Goal: Feedback & Contribution: Submit feedback/report problem

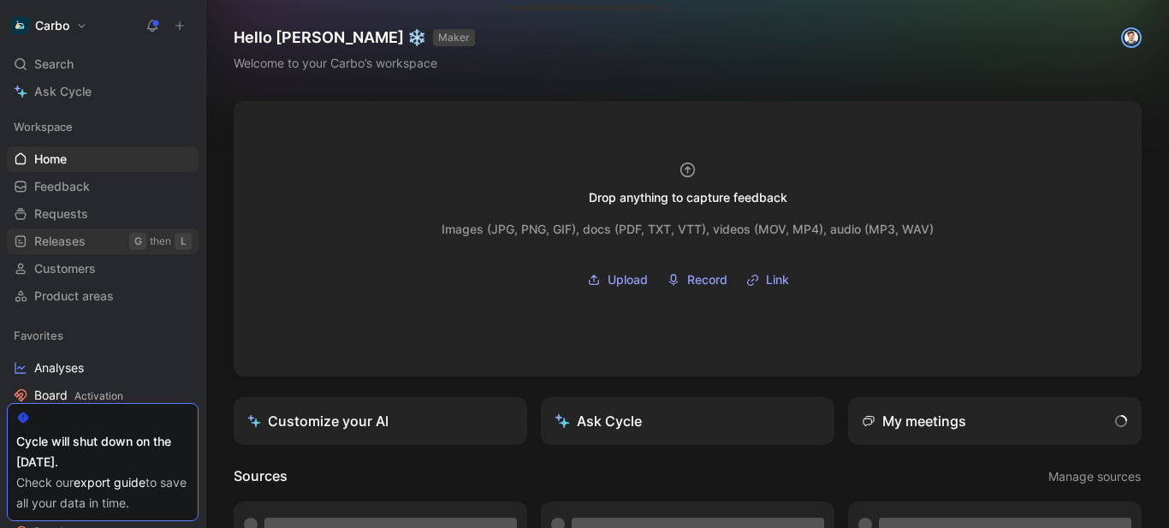
click at [85, 243] on span "Releases" at bounding box center [59, 241] width 51 height 17
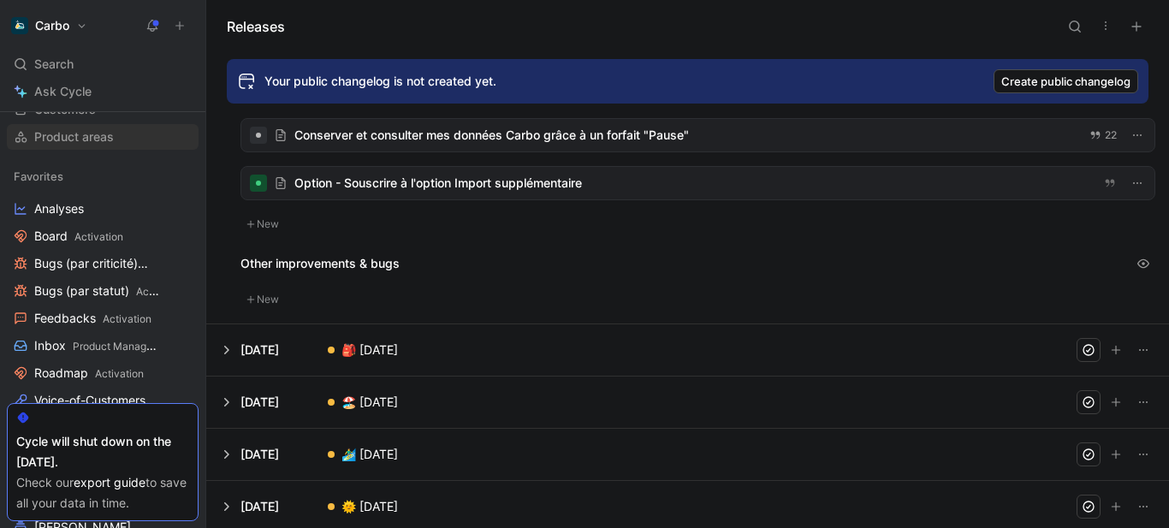
scroll to position [161, 0]
click at [99, 360] on link "Roadmap Activation" at bounding box center [103, 372] width 192 height 26
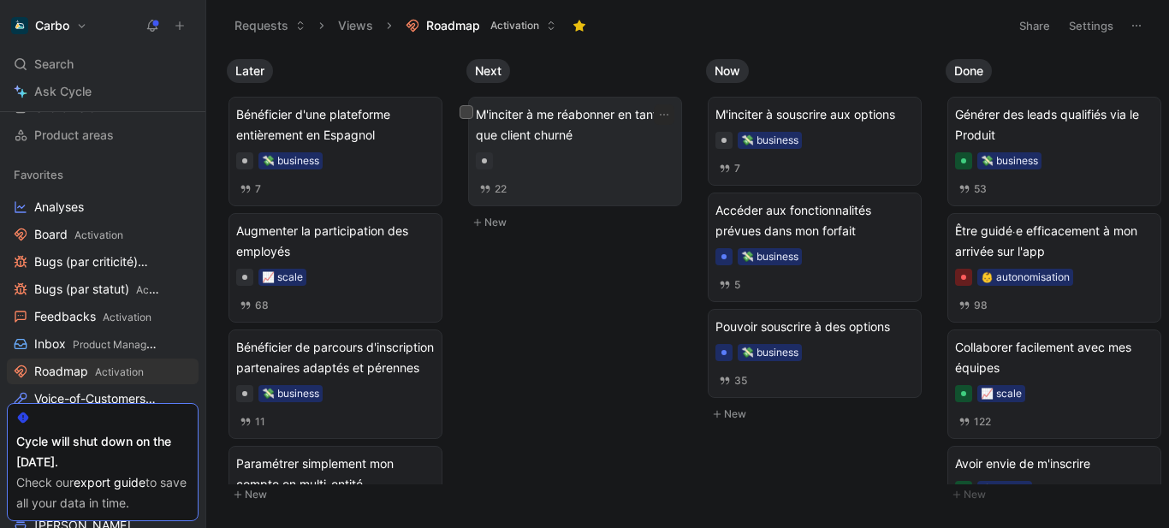
click at [551, 168] on div at bounding box center [575, 160] width 199 height 17
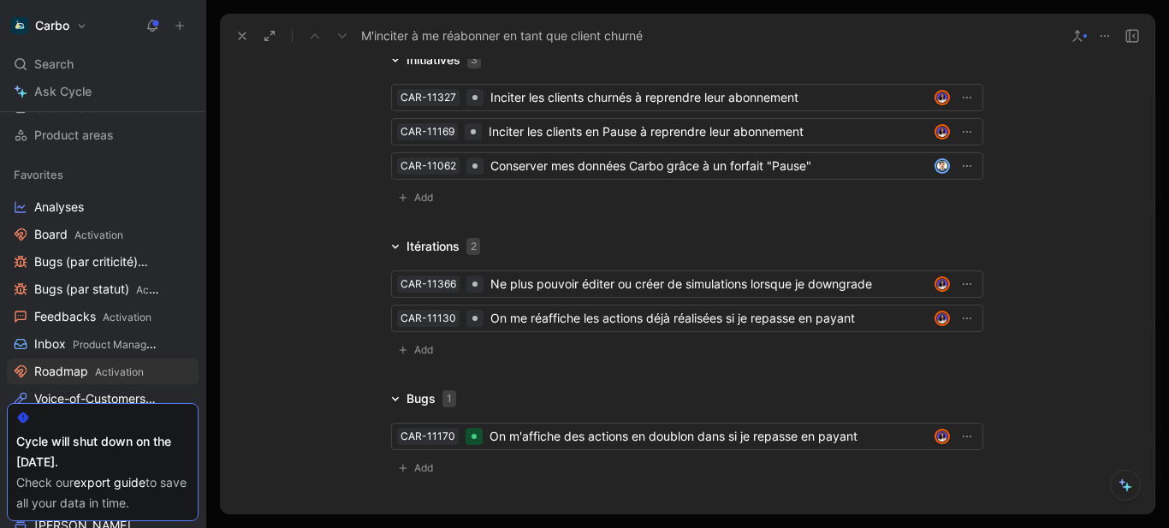
scroll to position [2657, 0]
click at [248, 33] on icon at bounding box center [242, 36] width 14 height 14
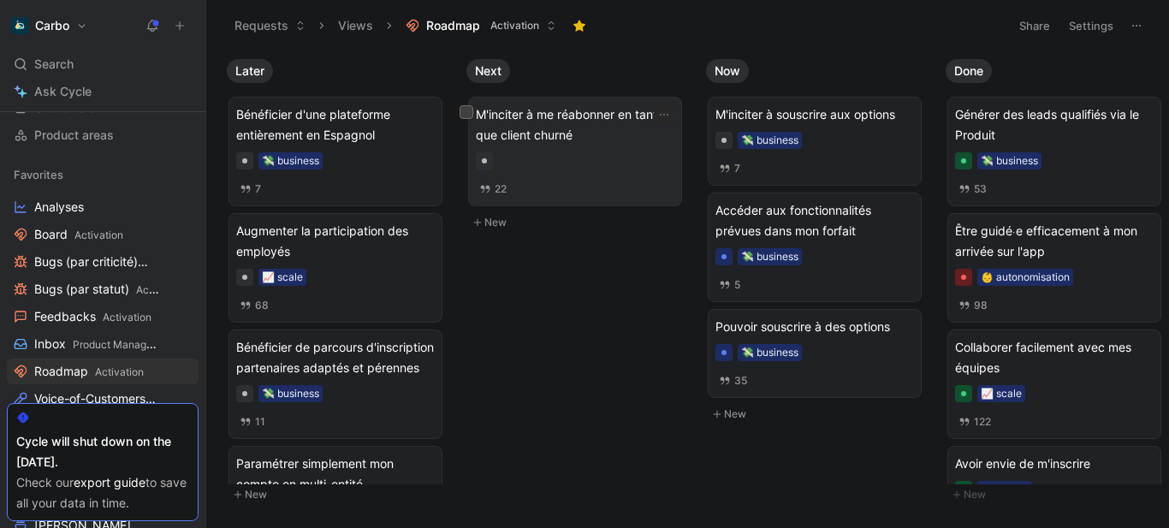
click at [583, 156] on div at bounding box center [575, 160] width 199 height 17
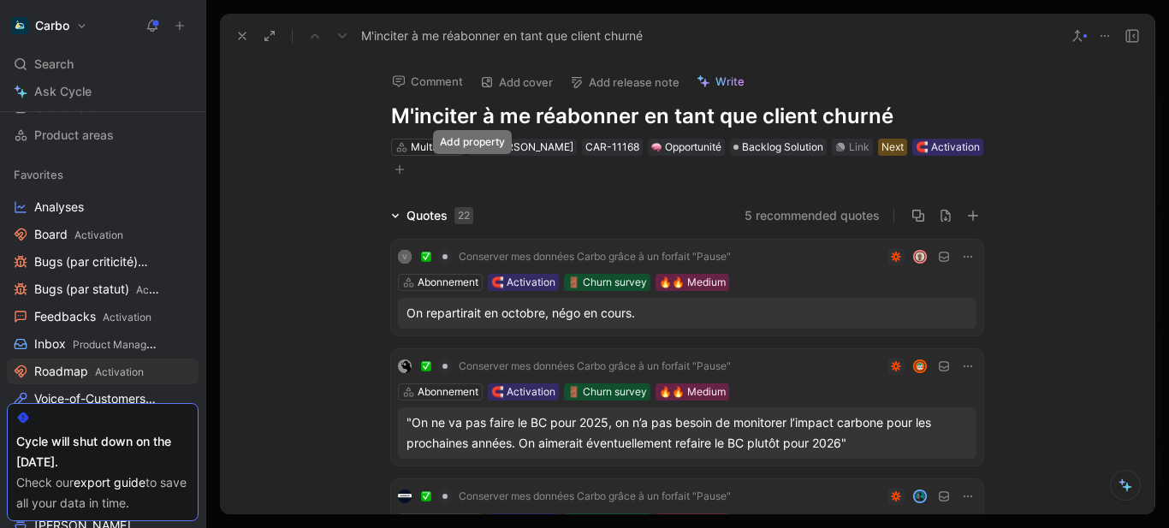
click at [405, 172] on icon "button" at bounding box center [400, 169] width 10 height 10
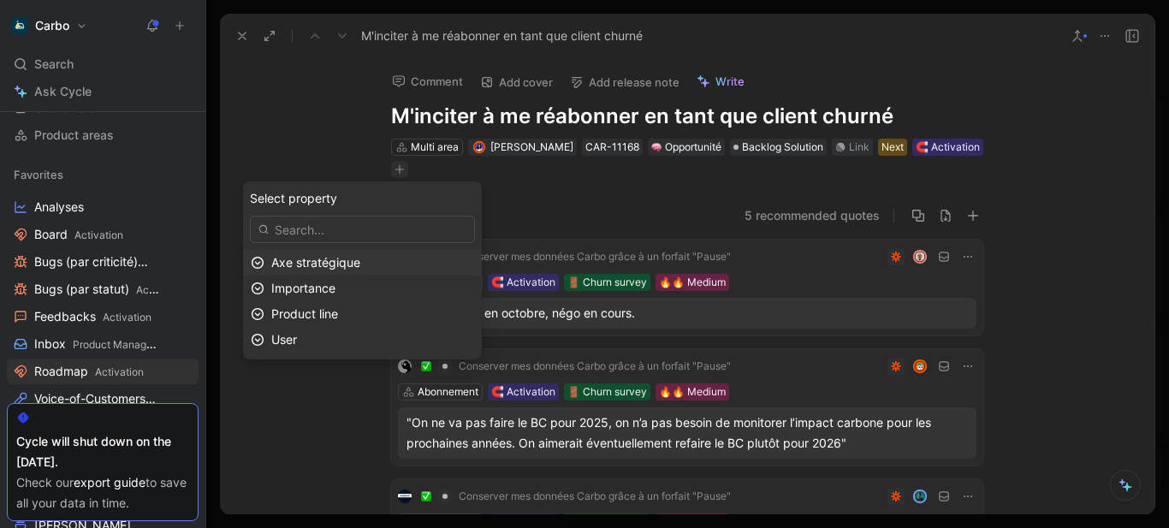
click at [349, 258] on span "Axe stratégique" at bounding box center [315, 262] width 89 height 15
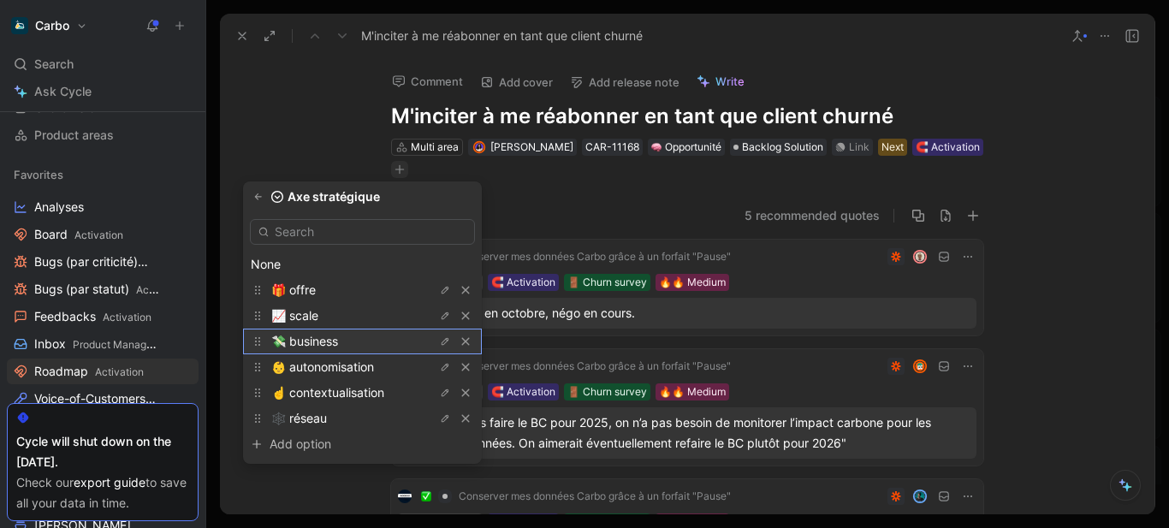
click at [332, 341] on span "💸 business" at bounding box center [304, 341] width 67 height 15
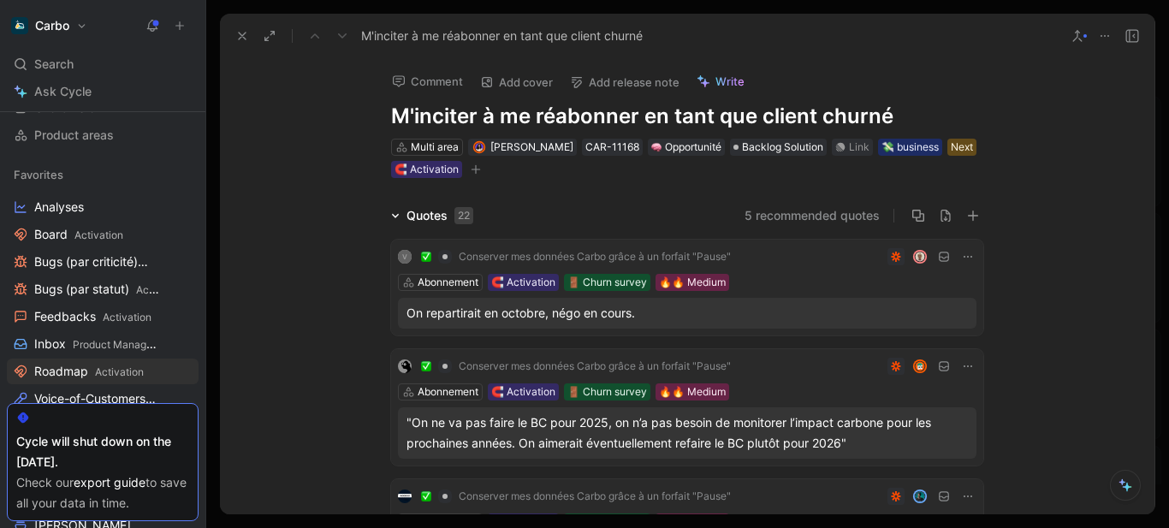
click at [242, 37] on icon at bounding box center [242, 36] width 14 height 14
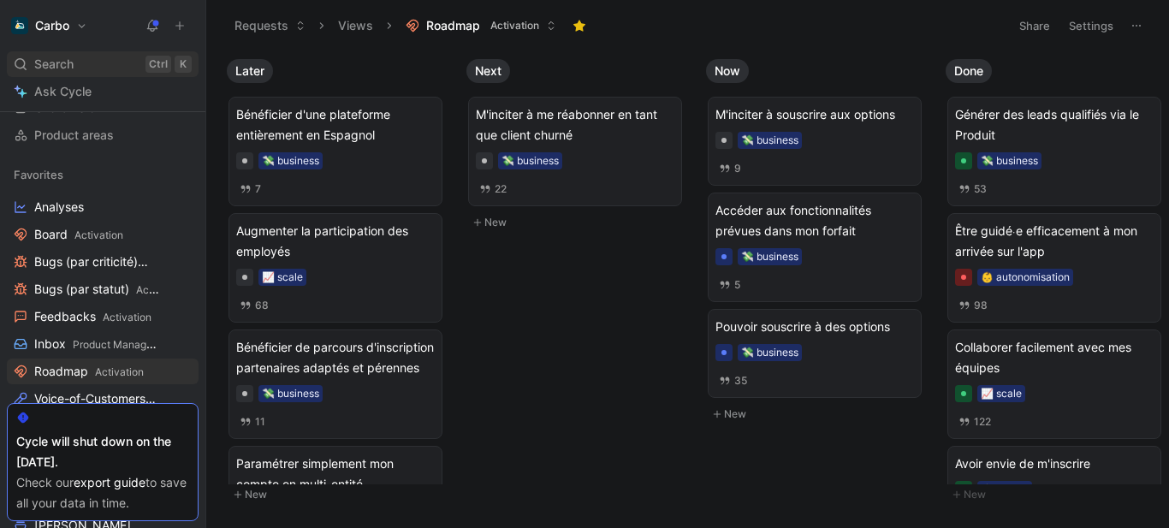
click at [83, 57] on div "Search Ctrl K" at bounding box center [103, 64] width 192 height 26
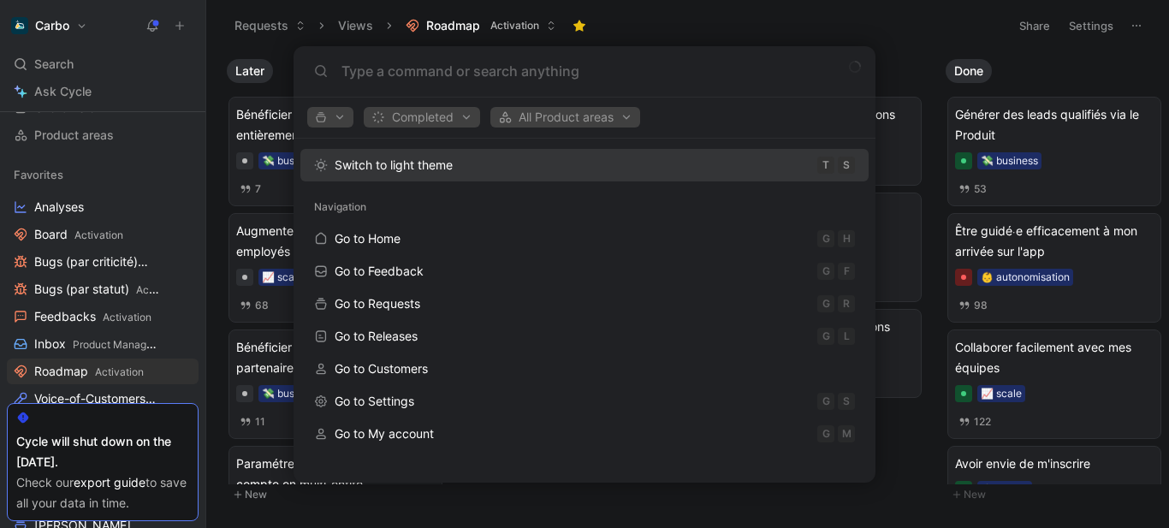
click at [918, 485] on body "Carbo Search Ctrl K Ask Cycle Workspace Home G then H Feedback G then F Request…" at bounding box center [584, 264] width 1169 height 528
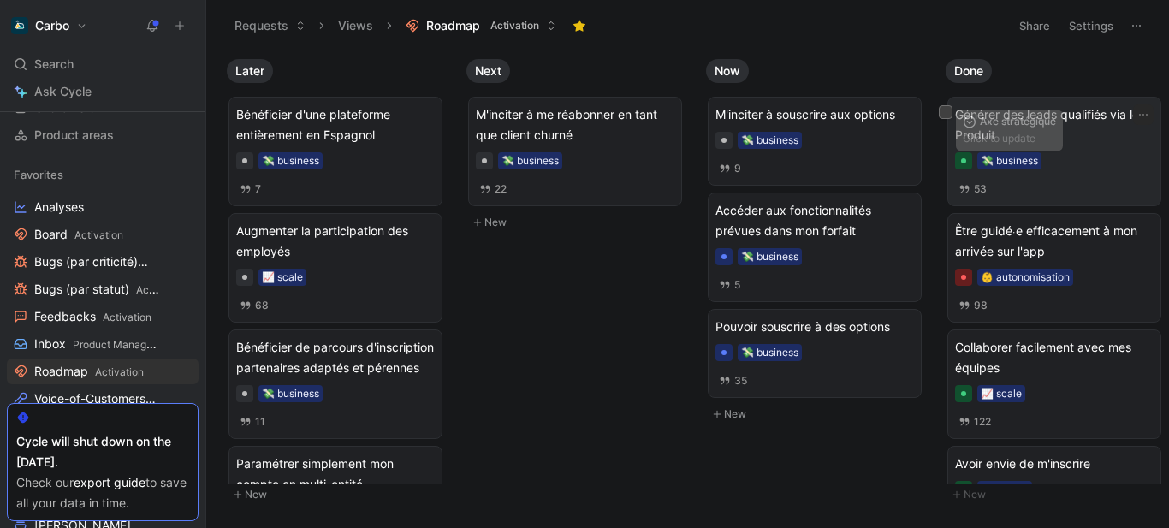
click at [1019, 136] on span "Générer des leads qualifiés via le Produit" at bounding box center [1054, 124] width 199 height 41
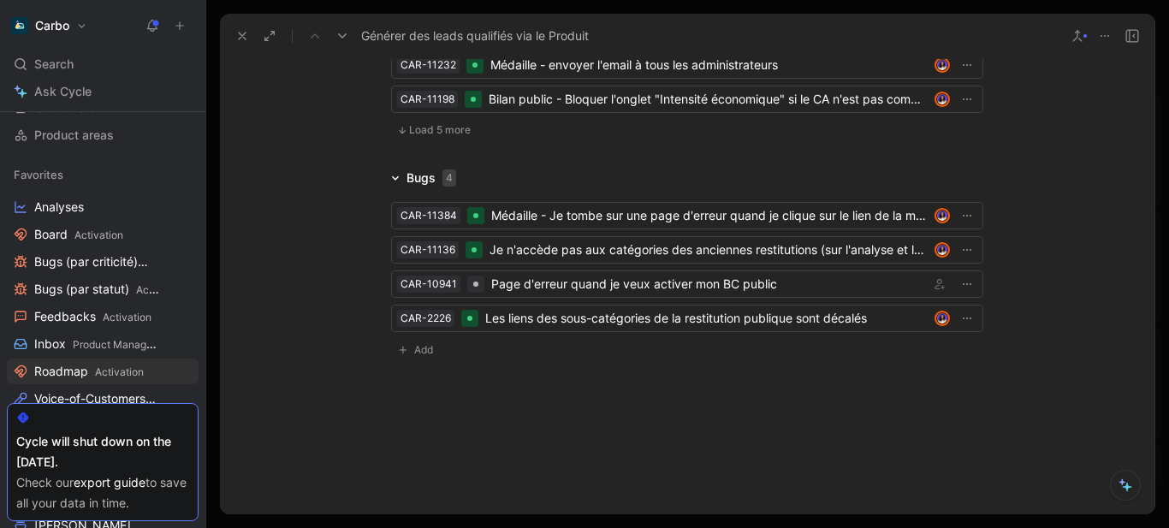
scroll to position [4530, 0]
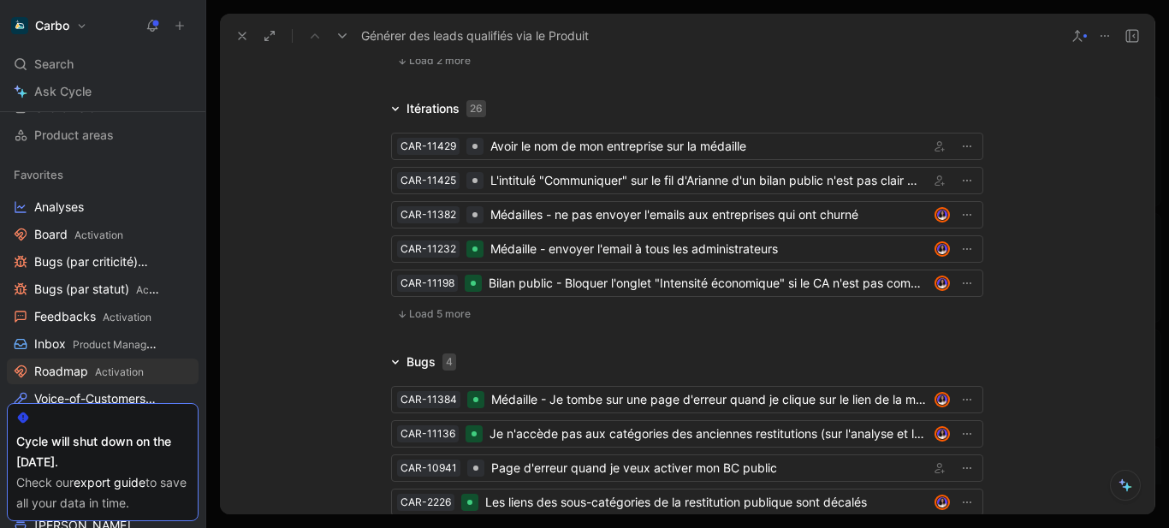
click at [425, 307] on span "Load 5 more" at bounding box center [440, 314] width 62 height 14
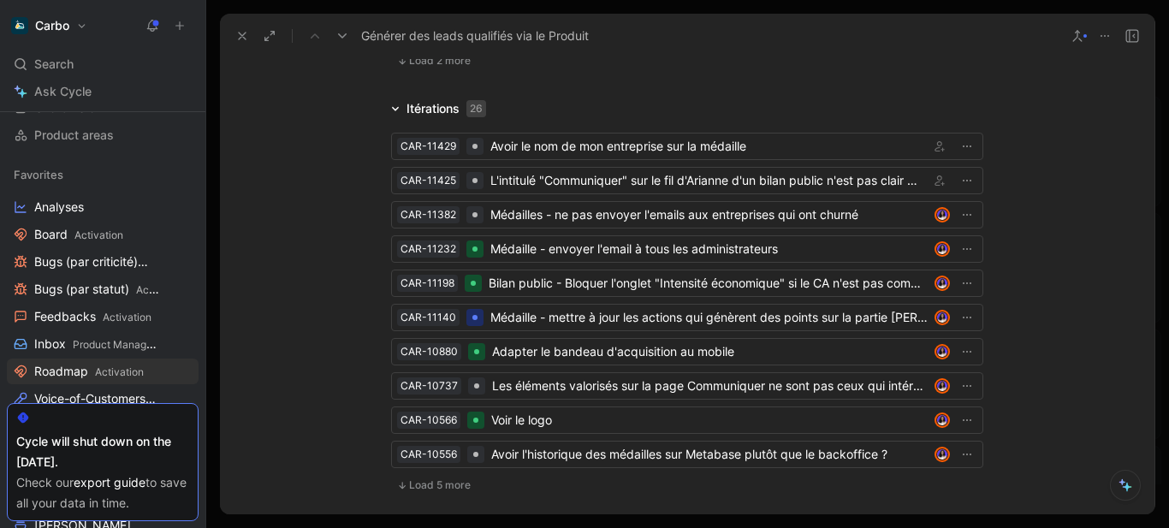
click at [407, 475] on button "Load 5 more" at bounding box center [434, 485] width 86 height 21
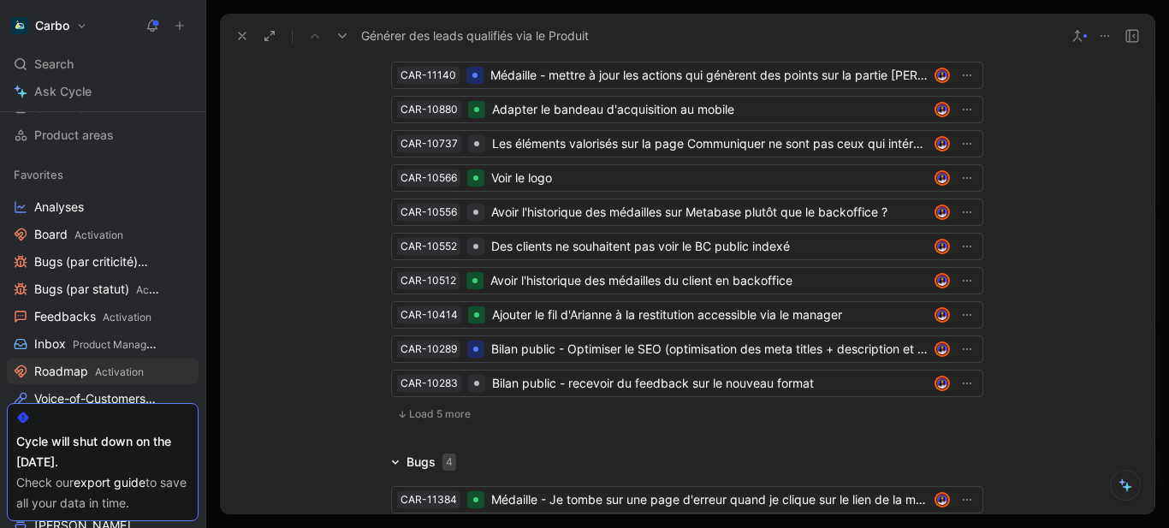
scroll to position [4821, 0]
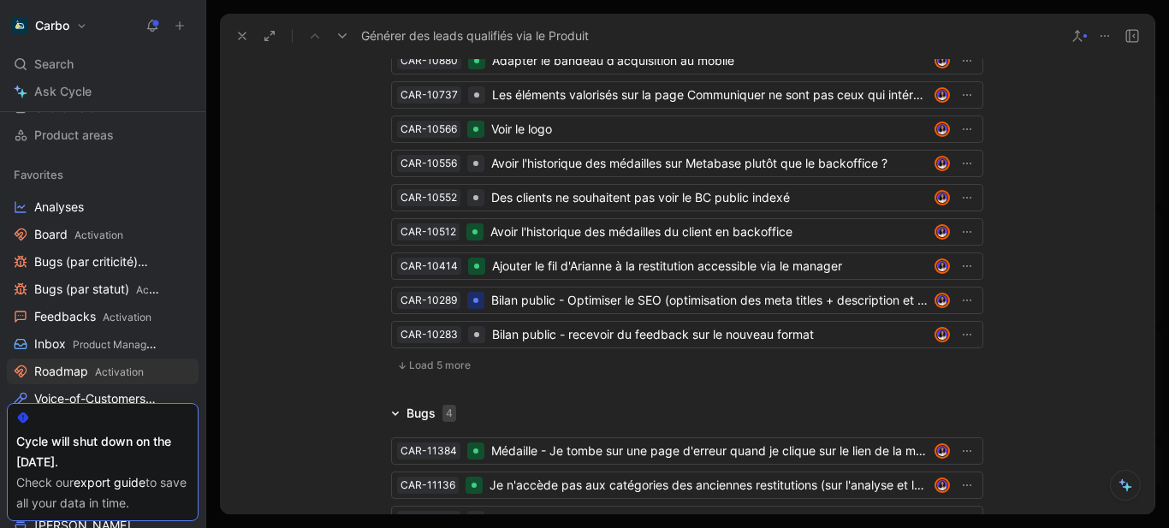
click at [439, 359] on span "Load 5 more" at bounding box center [440, 366] width 62 height 14
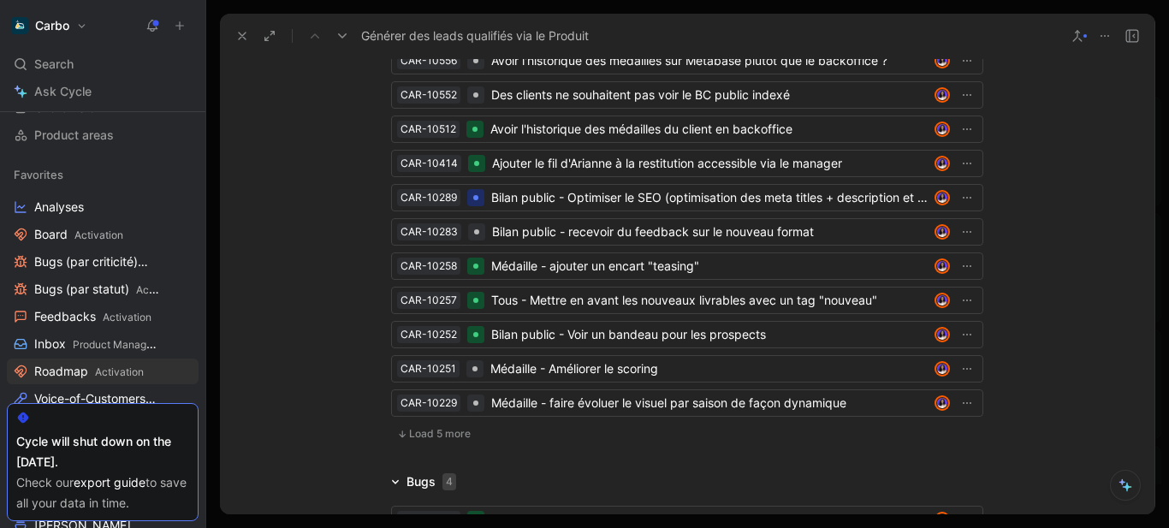
scroll to position [4948, 0]
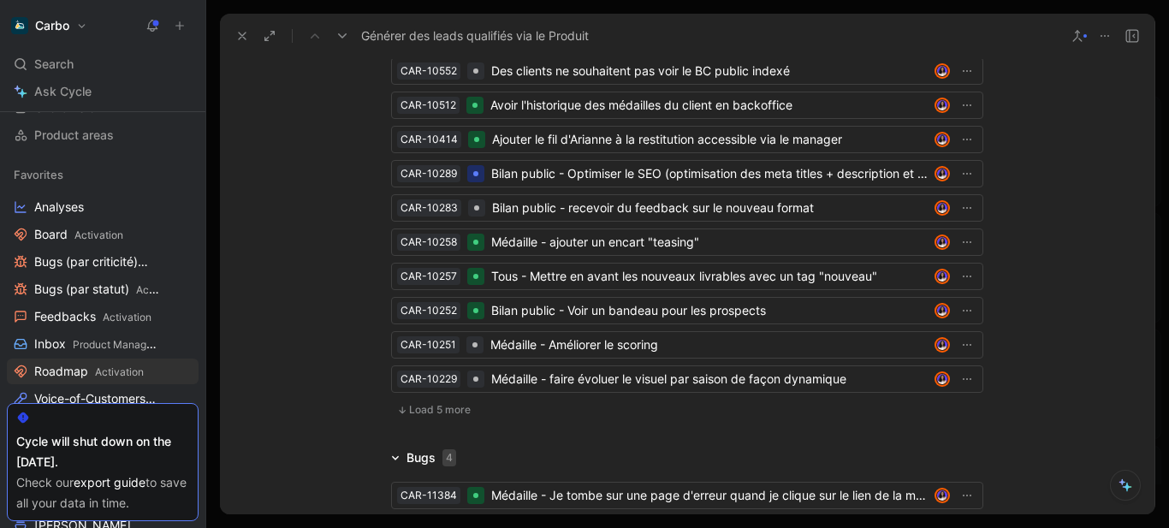
click at [416, 403] on span "Load 5 more" at bounding box center [440, 410] width 62 height 14
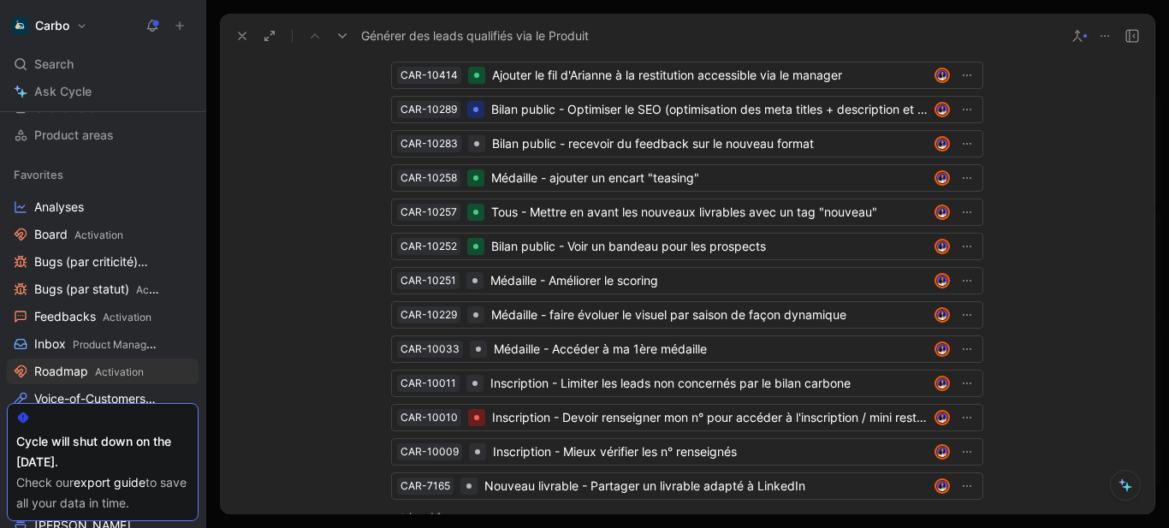
scroll to position [5049, 0]
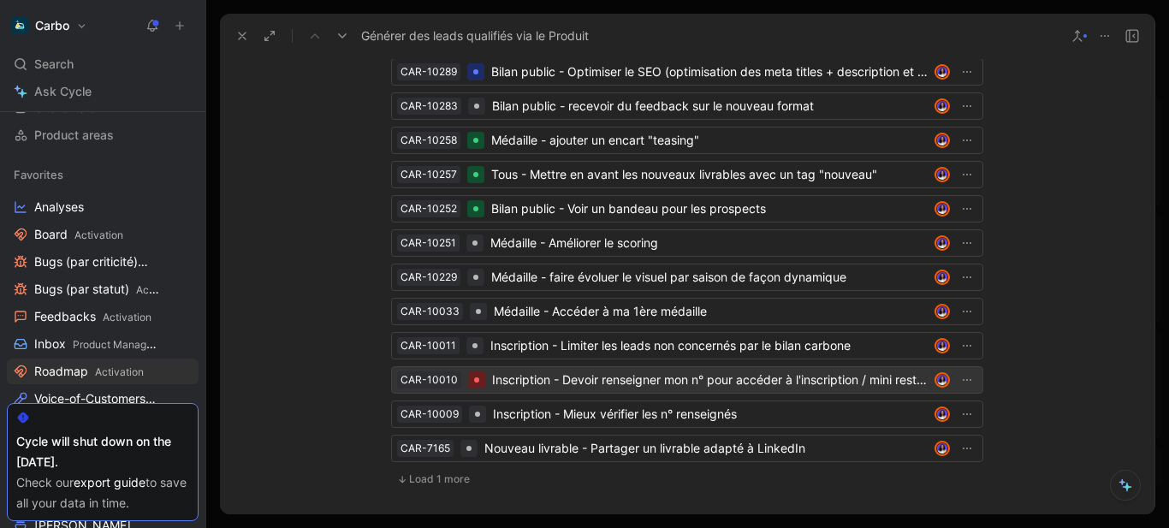
click at [530, 370] on div "Inscription - Devoir renseigner mon n° pour accéder à l'inscription / mini rest…" at bounding box center [710, 380] width 436 height 21
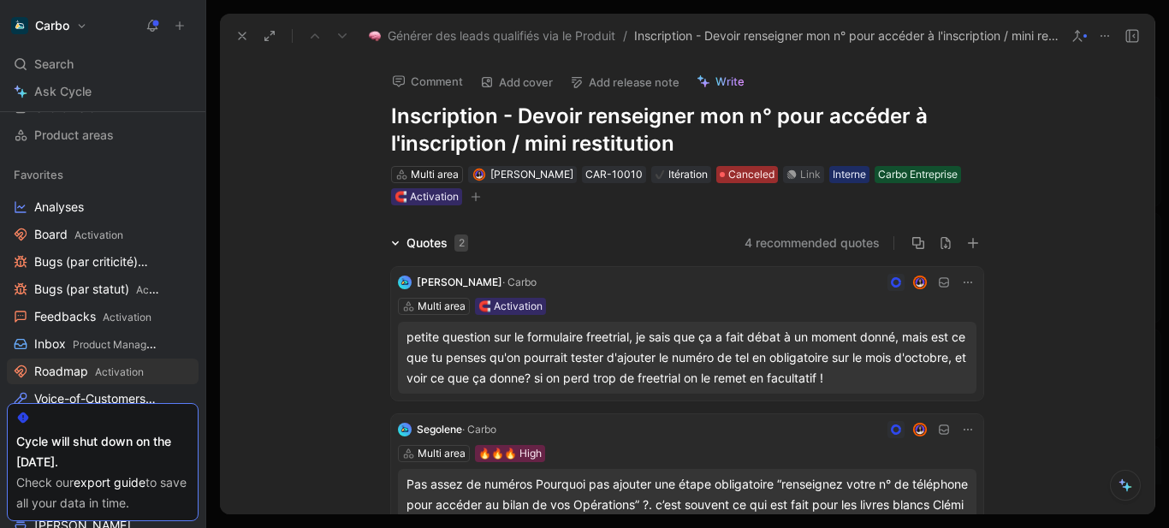
click at [767, 170] on span "Canceled" at bounding box center [751, 174] width 46 height 17
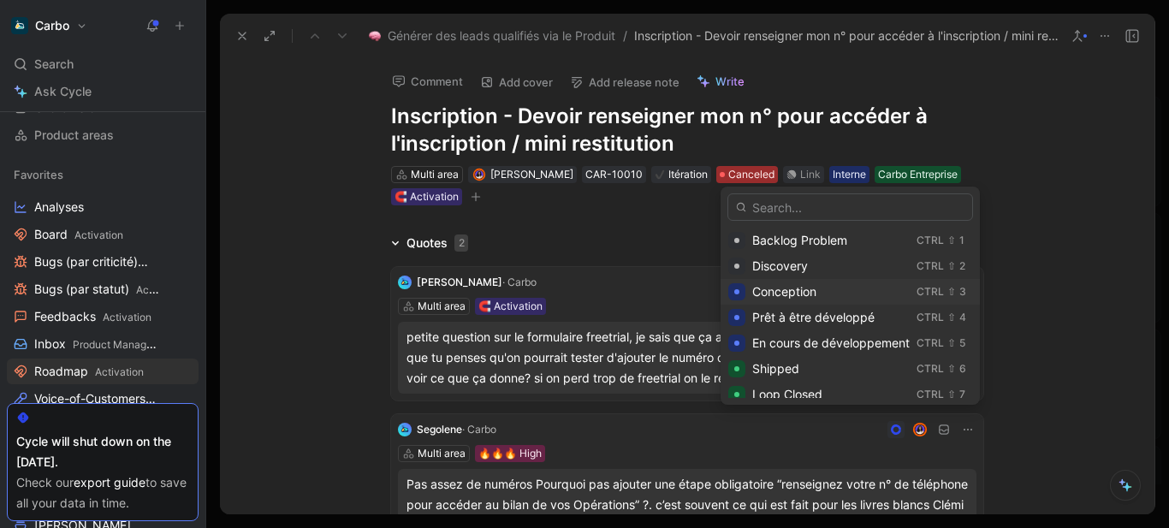
click at [823, 291] on div "Conception" at bounding box center [831, 292] width 158 height 21
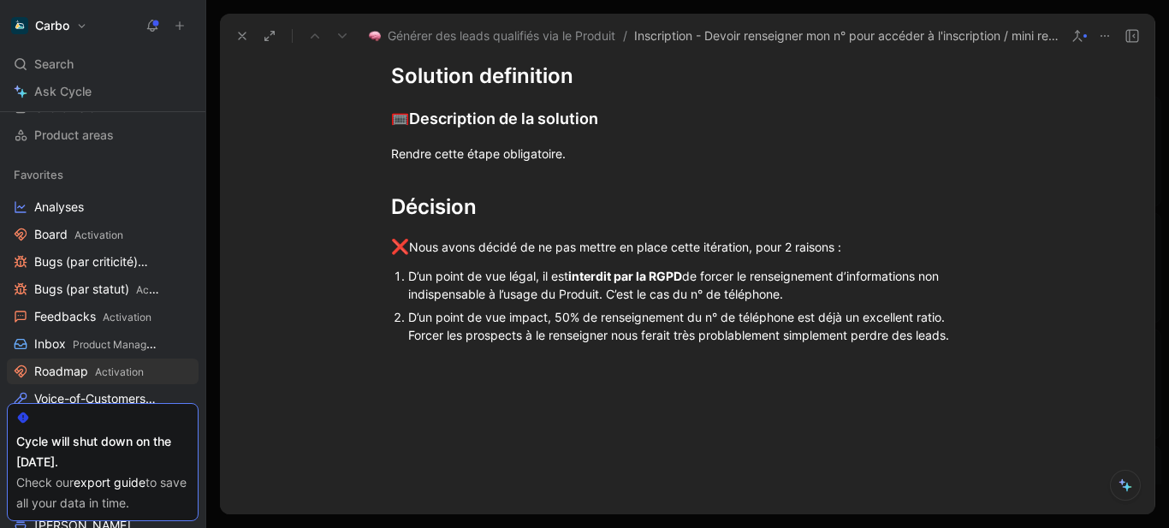
scroll to position [837, 0]
click at [992, 342] on ol "D’un point de vue légal, il est interdit par la RGPD de forcer le renseignement…" at bounding box center [687, 306] width 657 height 82
click at [518, 385] on div "Echanges" at bounding box center [687, 393] width 592 height 18
click at [599, 399] on div "Echanges Clémi x Lucie x Simon" at bounding box center [687, 393] width 592 height 18
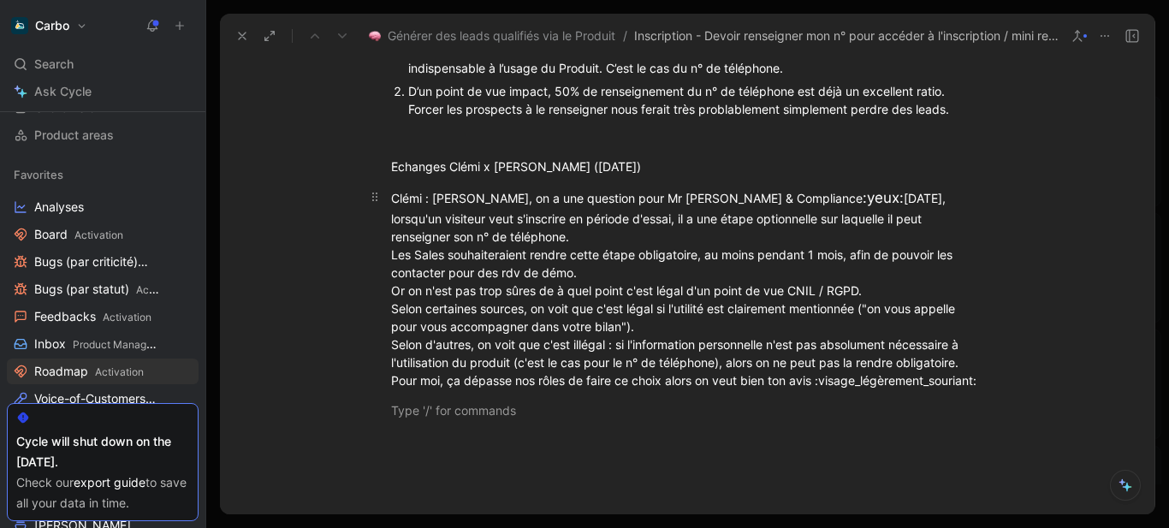
scroll to position [1065, 0]
click at [696, 161] on div "Echanges Clémi x Lucie x Simon (2/08/2025)" at bounding box center [687, 166] width 592 height 18
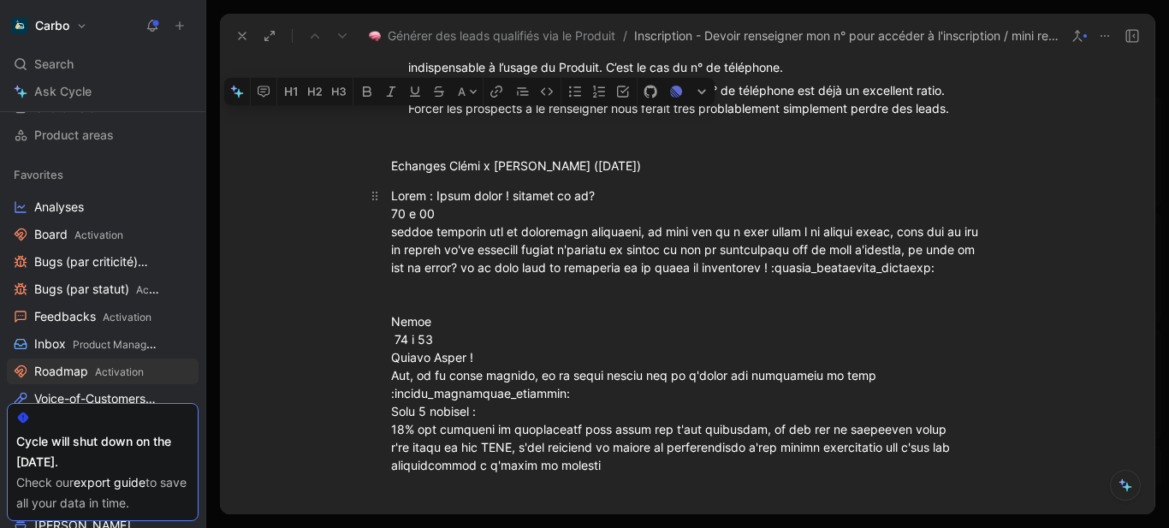
drag, startPoint x: 429, startPoint y: 193, endPoint x: 470, endPoint y: 216, distance: 47.1
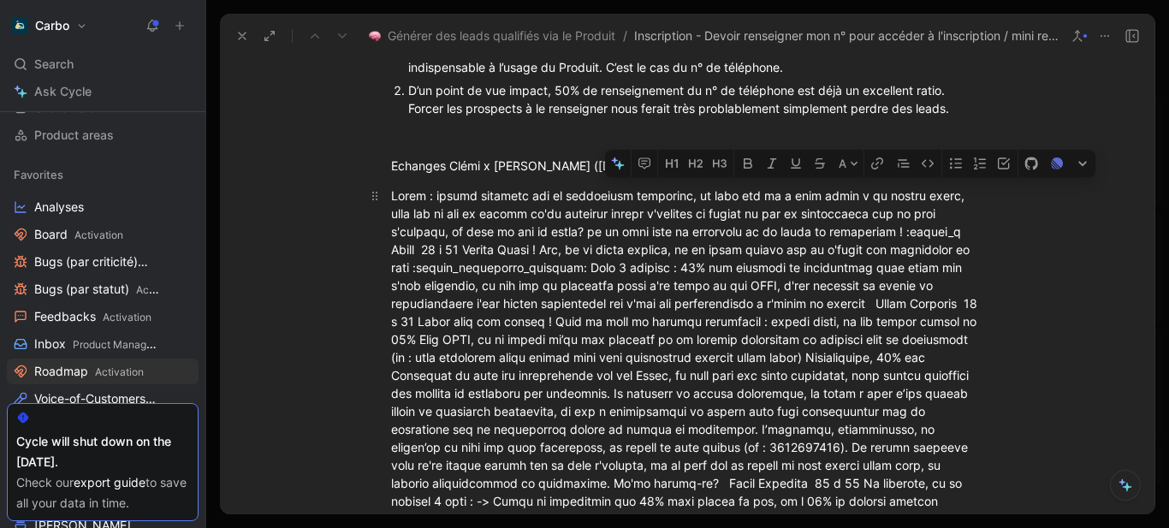
drag, startPoint x: 873, startPoint y: 235, endPoint x: 813, endPoint y: 227, distance: 60.4
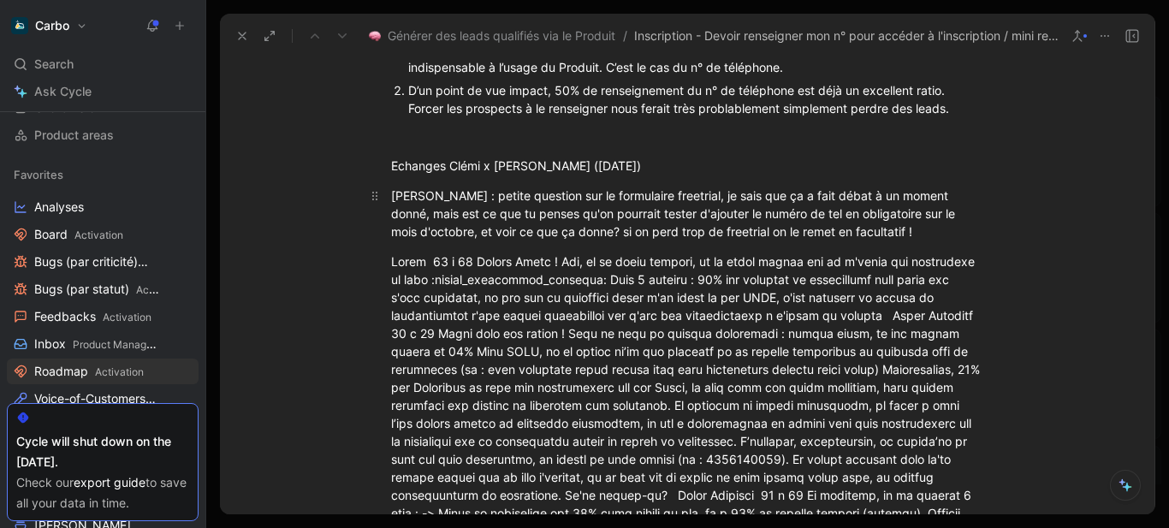
click at [382, 196] on p "Lucie : petite question sur le formulaire freetrial, je sais que ça a fait déba…" at bounding box center [687, 213] width 657 height 64
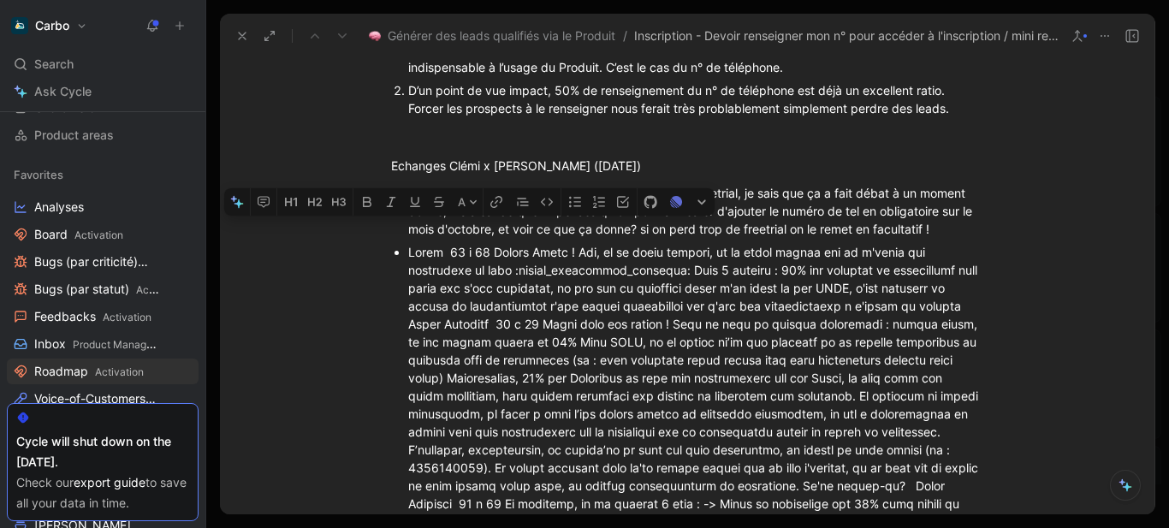
drag, startPoint x: 446, startPoint y: 249, endPoint x: 483, endPoint y: 248, distance: 36.8
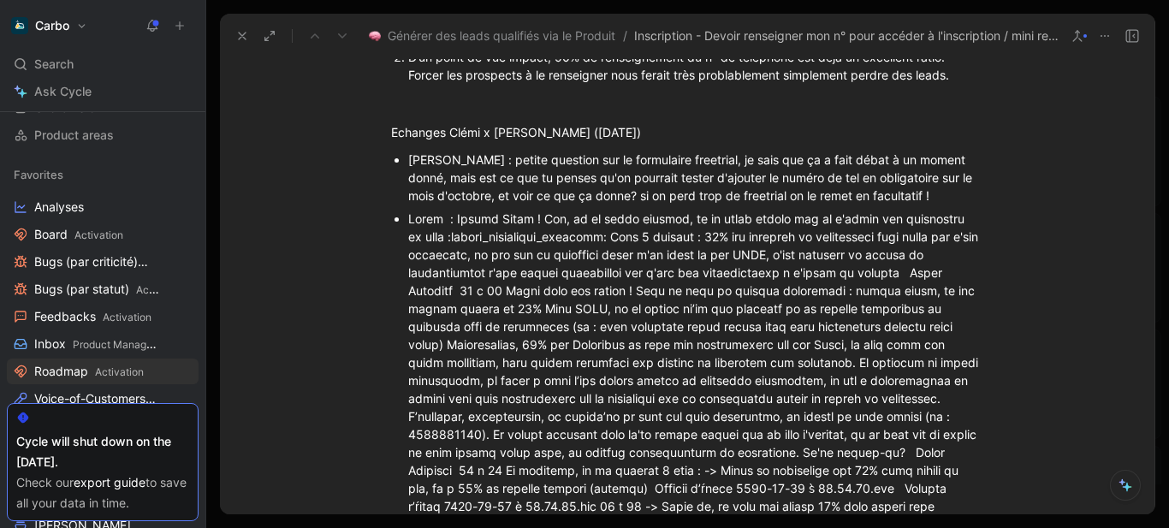
scroll to position [1099, 0]
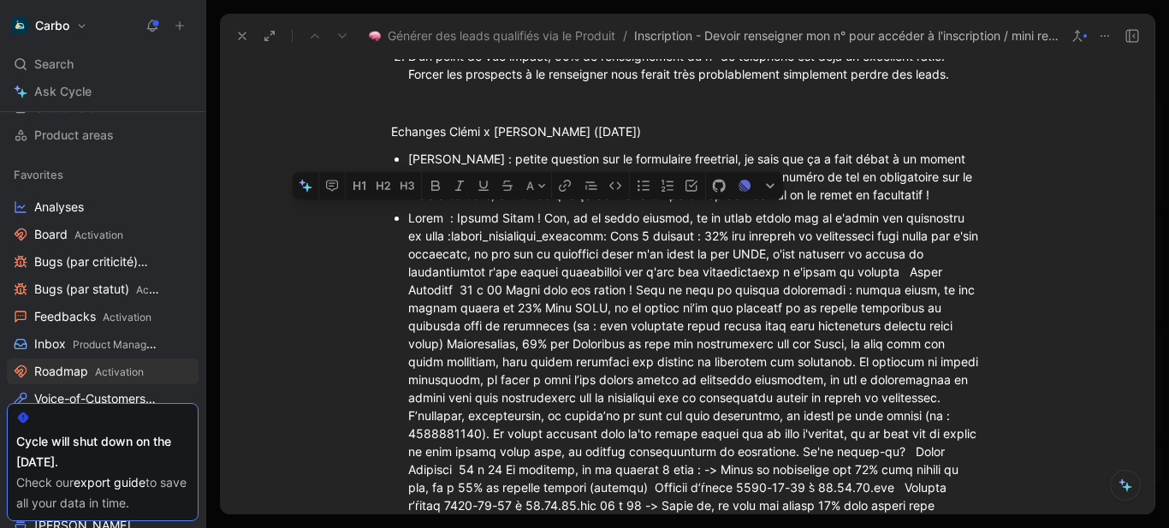
drag, startPoint x: 615, startPoint y: 236, endPoint x: 455, endPoint y: 235, distance: 160.9
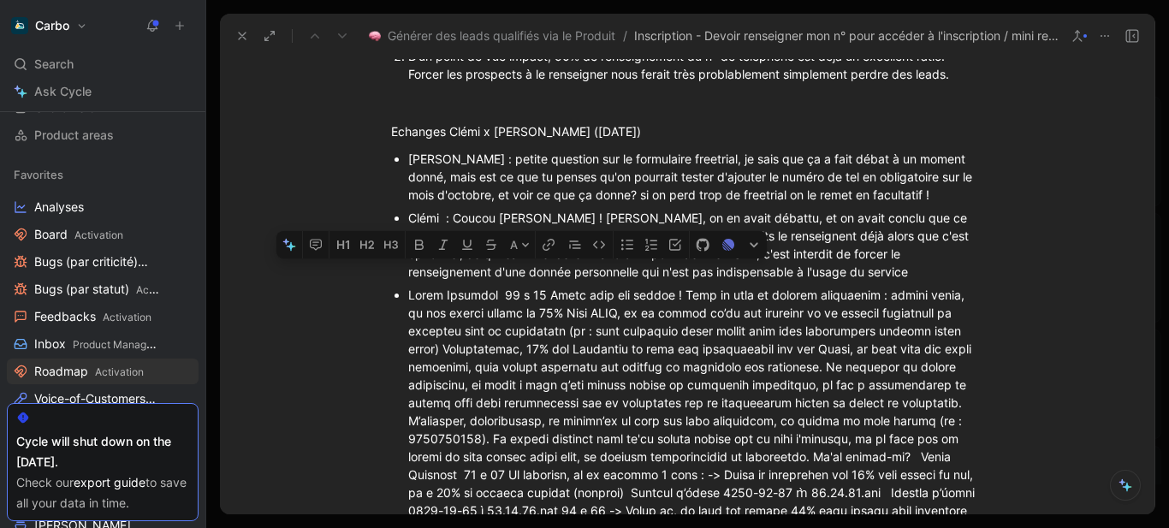
drag, startPoint x: 544, startPoint y: 299, endPoint x: 490, endPoint y: 294, distance: 54.1
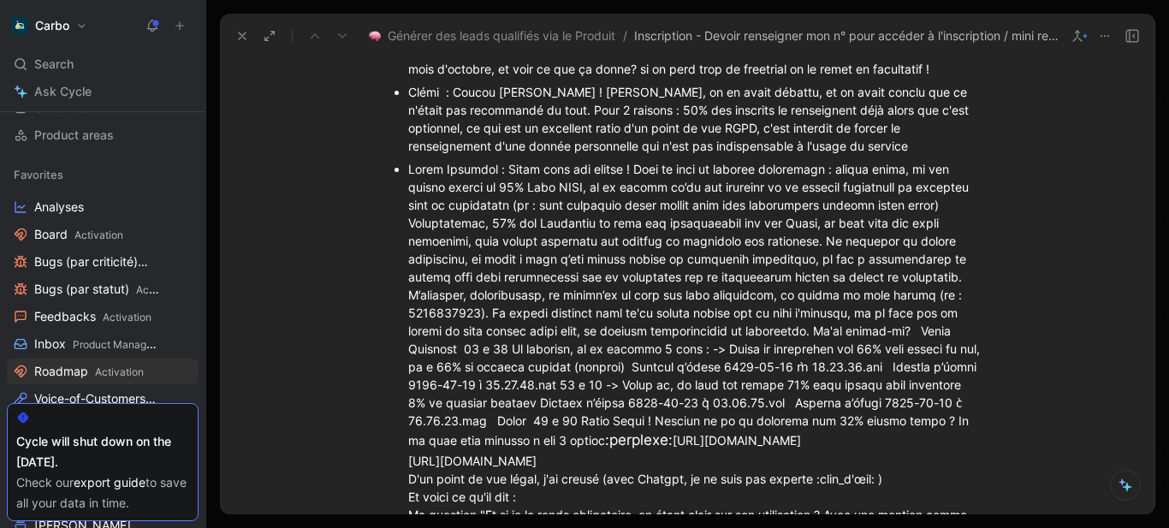
scroll to position [1227, 0]
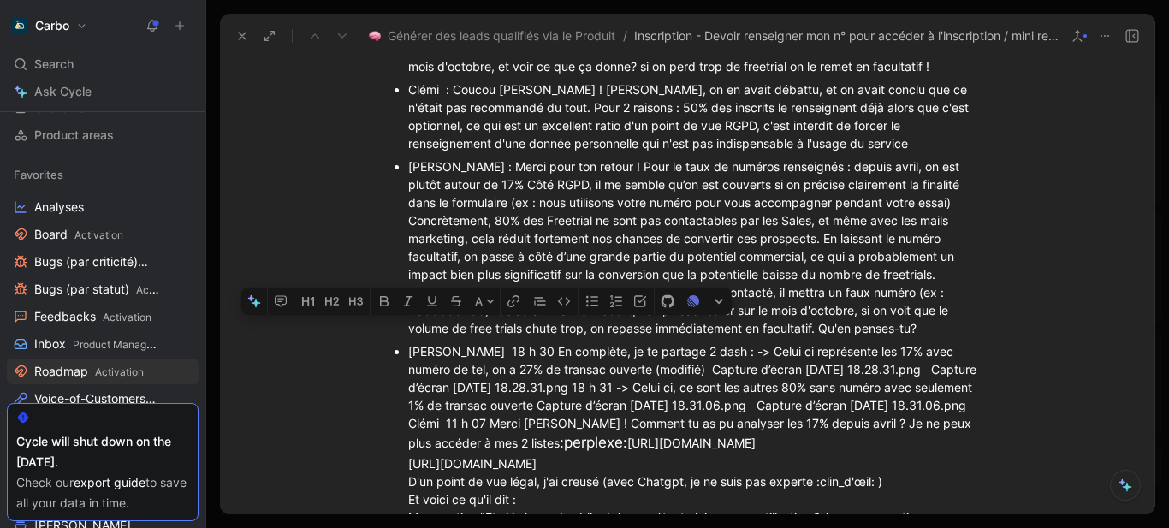
drag, startPoint x: 547, startPoint y: 348, endPoint x: 425, endPoint y: 345, distance: 122.5
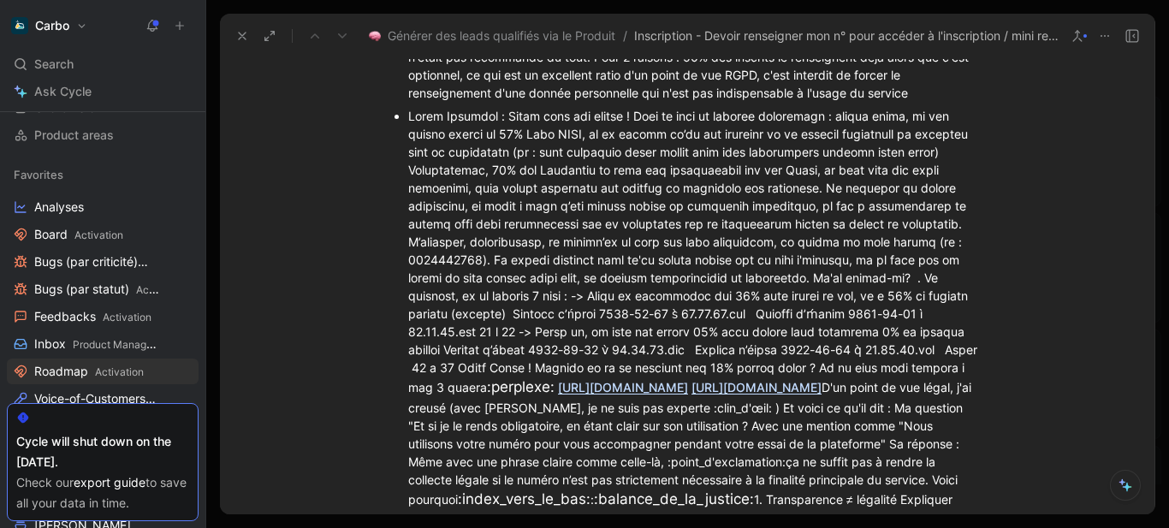
scroll to position [1279, 0]
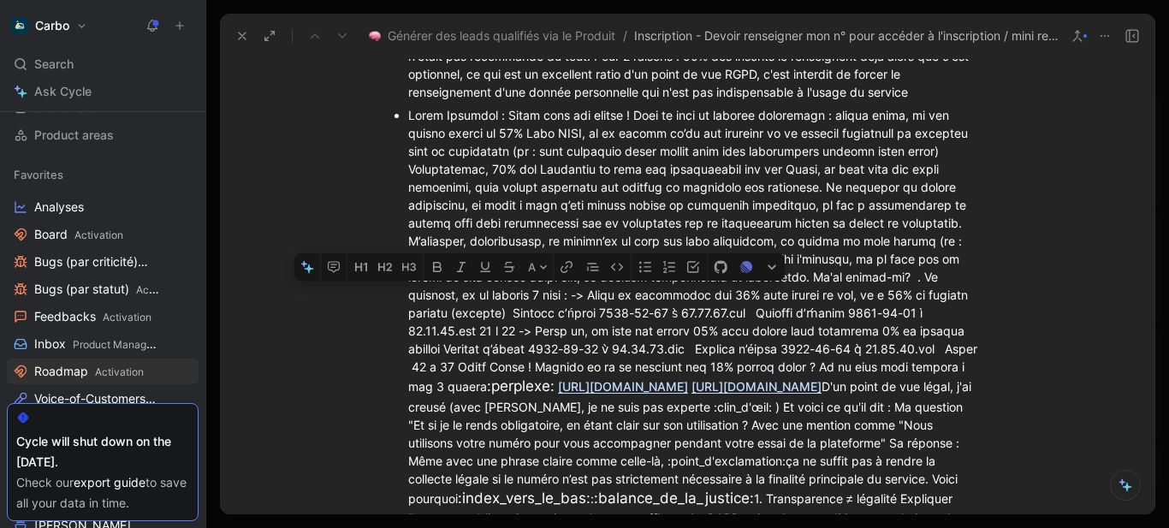
drag, startPoint x: 552, startPoint y: 318, endPoint x: 530, endPoint y: 330, distance: 25.3
click at [530, 330] on div ":perplexe: https://app-eu1.hubspot.com/contacts/25361575/objectLists/4461/filte…" at bounding box center [695, 444] width 575 height 677
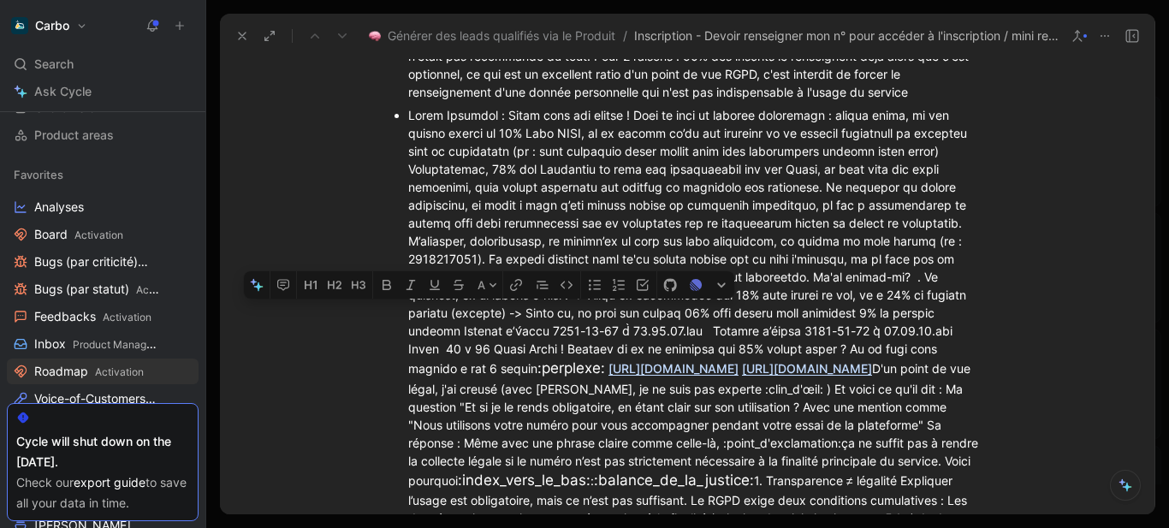
drag, startPoint x: 499, startPoint y: 330, endPoint x: 483, endPoint y: 348, distance: 24.2
click at [483, 348] on div ":perplexe: https://app-eu1.hubspot.com/contacts/25361575/objectLists/4461/filte…" at bounding box center [695, 435] width 575 height 659
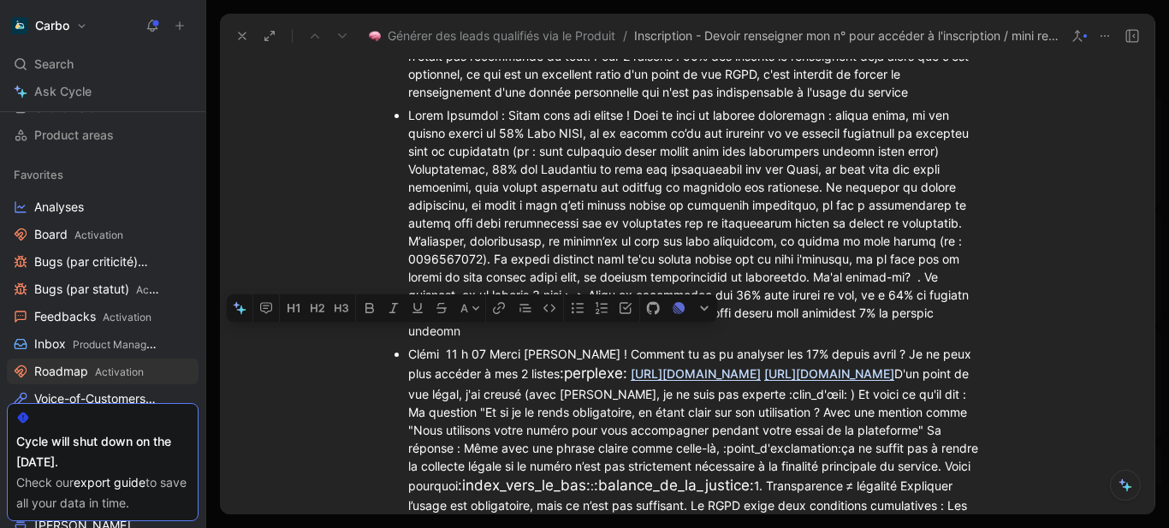
drag, startPoint x: 444, startPoint y: 359, endPoint x: 489, endPoint y: 353, distance: 44.9
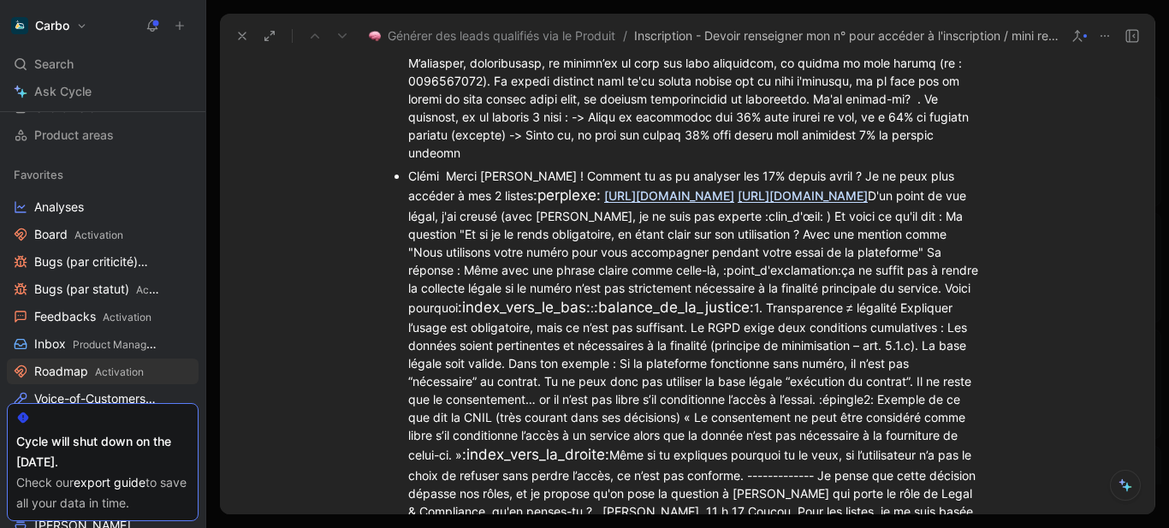
scroll to position [1475, 0]
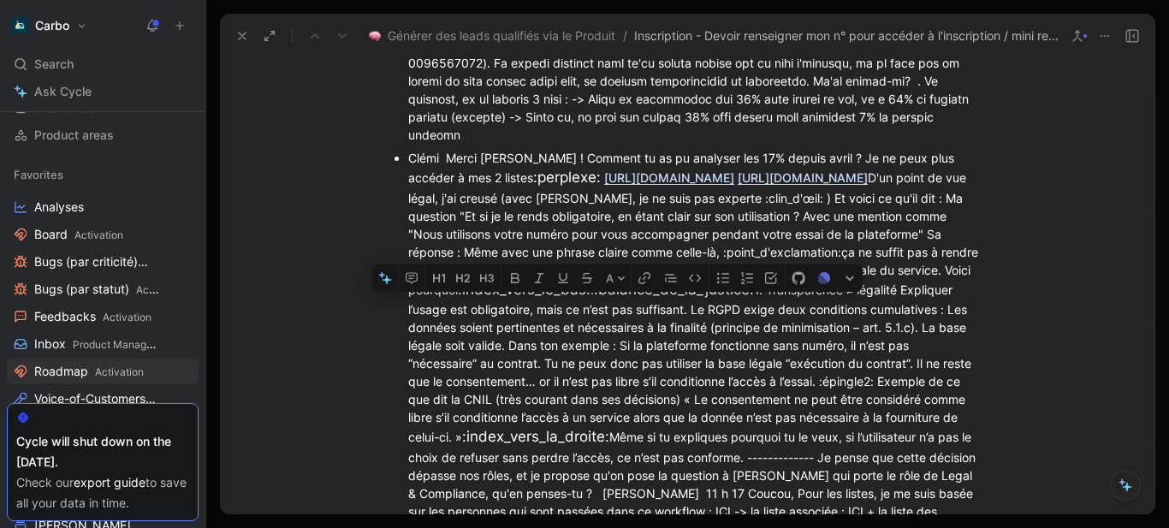
drag, startPoint x: 702, startPoint y: 304, endPoint x: 408, endPoint y: 306, distance: 293.6
click at [408, 306] on div "Clémi Merci Lucie ! Comment tu as pu analyser les 17% depuis avril ? Je ne peux…" at bounding box center [695, 361] width 575 height 425
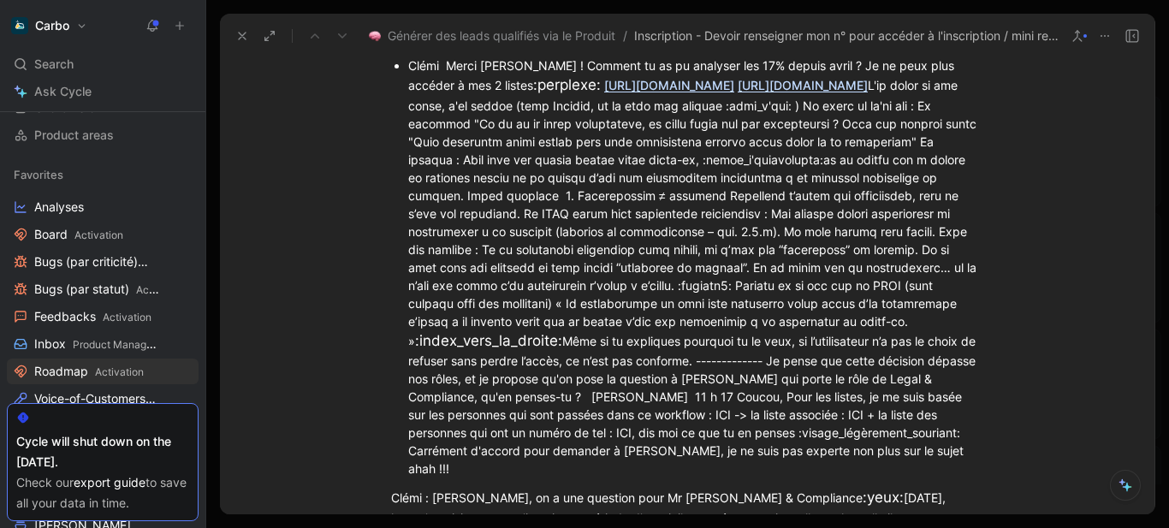
scroll to position [1599, 0]
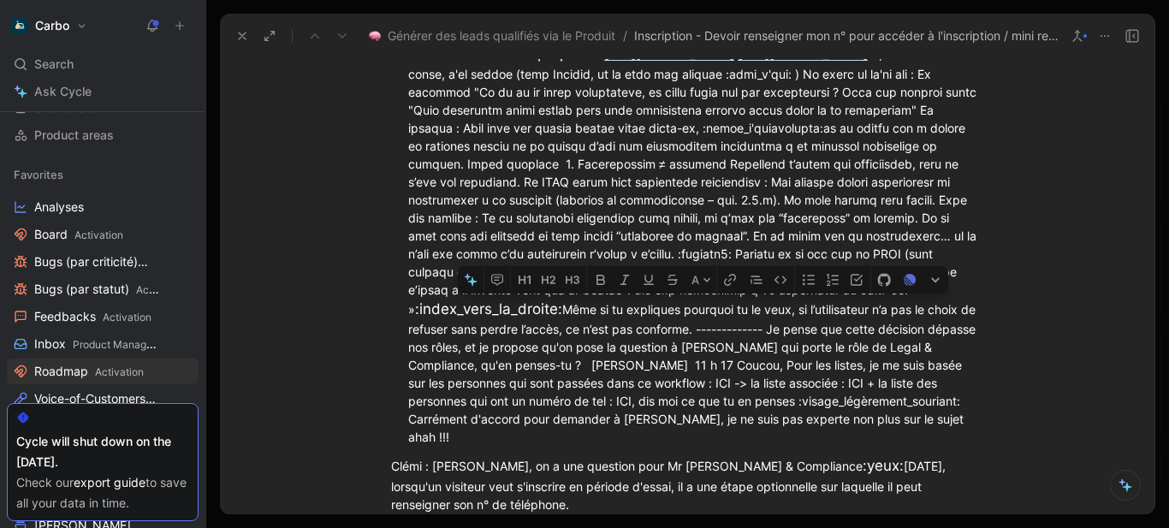
drag, startPoint x: 776, startPoint y: 310, endPoint x: 630, endPoint y: 308, distance: 146.4
click at [630, 308] on div "Clémi Merci Lucie ! Comment tu as pu analyser les 17% depuis avril ? Je ne peux…" at bounding box center [695, 235] width 575 height 421
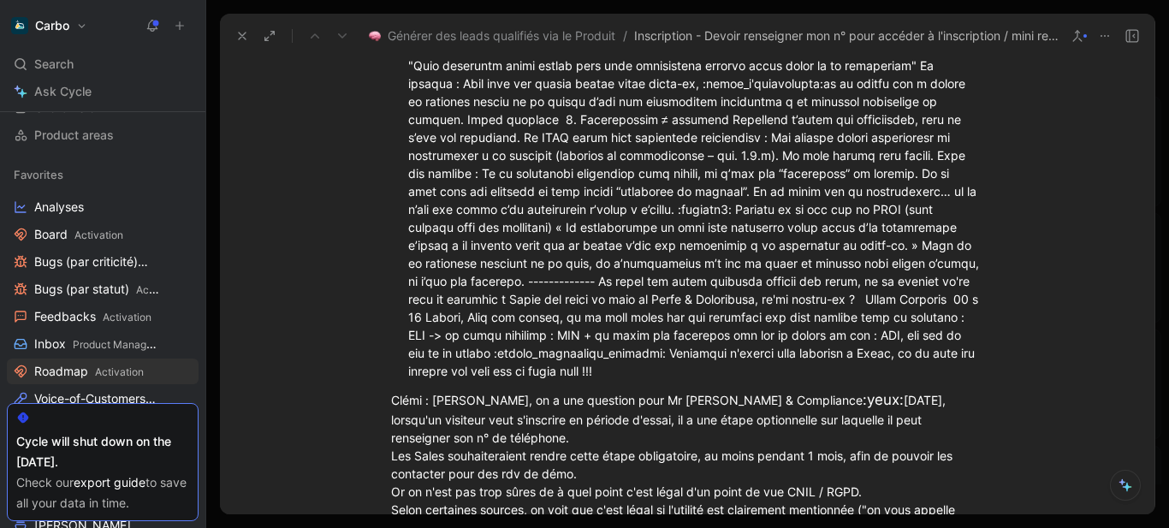
scroll to position [1646, 0]
click at [591, 313] on div "Clémi Merci Lucie ! Comment tu as pu analyser les 17% depuis avril ? Je ne peux…" at bounding box center [695, 178] width 575 height 400
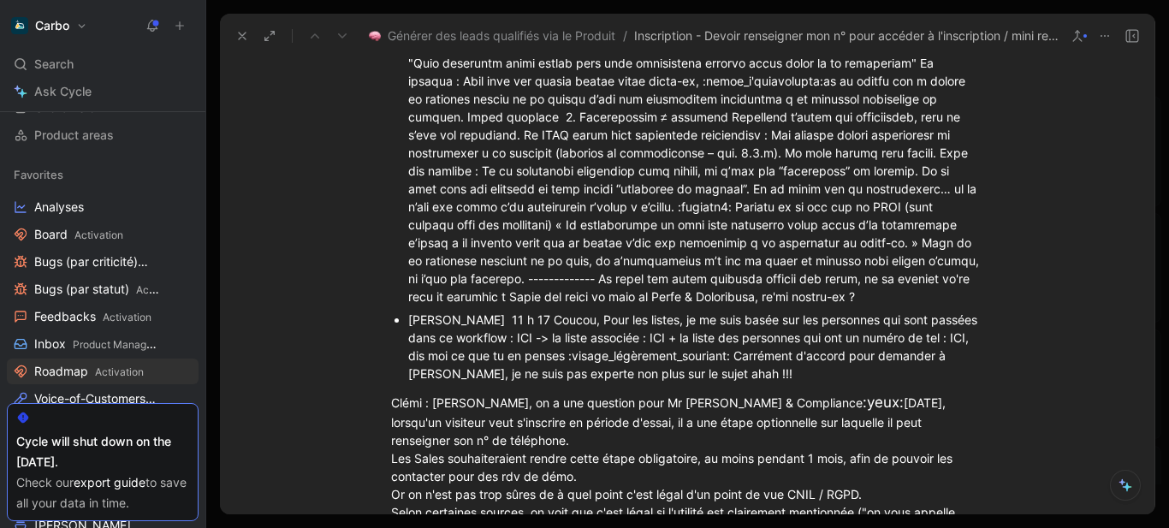
scroll to position [1717, 0]
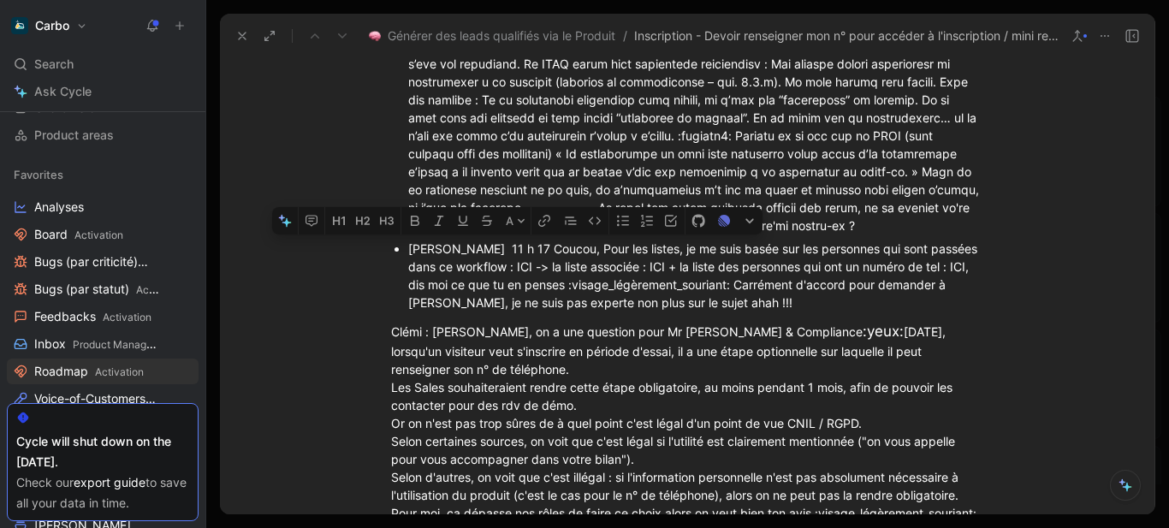
drag, startPoint x: 538, startPoint y: 269, endPoint x: 498, endPoint y: 268, distance: 39.4
click at [498, 268] on div "Lucie Peresson 11 h 17 Coucou, Pour les listes, je me suis basée sur les person…" at bounding box center [695, 276] width 575 height 72
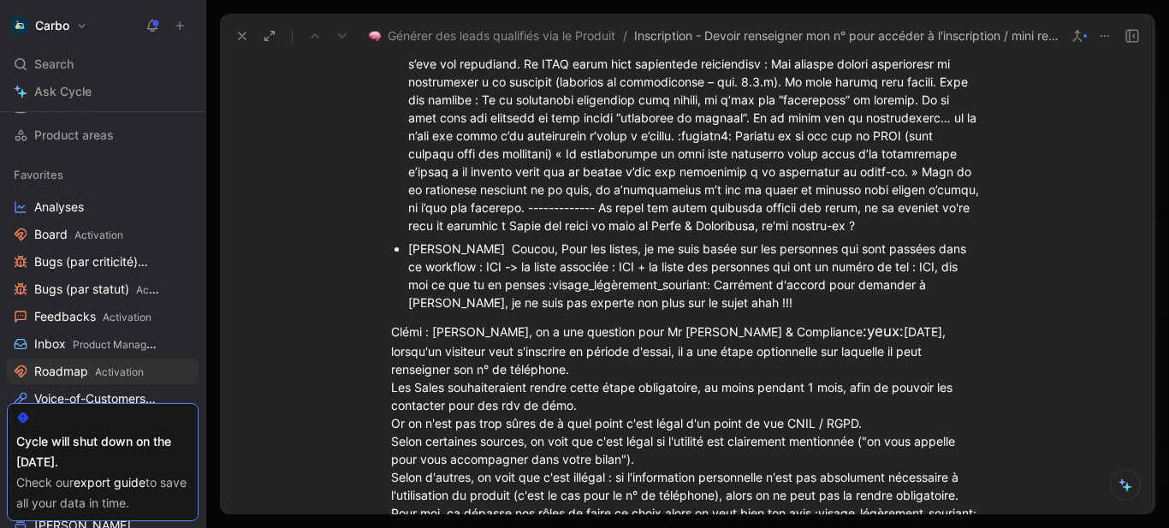
scroll to position [1769, 0]
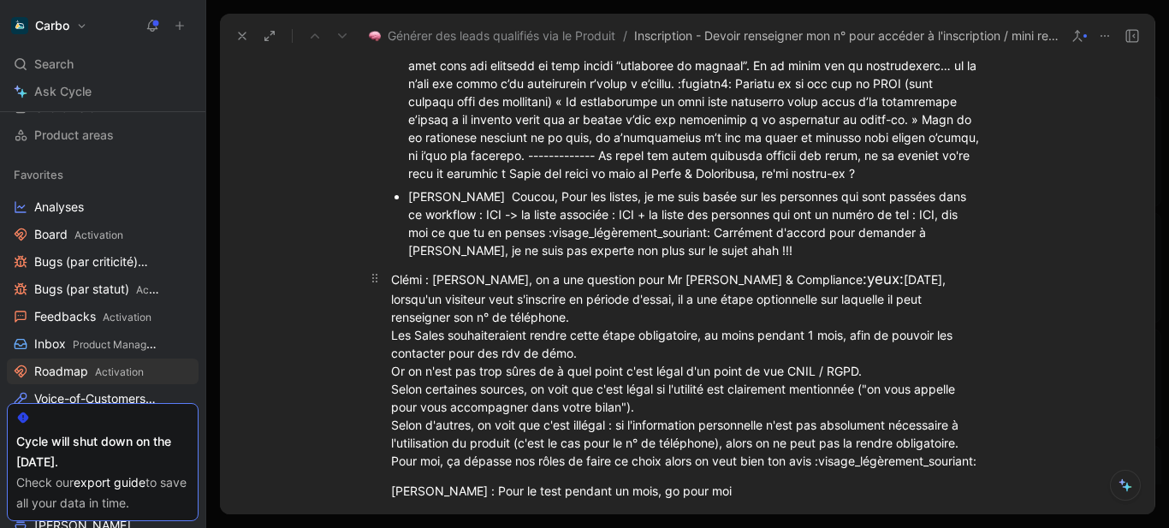
click at [393, 294] on div "Clémi : Coucou Simon, on a une question pour Mr Legal & Compliance :yeux: Aujou…" at bounding box center [687, 370] width 592 height 202
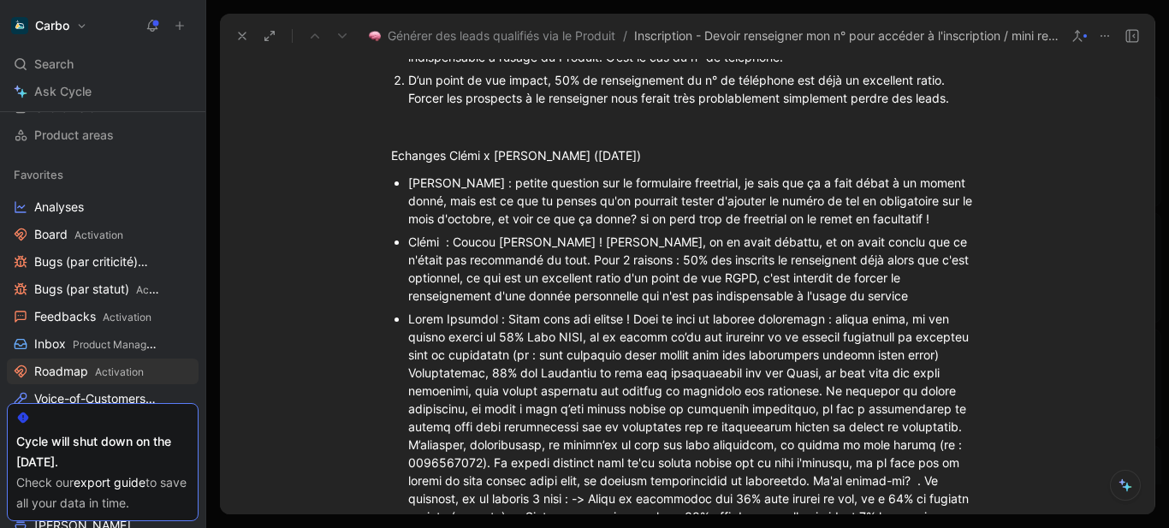
scroll to position [1054, 0]
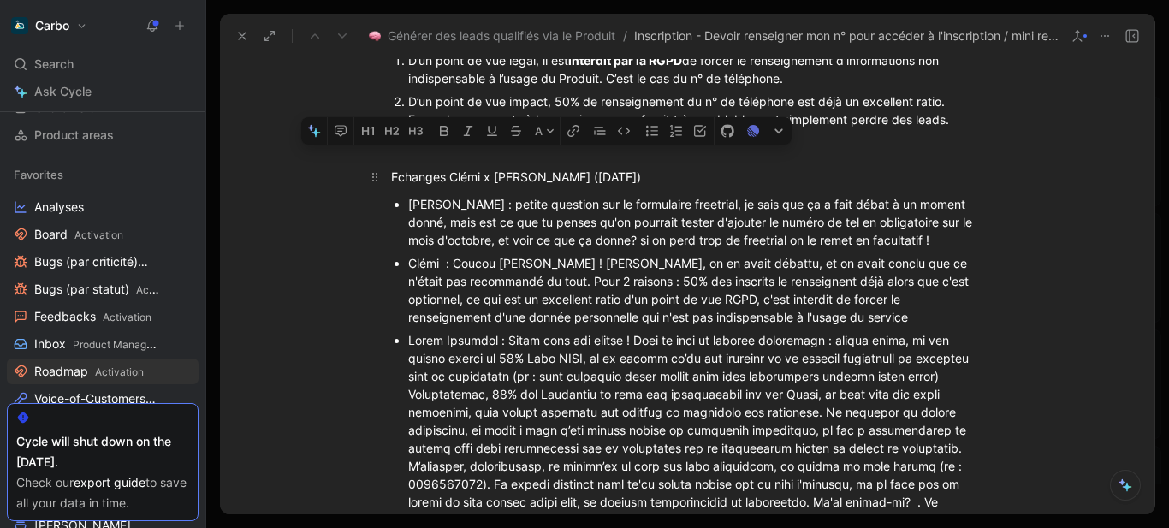
drag, startPoint x: 527, startPoint y: 176, endPoint x: 568, endPoint y: 176, distance: 41.1
click at [568, 176] on div "Echanges Clémi x Lucie x Simon (2/08/2025)" at bounding box center [687, 177] width 592 height 18
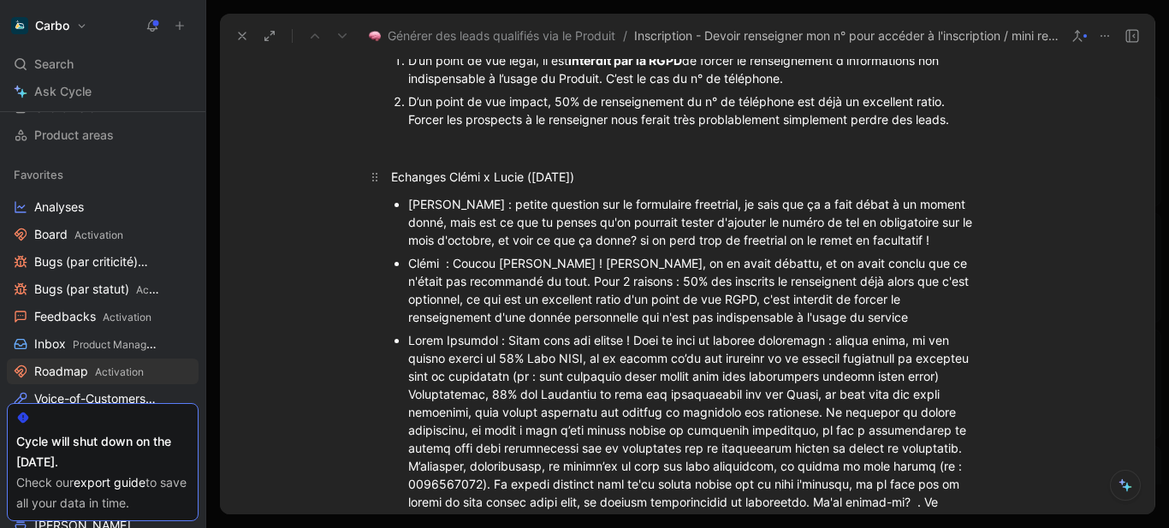
click at [391, 175] on div "Echanges Clémi x Lucie (30/09/2025)" at bounding box center [687, 177] width 592 height 18
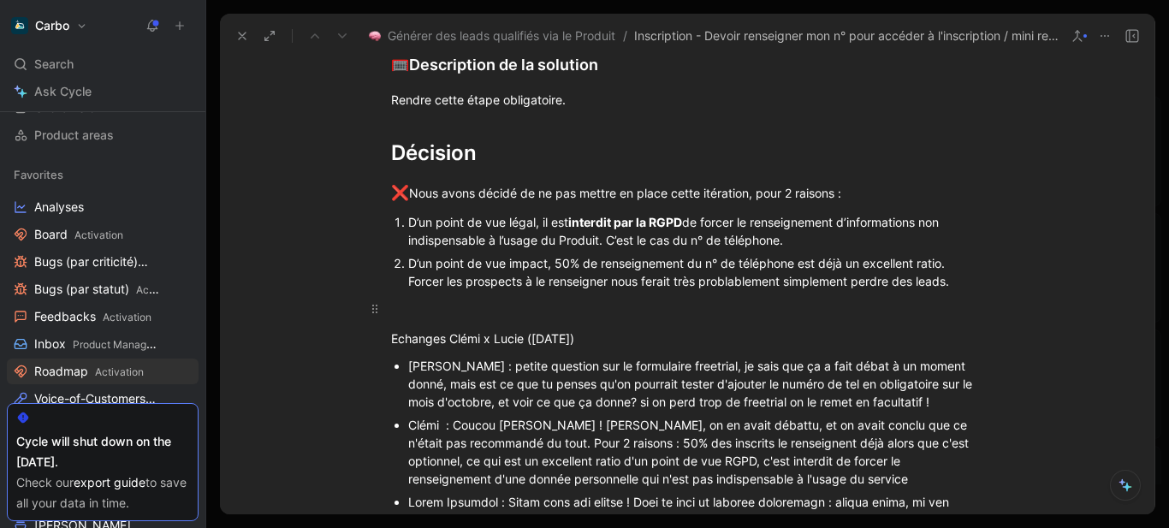
scroll to position [891, 0]
click at [415, 311] on div at bounding box center [687, 309] width 592 height 18
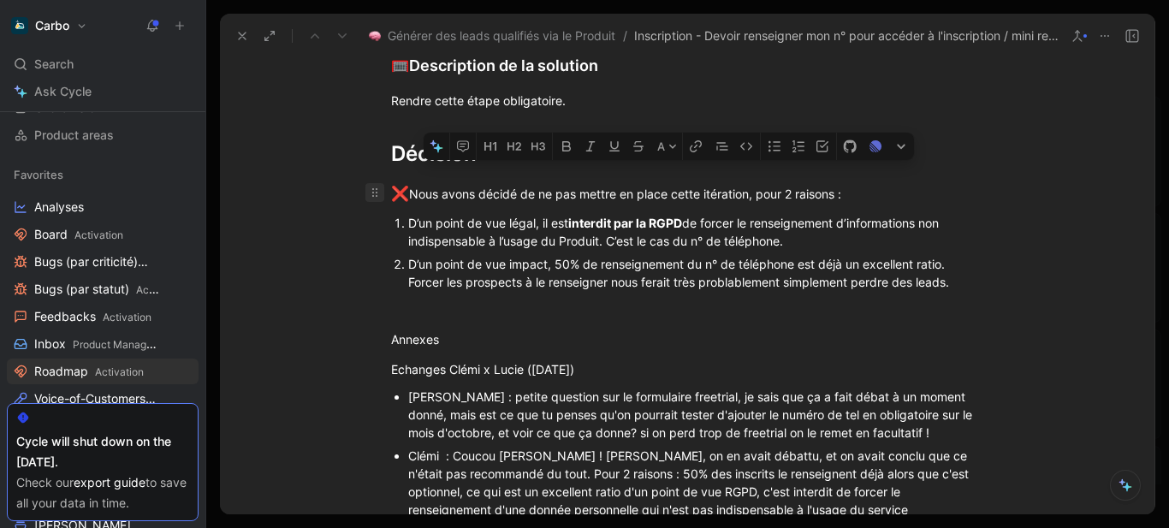
drag, startPoint x: 467, startPoint y: 160, endPoint x: 378, endPoint y: 187, distance: 92.3
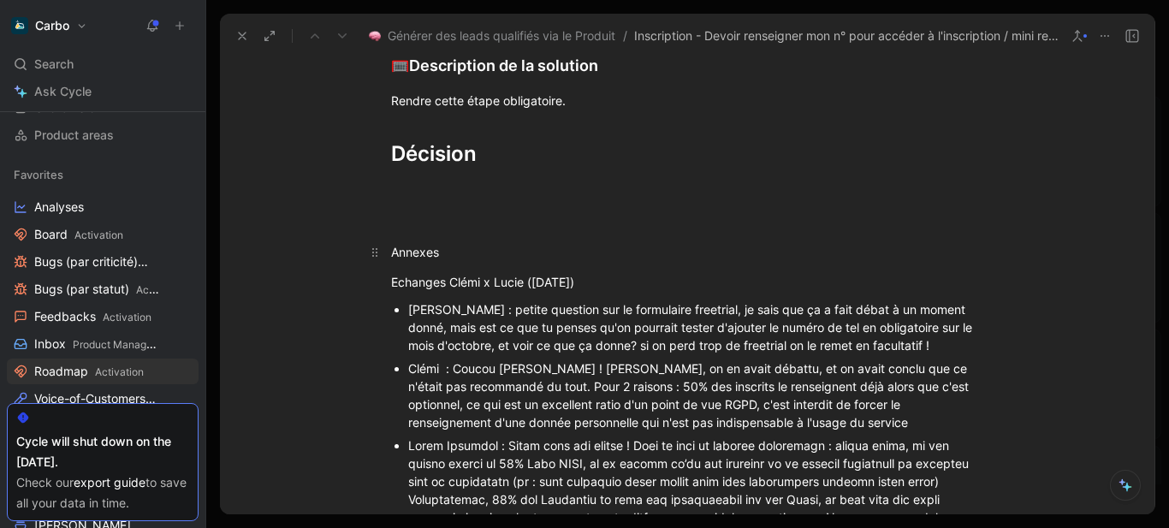
click at [459, 253] on div "Annexes" at bounding box center [687, 252] width 592 height 18
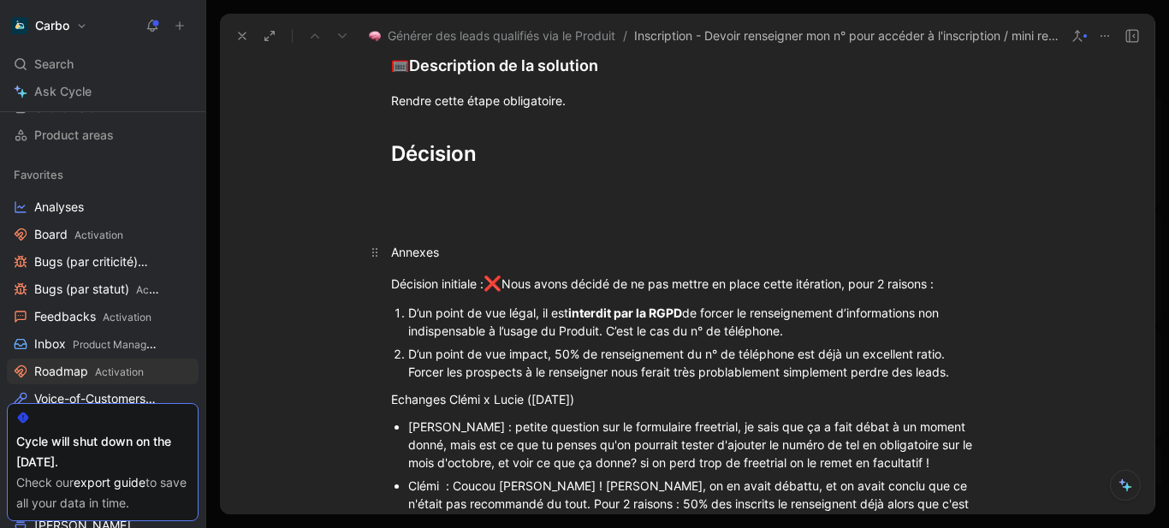
click at [408, 241] on p "Annexes" at bounding box center [687, 252] width 657 height 28
click at [415, 213] on div at bounding box center [687, 222] width 592 height 18
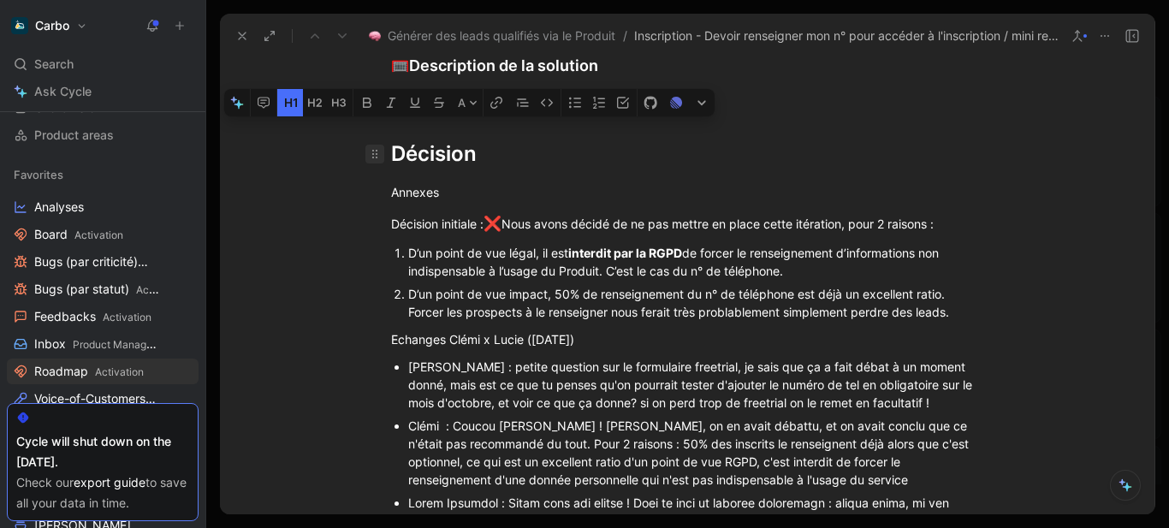
drag, startPoint x: 527, startPoint y: 145, endPoint x: 366, endPoint y: 152, distance: 161.9
click at [366, 152] on h1 "Décision" at bounding box center [687, 146] width 657 height 60
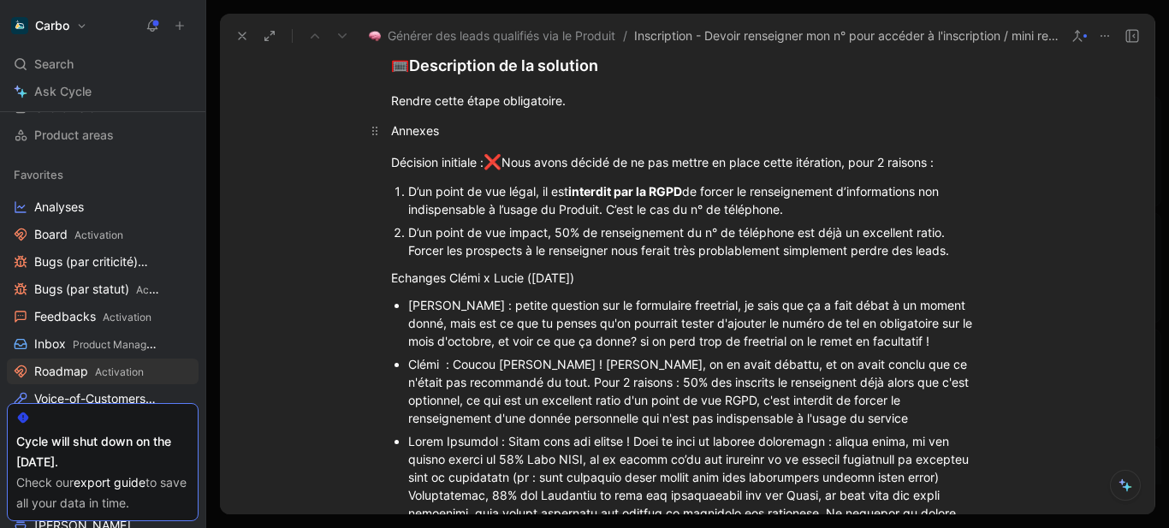
click at [424, 134] on div "Annexes" at bounding box center [687, 131] width 592 height 18
click at [293, 92] on icon "button" at bounding box center [291, 85] width 14 height 14
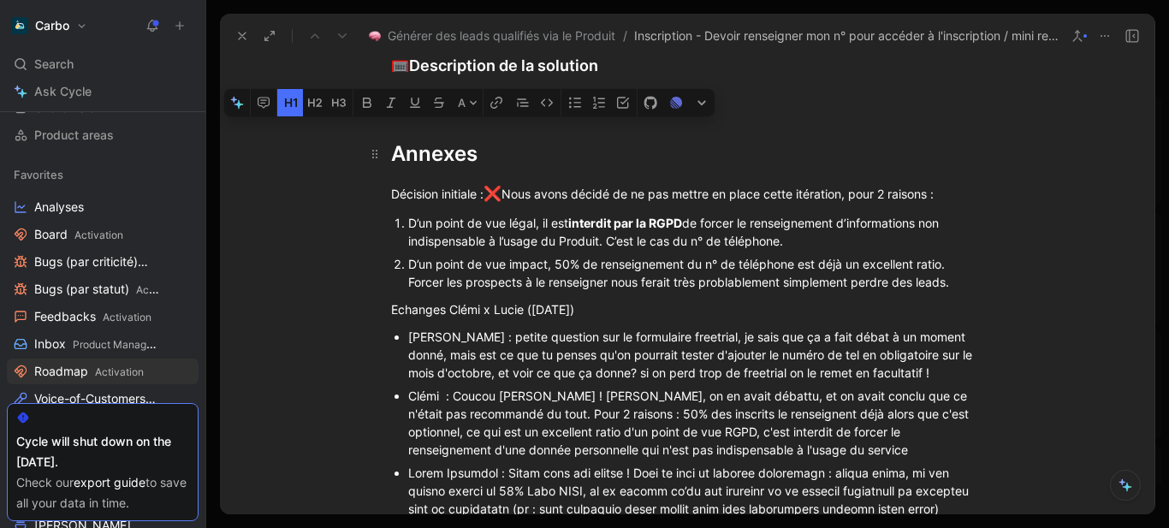
click at [467, 164] on div "Annexes" at bounding box center [687, 154] width 592 height 31
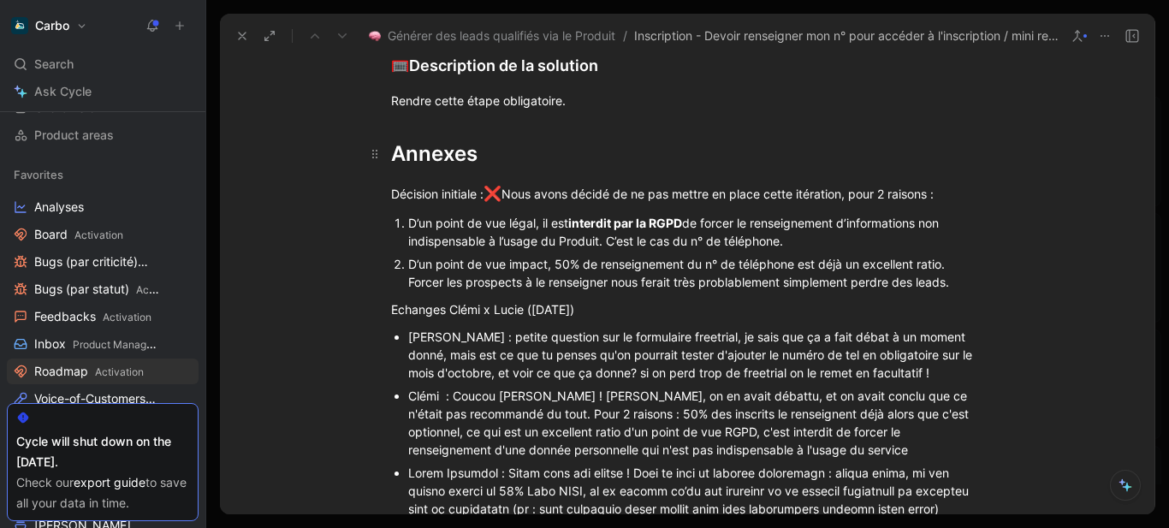
click at [505, 158] on div "Annexes" at bounding box center [687, 154] width 592 height 31
click at [954, 280] on div "D’un point de vue impact, 50% de renseignement du n° de téléphone est déjà un e…" at bounding box center [695, 273] width 575 height 36
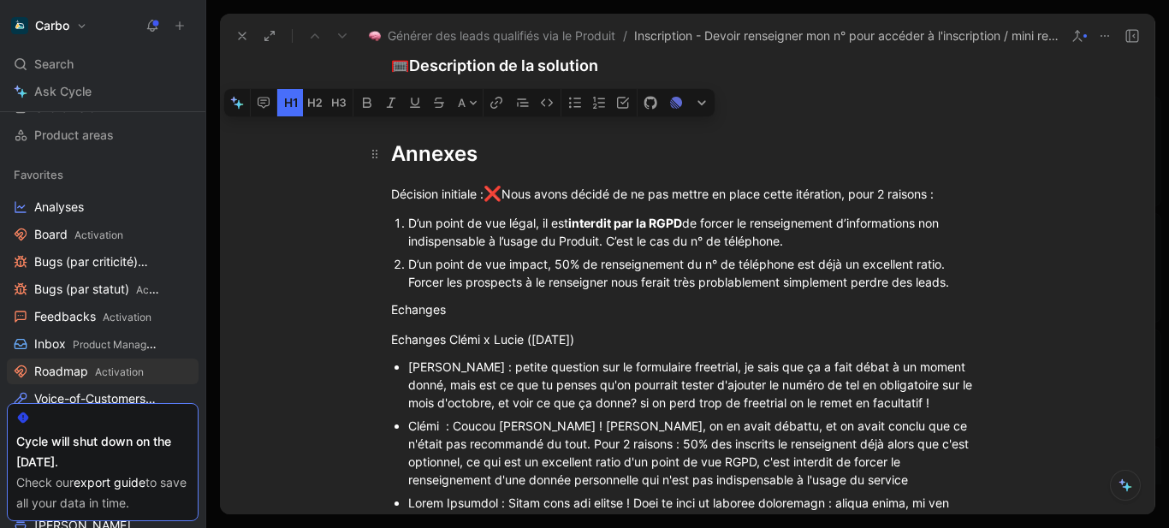
drag, startPoint x: 490, startPoint y: 152, endPoint x: 391, endPoint y: 154, distance: 98.5
click at [391, 154] on div "Annexes" at bounding box center [687, 154] width 592 height 31
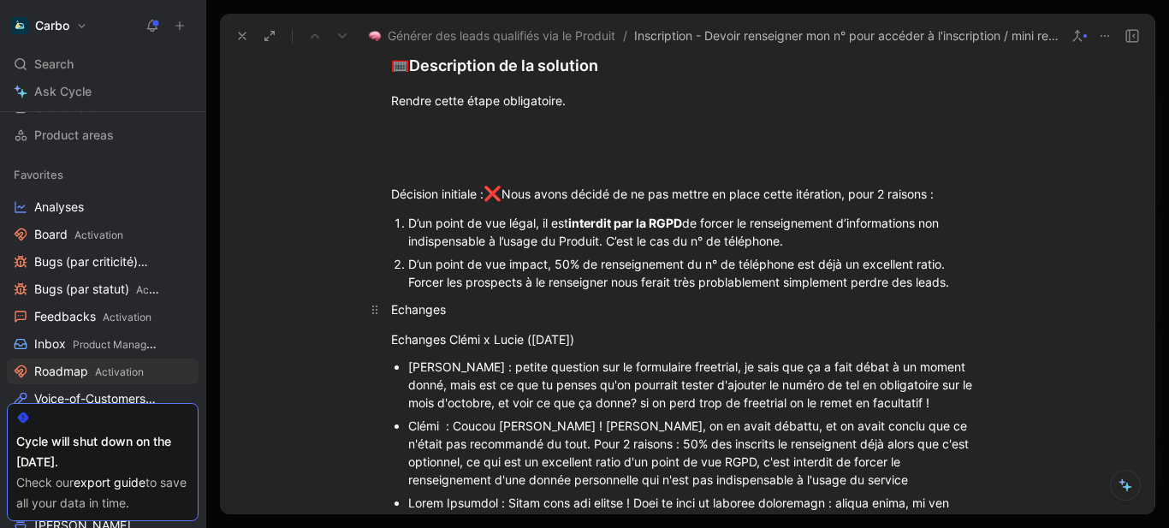
click at [391, 309] on div "Echanges" at bounding box center [687, 309] width 592 height 18
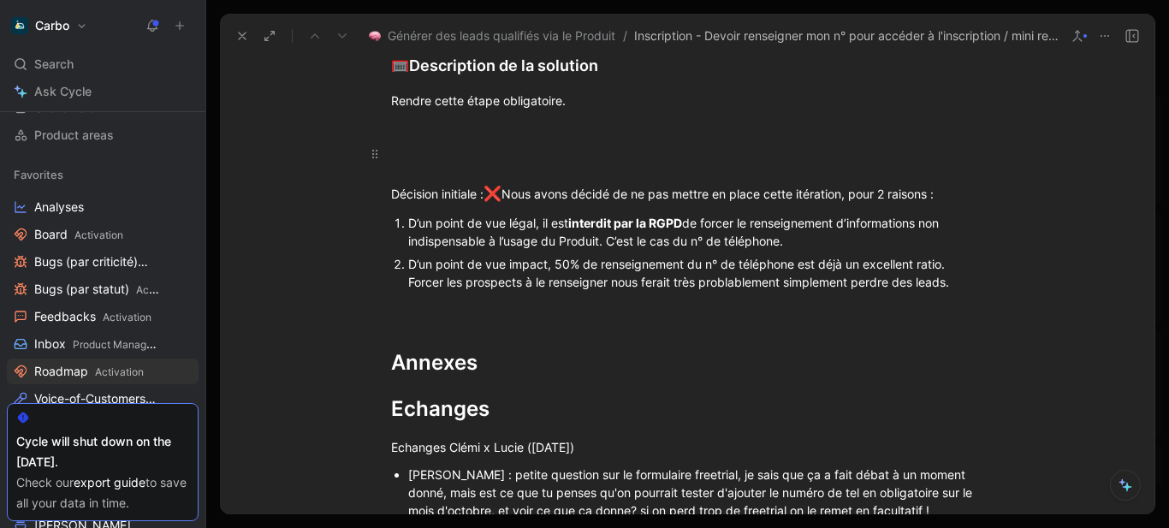
click at [416, 164] on div at bounding box center [687, 154] width 592 height 31
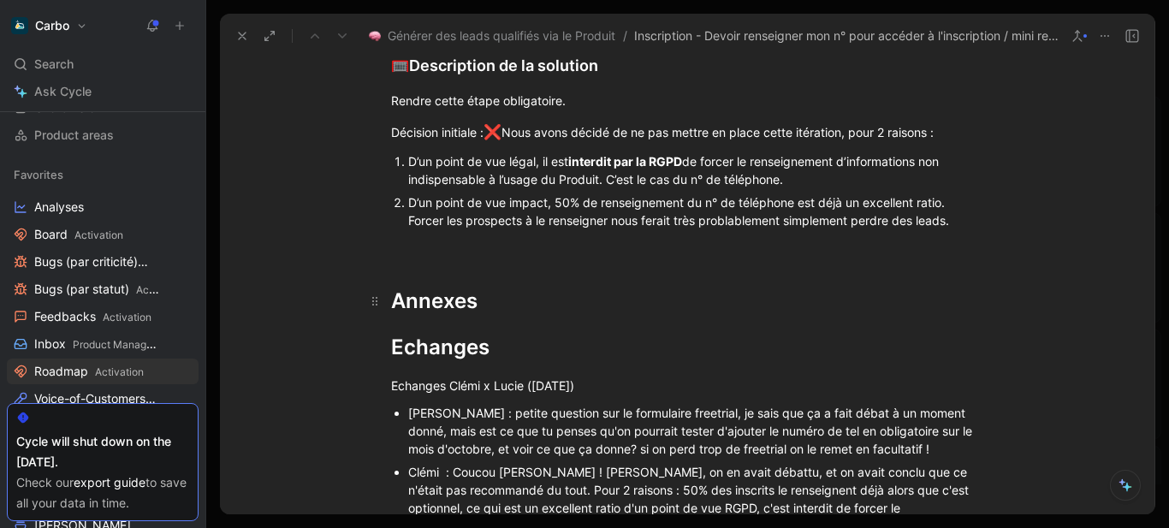
click at [437, 269] on h1 "Annexes" at bounding box center [687, 294] width 657 height 60
click at [391, 135] on div "Décision initiale : ❌ Nous avons décidé de ne pas mettre en place cette itérati…" at bounding box center [687, 133] width 592 height 22
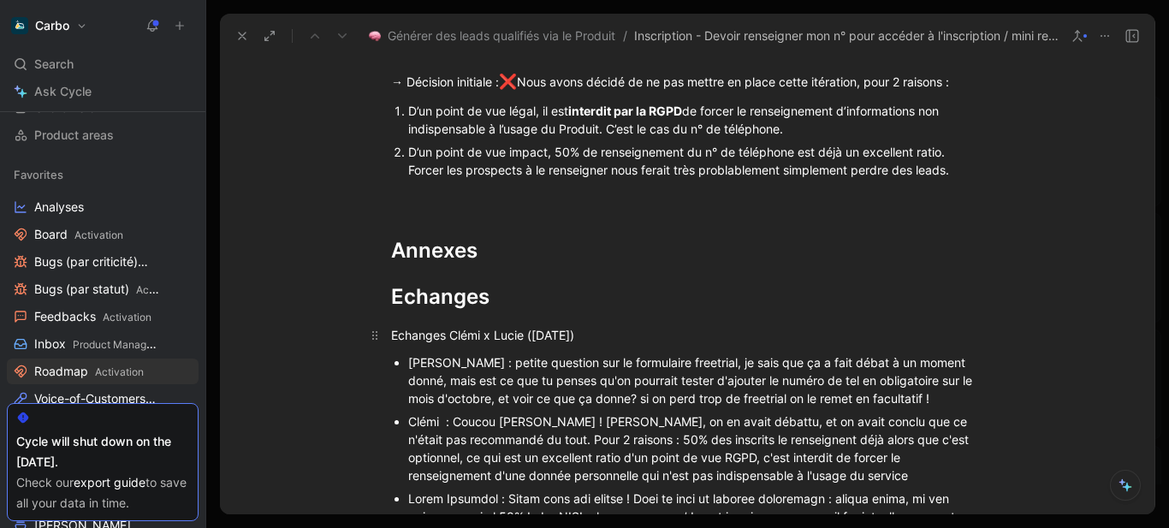
scroll to position [973, 0]
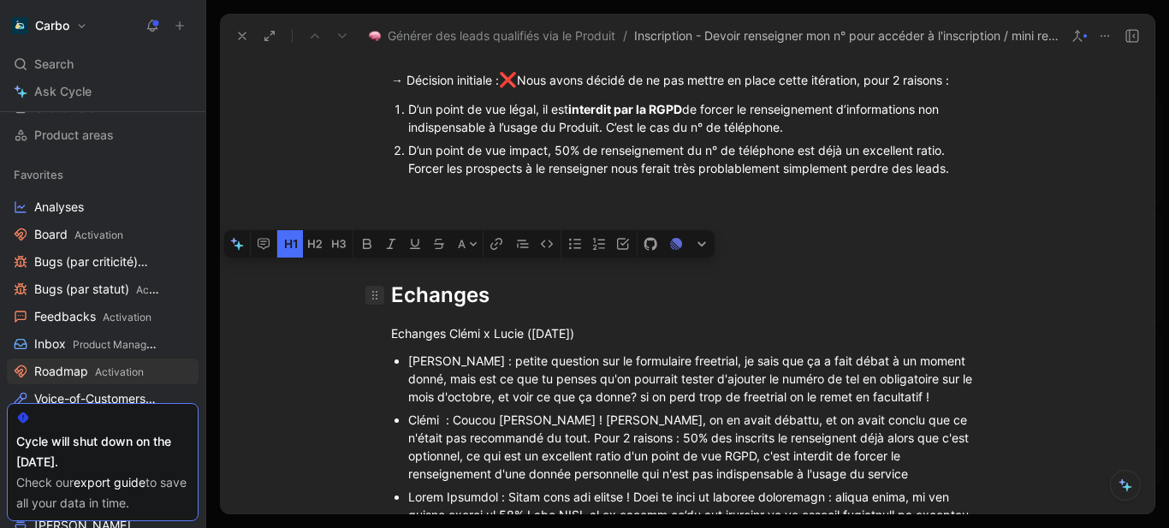
drag, startPoint x: 488, startPoint y: 312, endPoint x: 366, endPoint y: 296, distance: 123.4
click at [366, 296] on h1 "Echanges" at bounding box center [687, 295] width 657 height 45
click at [316, 251] on icon "button" at bounding box center [315, 244] width 14 height 14
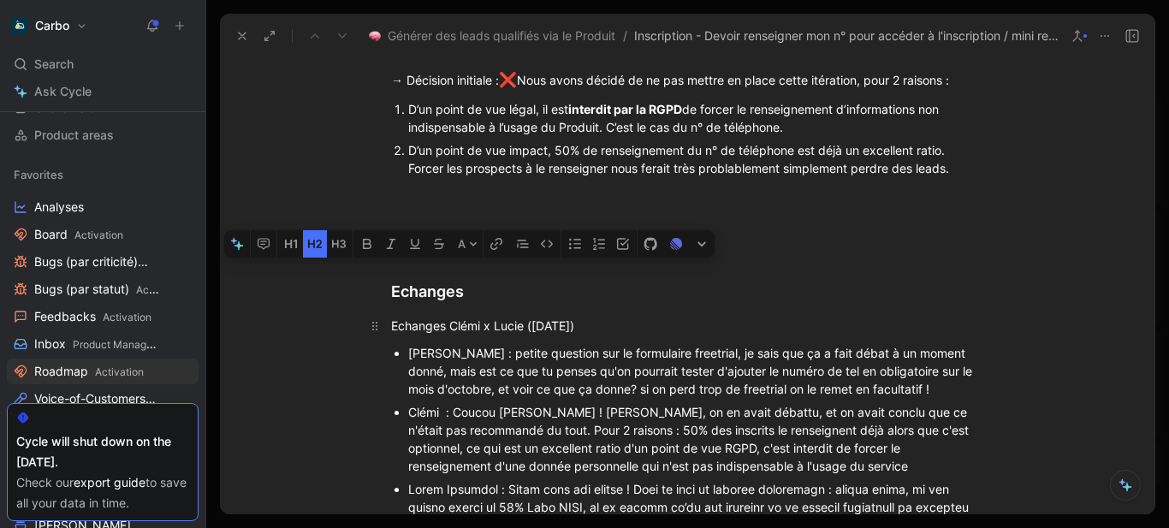
click at [477, 320] on div "Echanges Clémi x Lucie (30/09/2025)" at bounding box center [687, 326] width 592 height 18
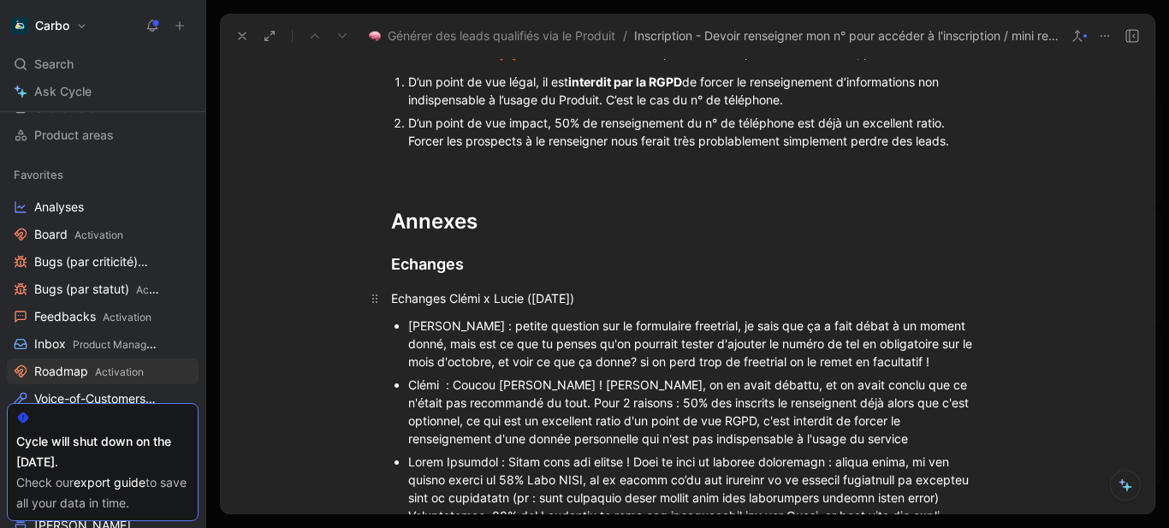
click at [433, 295] on div "Echanges Clémi x Lucie (30/09/2025)" at bounding box center [687, 298] width 592 height 18
click at [391, 301] on div "Echanges Clémi x Lucie (30/09/2025)" at bounding box center [687, 298] width 592 height 18
click at [399, 302] on button "button" at bounding box center [399, 298] width 16 height 15
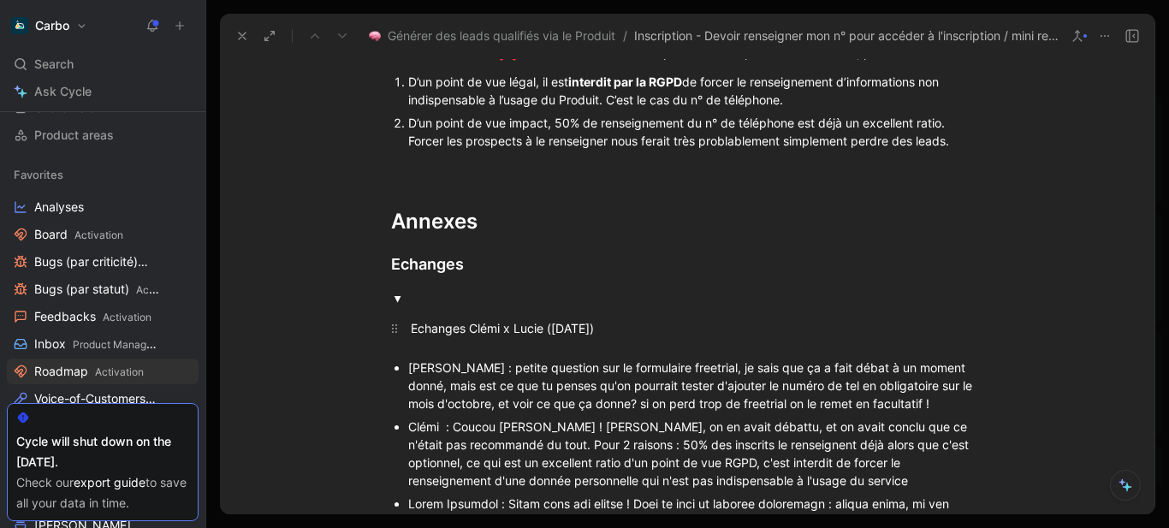
click at [495, 324] on div "Echanges Clémi x Lucie (30/09/2025)" at bounding box center [681, 328] width 540 height 18
click at [446, 295] on summary at bounding box center [697, 298] width 573 height 18
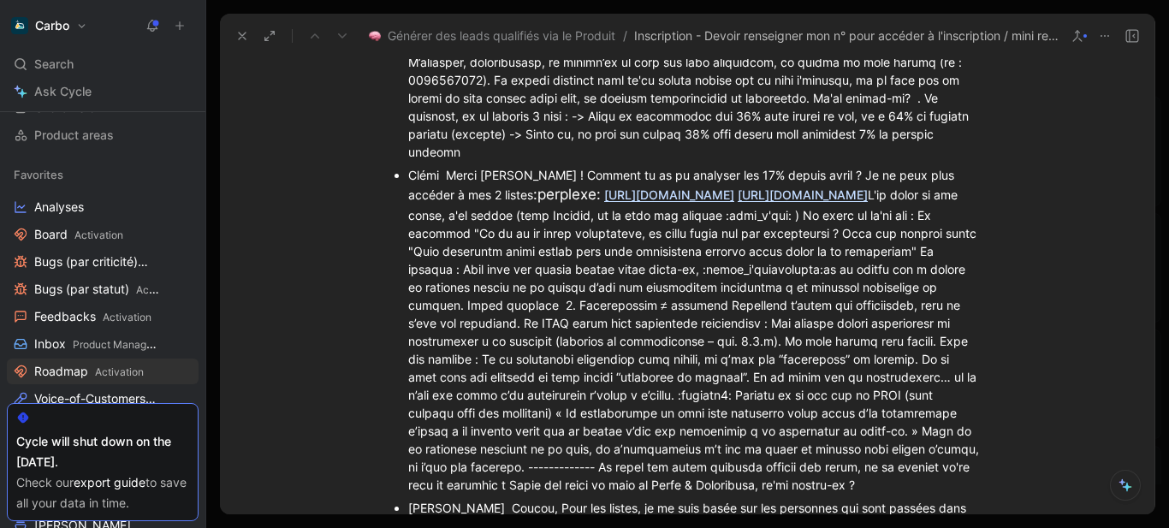
scroll to position [1830, 0]
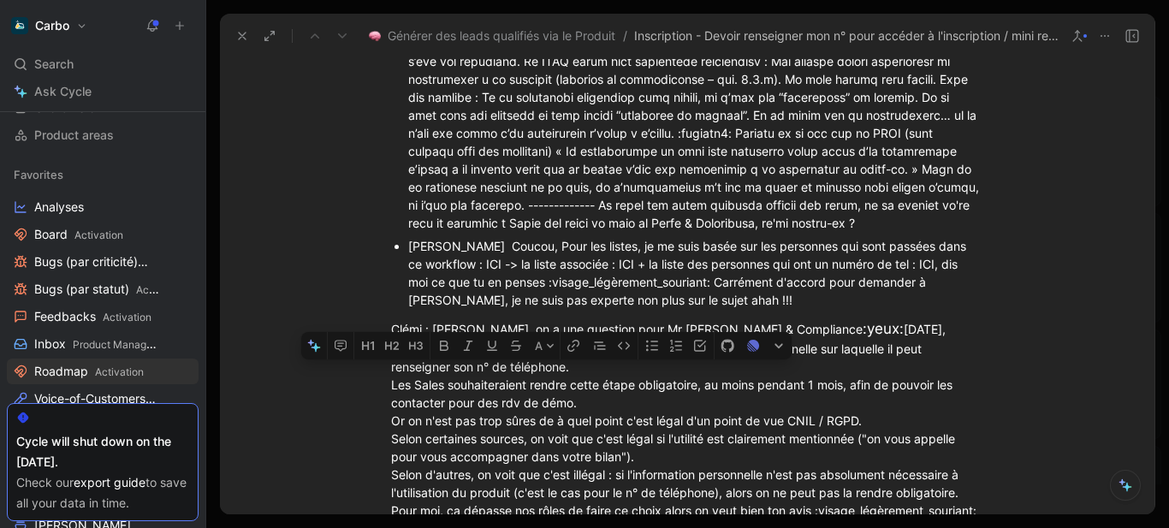
drag, startPoint x: 405, startPoint y: 119, endPoint x: 698, endPoint y: 316, distance: 353.5
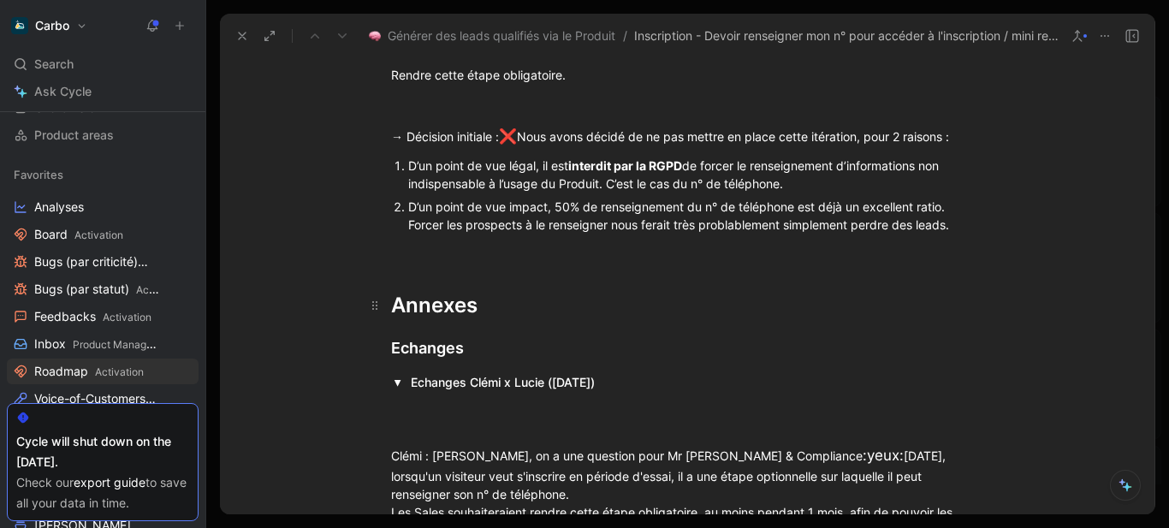
scroll to position [908, 0]
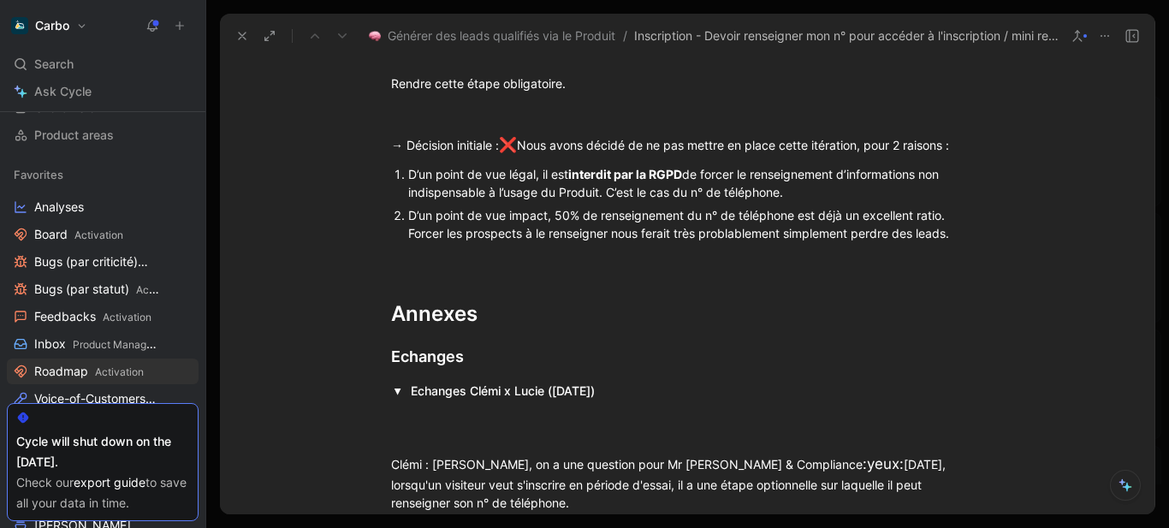
click at [439, 405] on div at bounding box center [697, 421] width 573 height 42
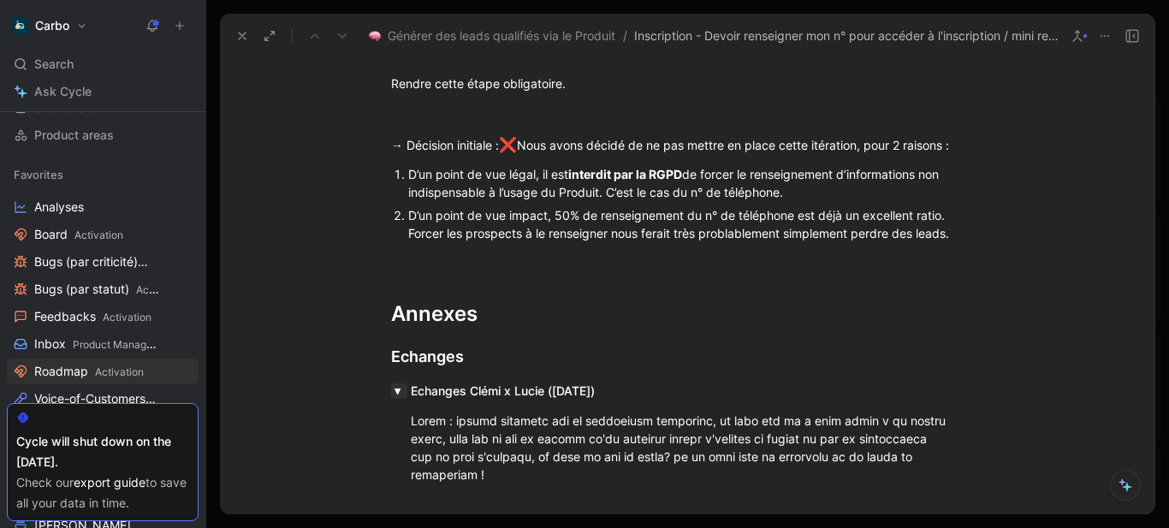
click at [393, 388] on button "button" at bounding box center [399, 390] width 16 height 15
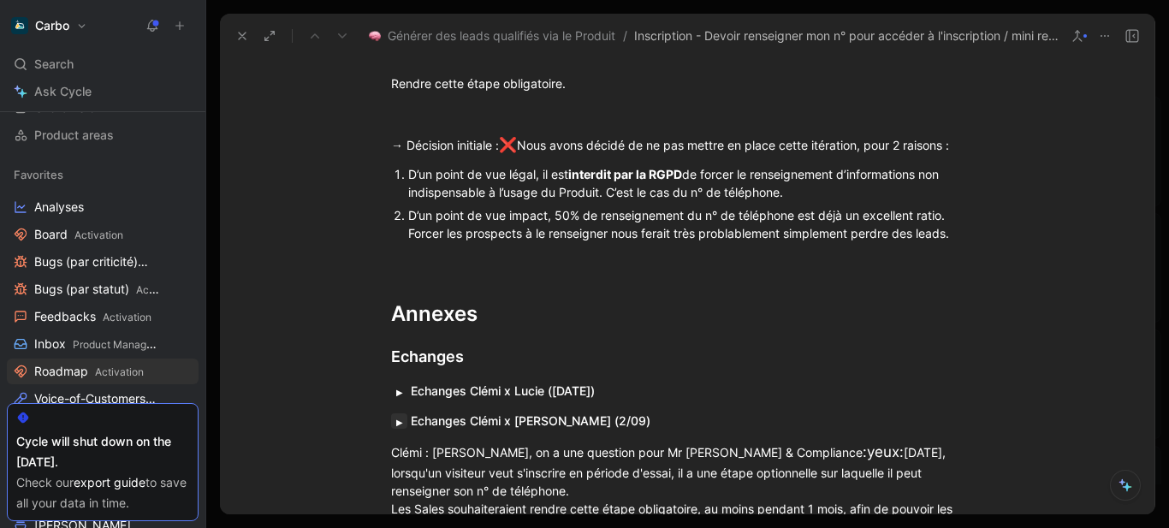
click at [396, 419] on button "button" at bounding box center [399, 420] width 16 height 15
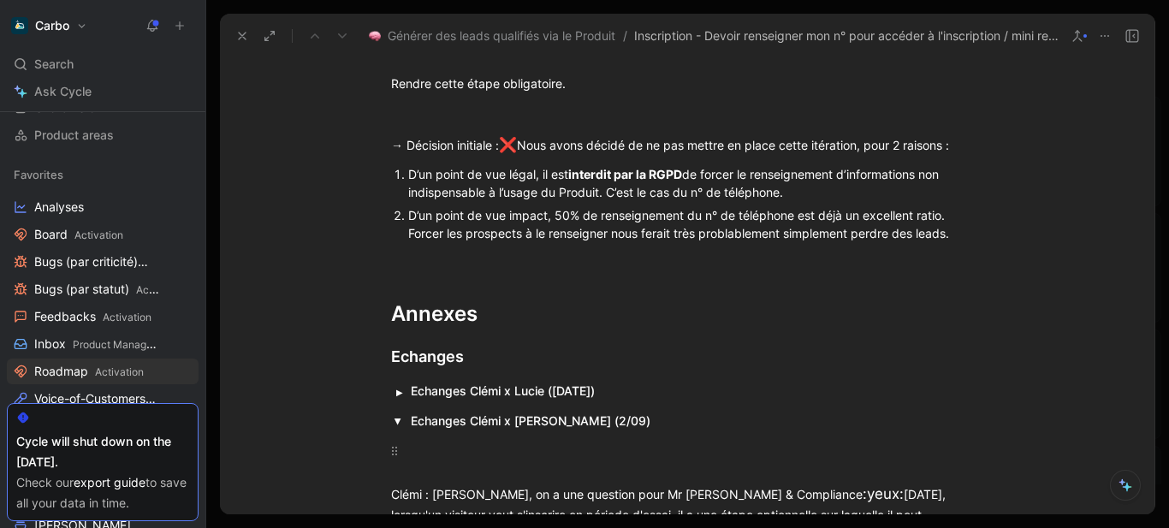
scroll to position [1151, 0]
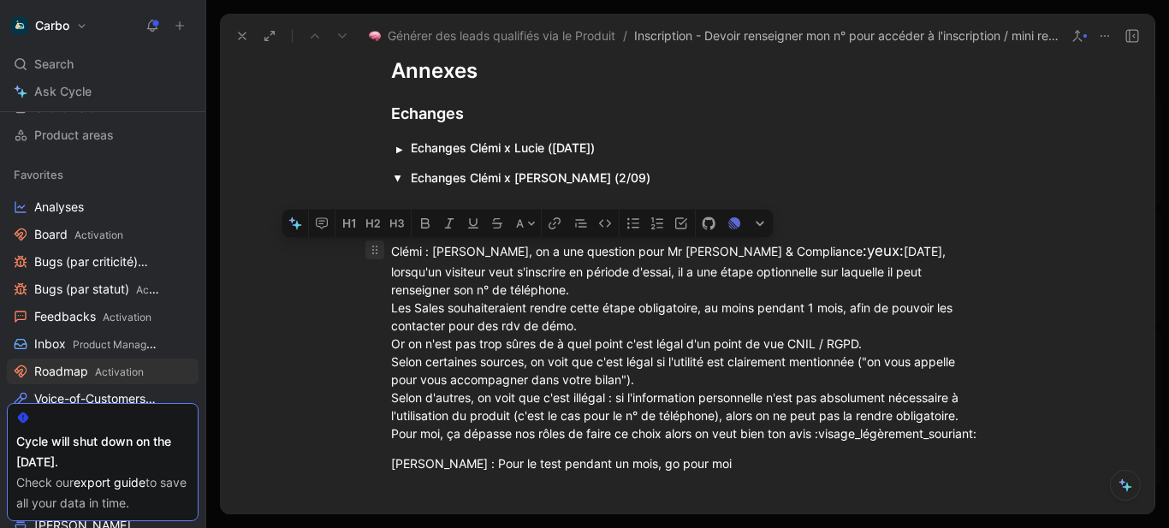
drag, startPoint x: 366, startPoint y: 274, endPoint x: 363, endPoint y: 246, distance: 28.5
click at [363, 246] on div "Problem definition 🧯 Quel problème souhaitons nous résoudre ? L’étape “Renseign…" at bounding box center [687, 12] width 935 height 1137
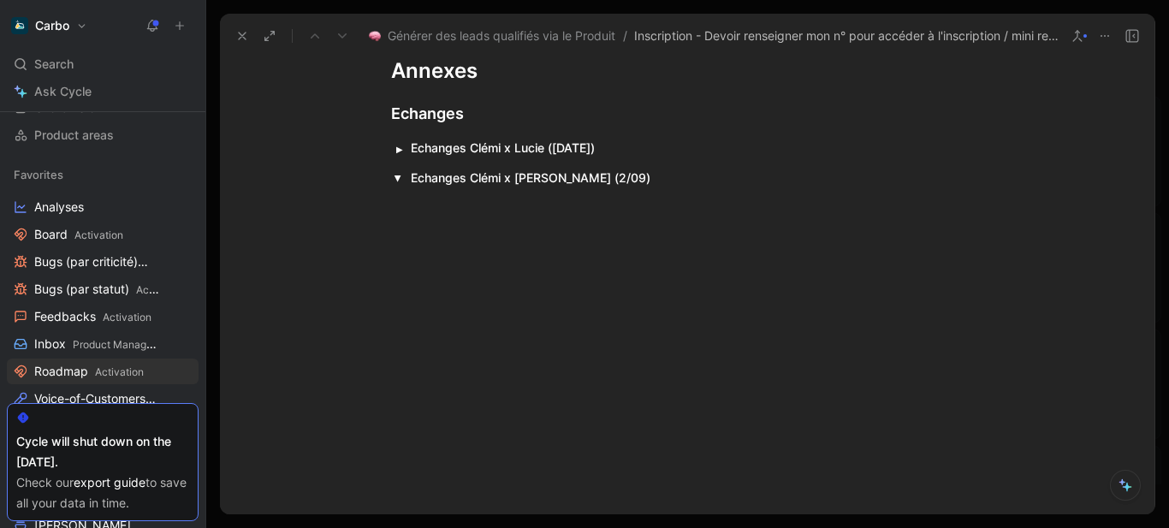
click at [548, 193] on div at bounding box center [697, 208] width 573 height 42
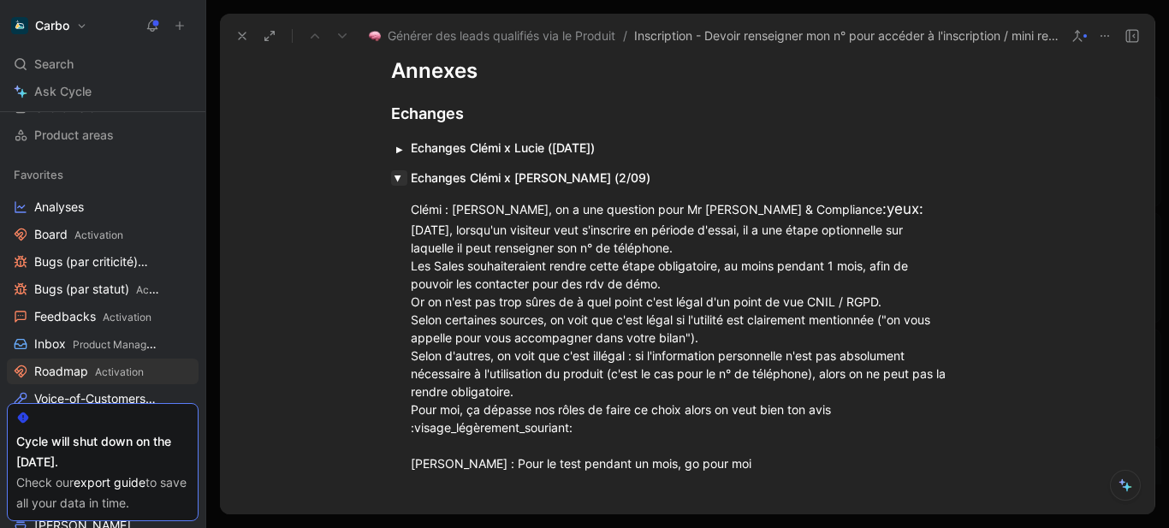
click at [400, 180] on button "button" at bounding box center [399, 177] width 16 height 15
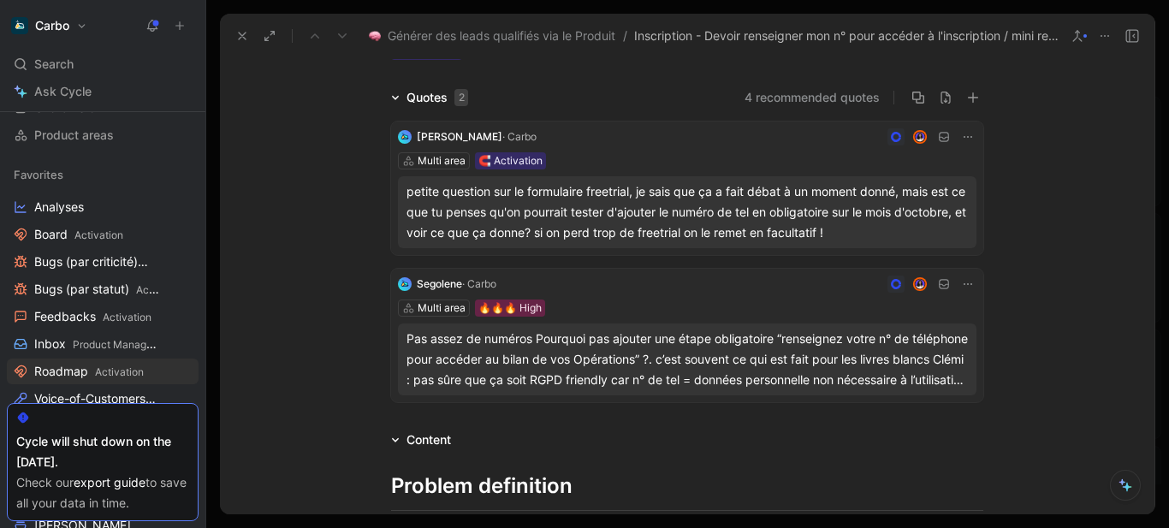
scroll to position [0, 0]
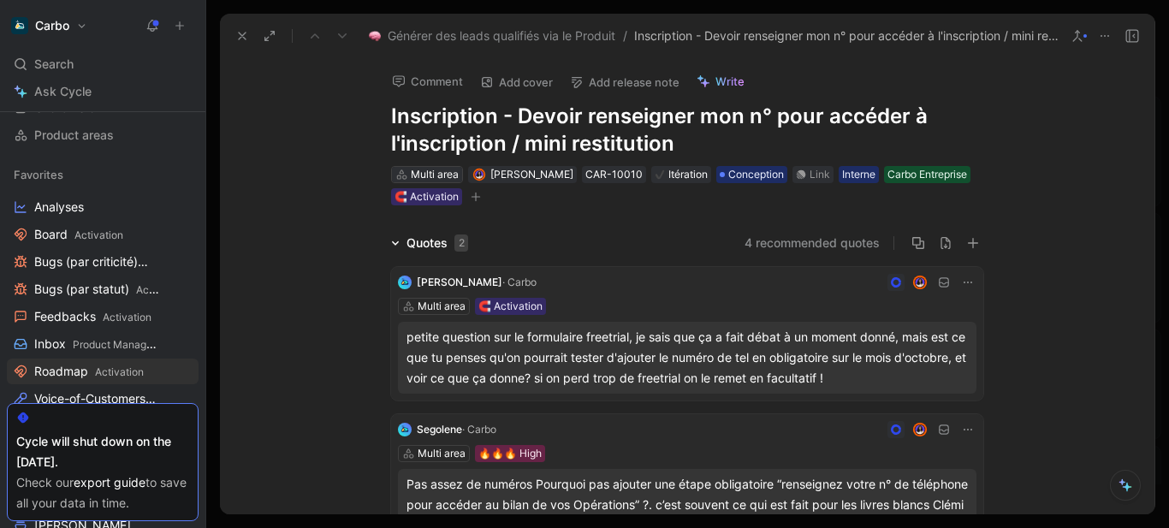
click at [435, 172] on div "Multi area" at bounding box center [435, 174] width 48 height 17
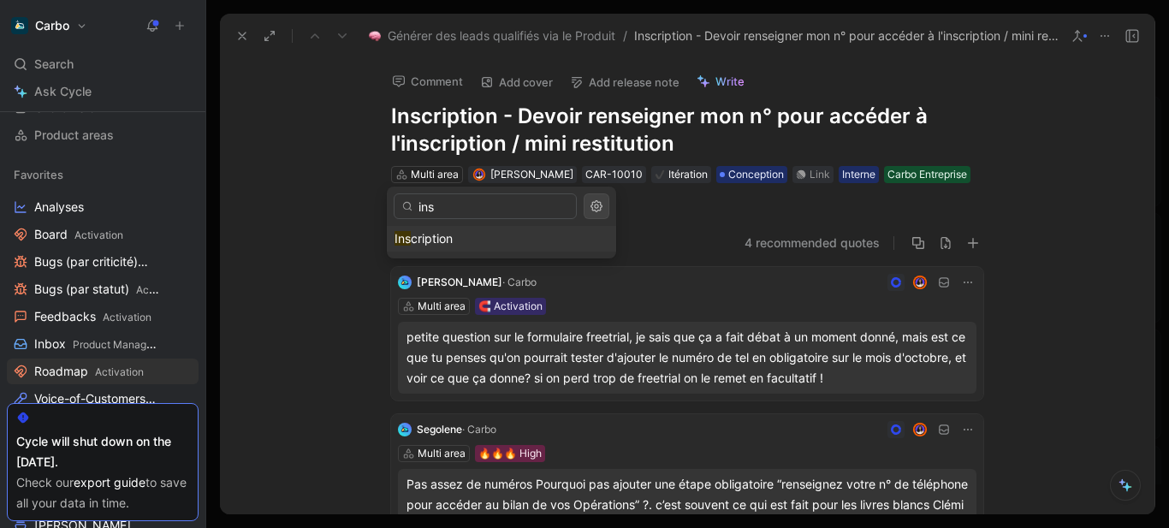
type input "ins"
click at [485, 237] on div "Ins cription" at bounding box center [502, 239] width 214 height 21
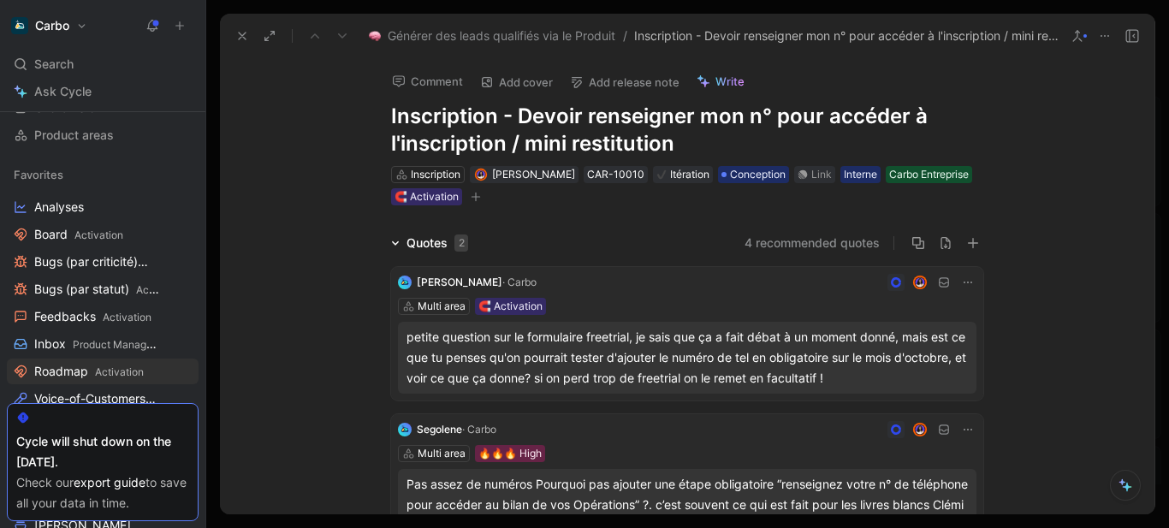
click at [519, 121] on h1 "Inscription - Devoir renseigner mon n° pour accéder à l'inscription / mini rest…" at bounding box center [687, 130] width 592 height 55
drag, startPoint x: 512, startPoint y: 115, endPoint x: 326, endPoint y: 105, distance: 186.0
click at [326, 105] on div "Comment Add cover Add release note Write Inscription - Devoir renseigner mon n°…" at bounding box center [687, 285] width 935 height 457
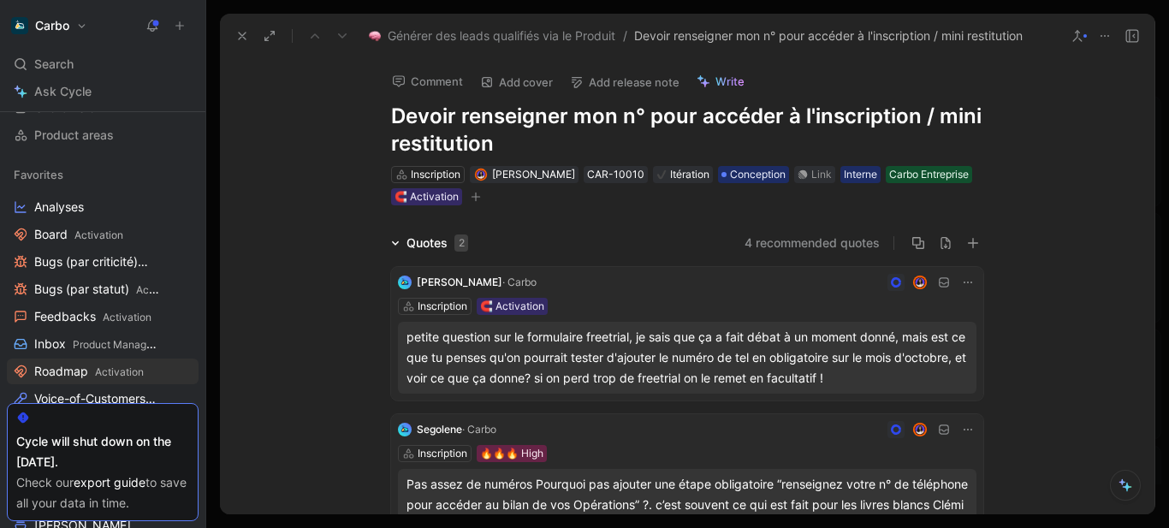
drag, startPoint x: 610, startPoint y: 142, endPoint x: 914, endPoint y: 123, distance: 304.5
click at [914, 123] on h1 "Devoir renseigner mon n° pour accéder à l'inscription / mini restitution" at bounding box center [687, 130] width 592 height 55
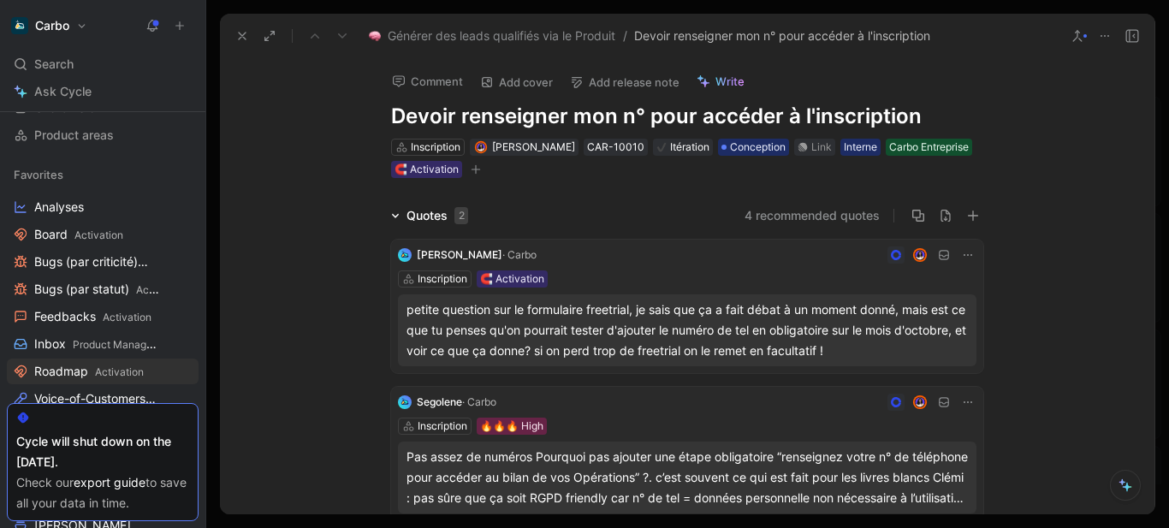
click at [639, 114] on h1 "Devoir renseigner mon n° pour accéder à l'inscription" at bounding box center [687, 116] width 592 height 27
click at [241, 41] on icon at bounding box center [242, 36] width 14 height 14
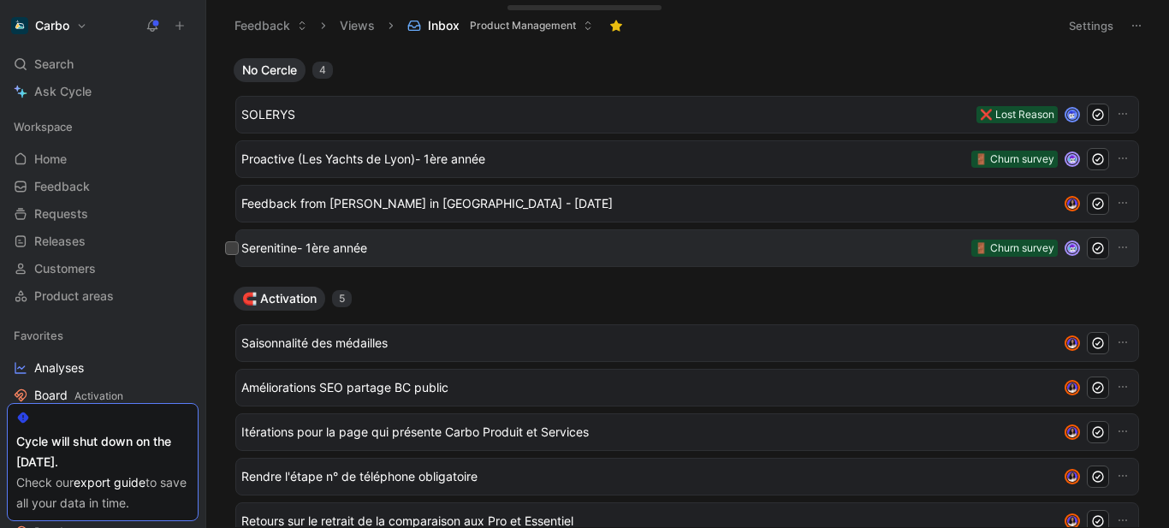
click at [411, 257] on span "Serenitine- 1ère année" at bounding box center [602, 248] width 723 height 21
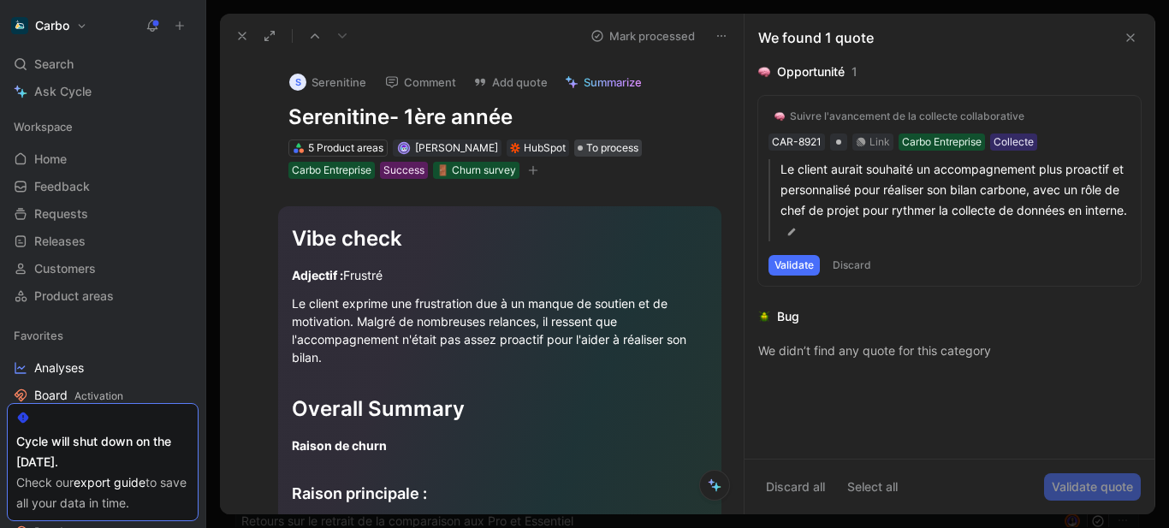
click at [583, 146] on div at bounding box center [580, 148] width 5 height 5
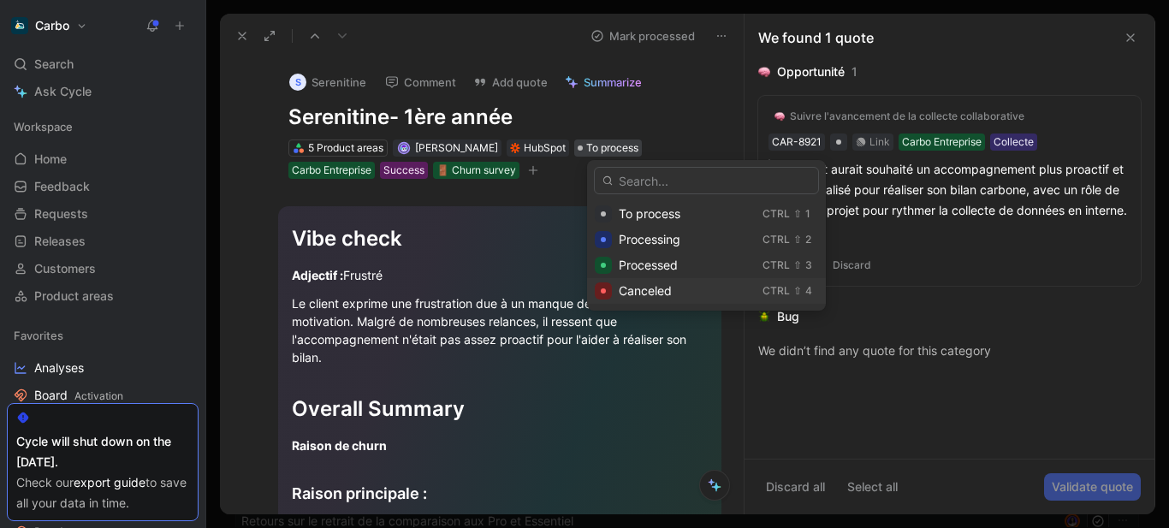
click at [633, 294] on span "Canceled" at bounding box center [645, 290] width 53 height 15
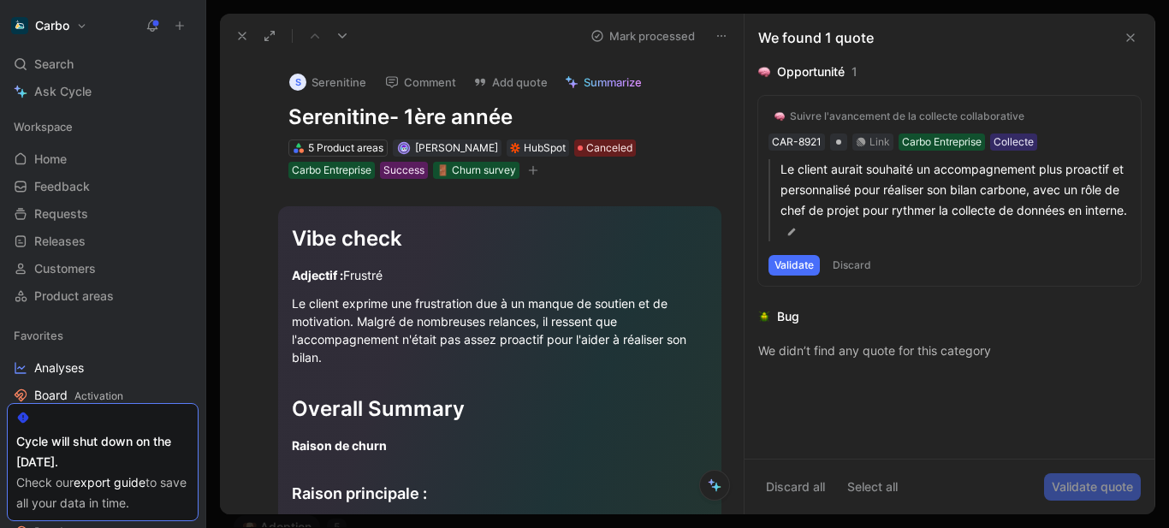
click at [247, 33] on icon at bounding box center [242, 36] width 14 height 14
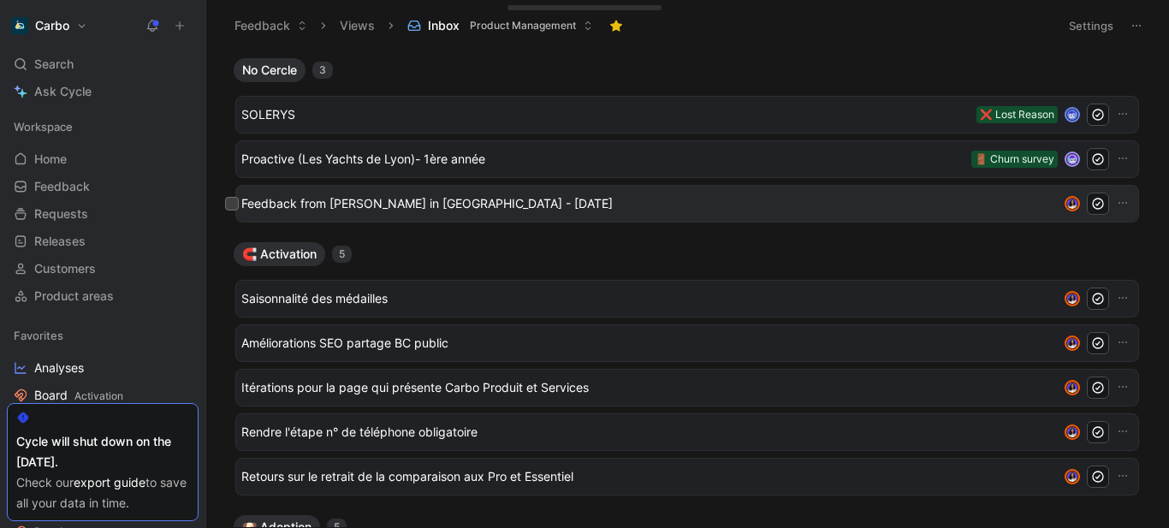
click at [450, 192] on div "Feedback from Louise Cavaud in Slack - 10/1/2025" at bounding box center [687, 204] width 904 height 38
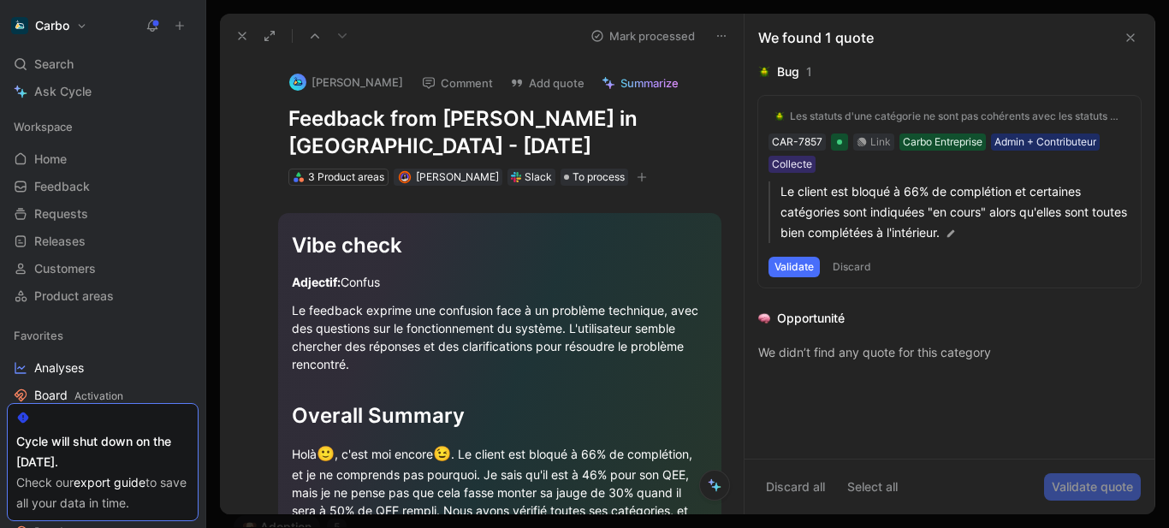
click at [642, 175] on icon "button" at bounding box center [641, 177] width 1 height 9
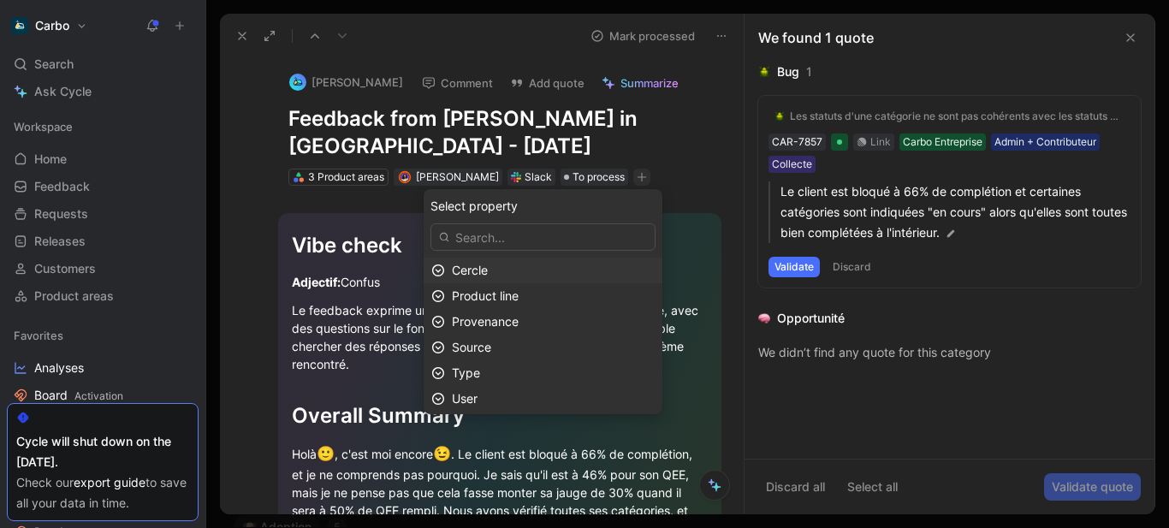
click at [545, 267] on div "Cercle" at bounding box center [553, 270] width 203 height 21
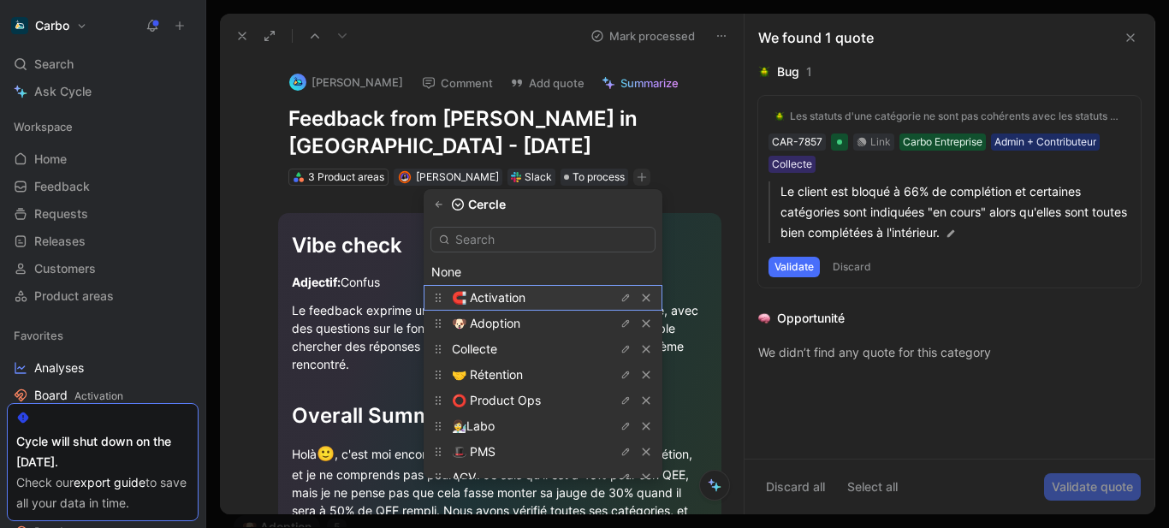
click at [517, 294] on span "🧲 Activation" at bounding box center [489, 297] width 74 height 15
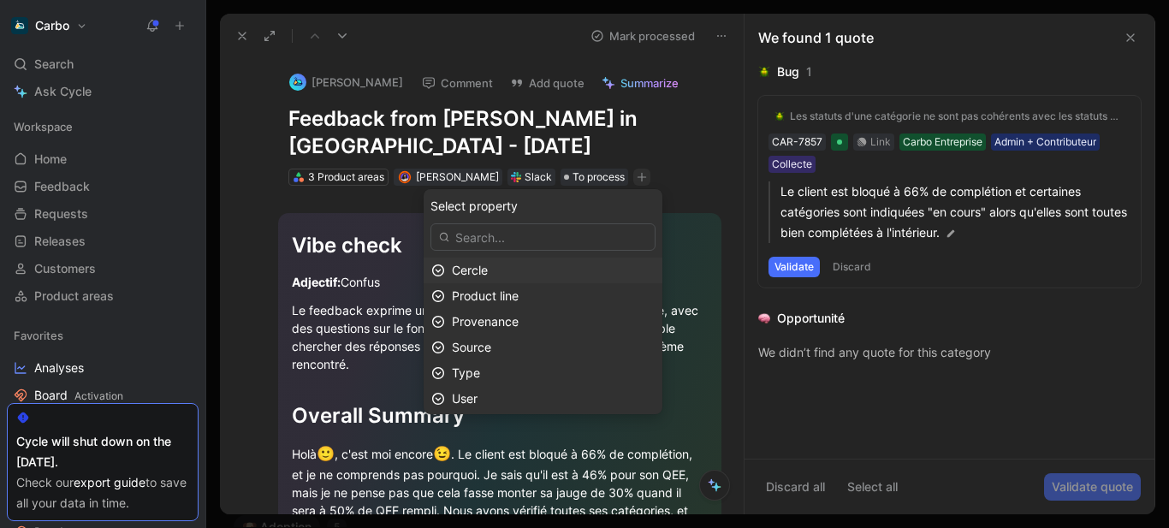
click at [521, 265] on div "Cercle" at bounding box center [553, 270] width 203 height 21
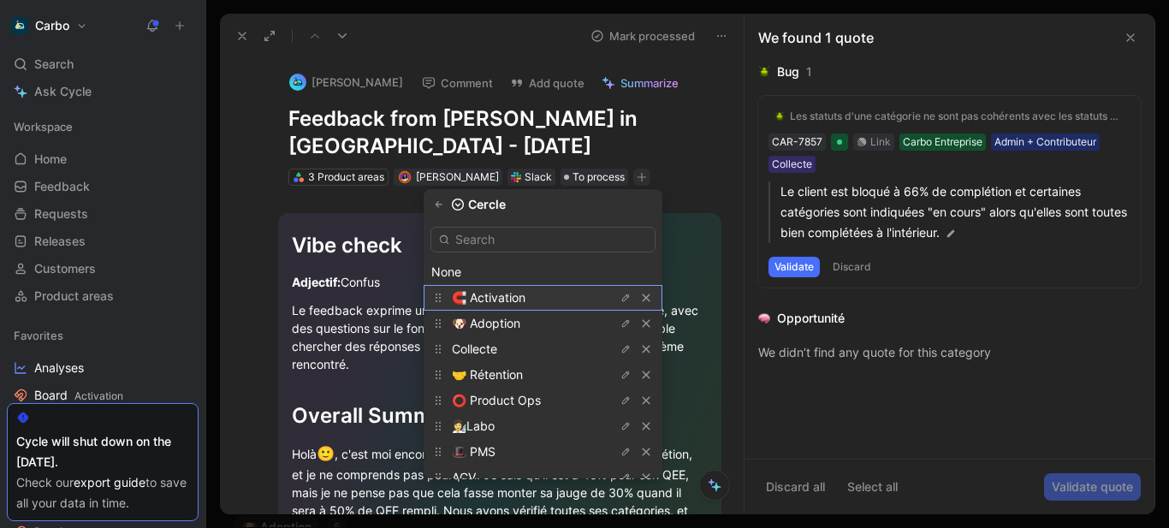
click at [526, 300] on span "🧲 Activation" at bounding box center [489, 297] width 74 height 15
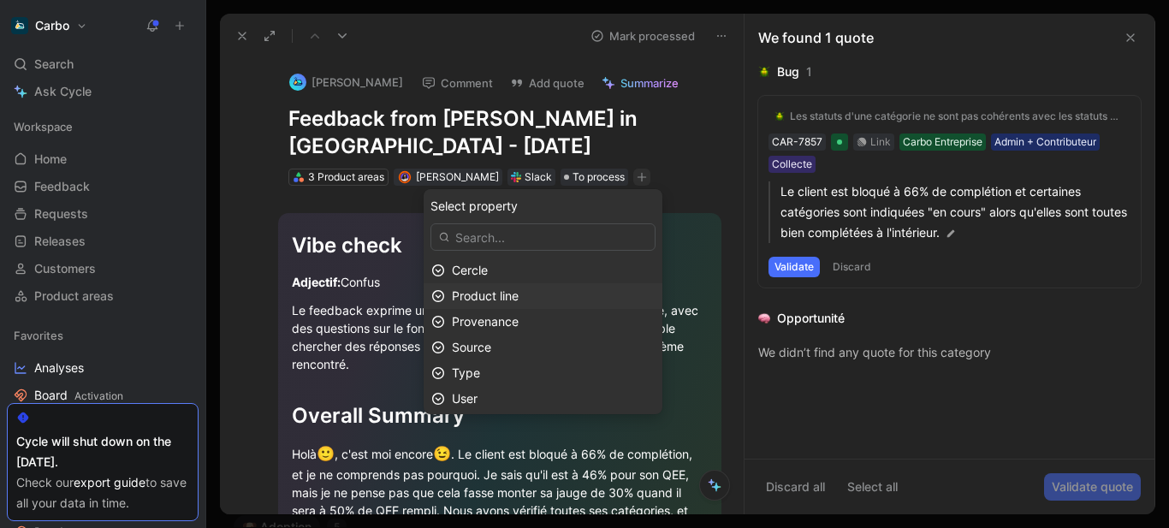
click at [548, 294] on div "Product line" at bounding box center [553, 296] width 203 height 21
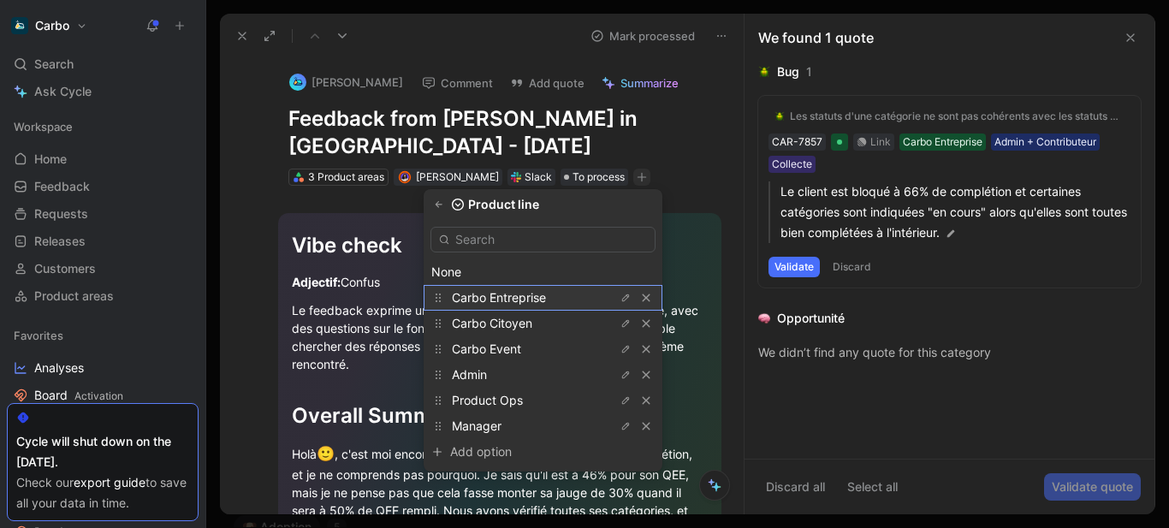
click at [538, 296] on span "Carbo Entreprise" at bounding box center [499, 297] width 94 height 15
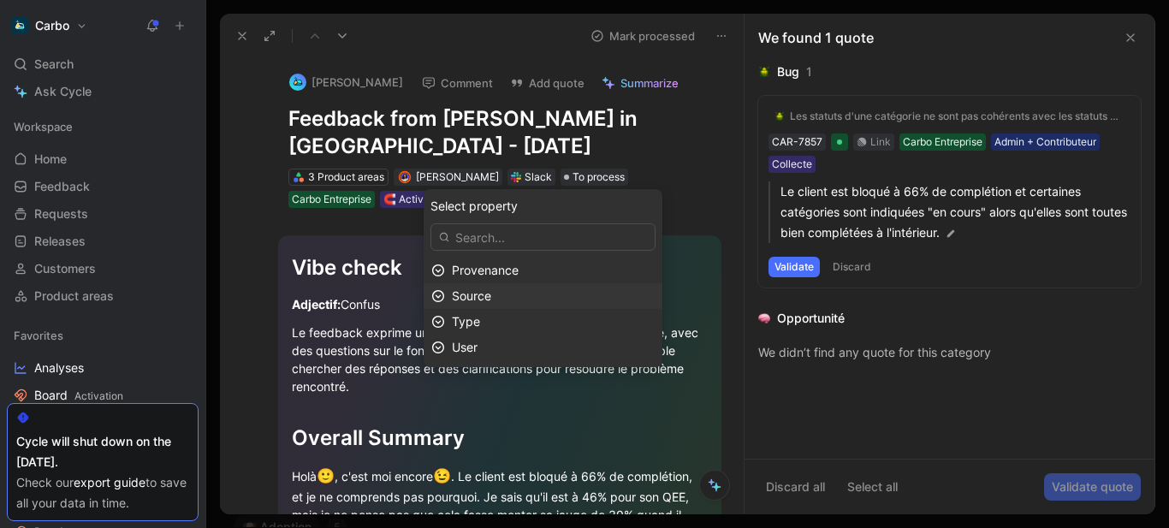
click at [533, 291] on div "Source" at bounding box center [553, 296] width 203 height 21
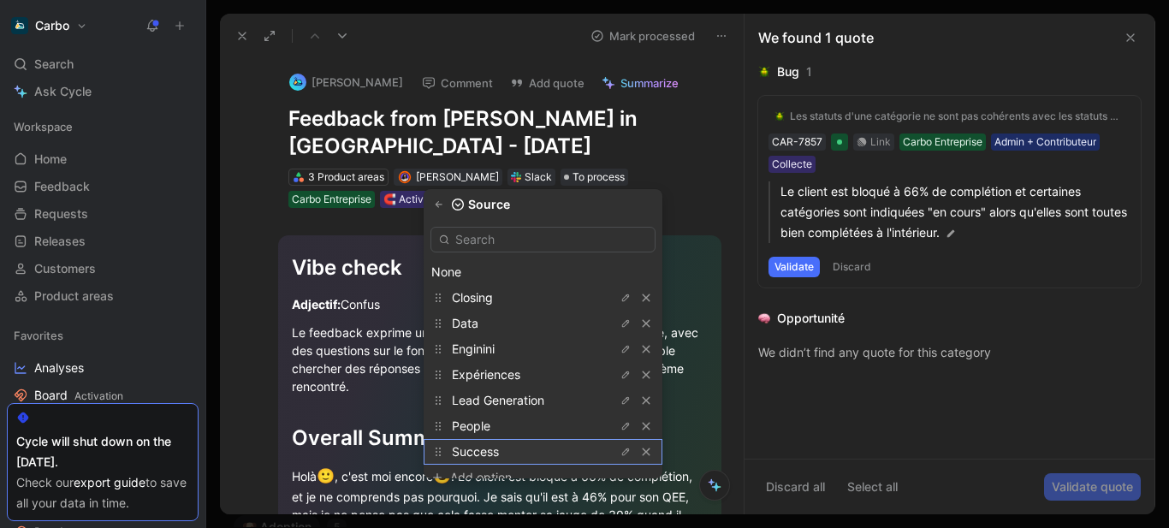
click at [537, 445] on div "Success" at bounding box center [516, 452] width 128 height 21
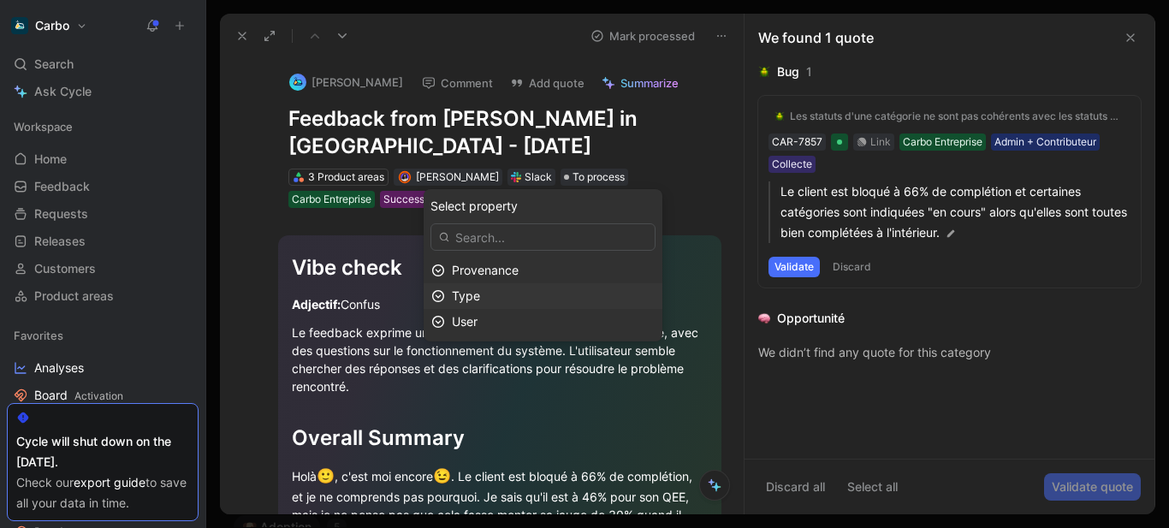
click at [527, 304] on div "Type" at bounding box center [553, 296] width 203 height 21
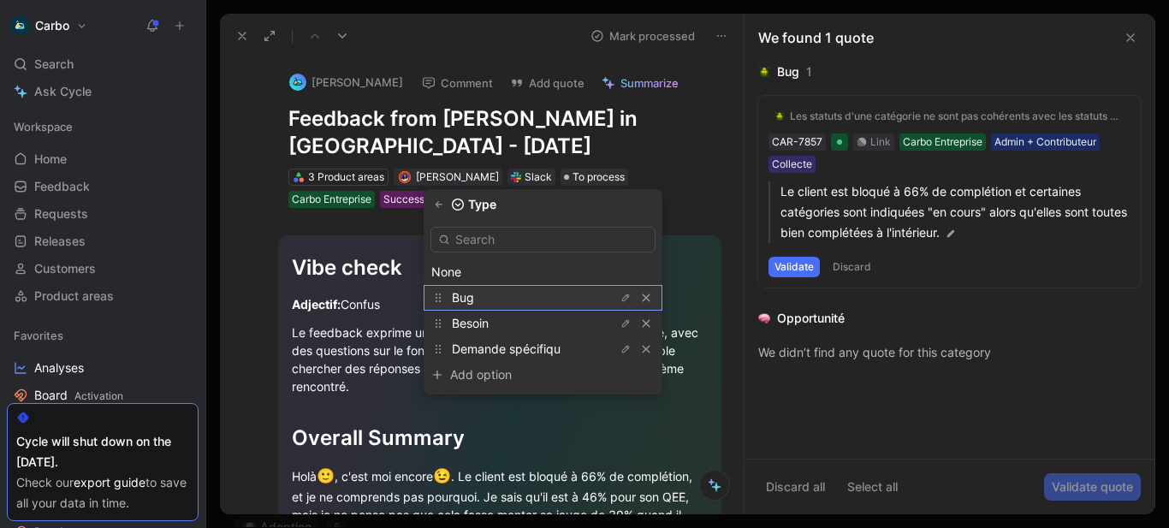
click at [500, 300] on div "Bug" at bounding box center [516, 298] width 128 height 21
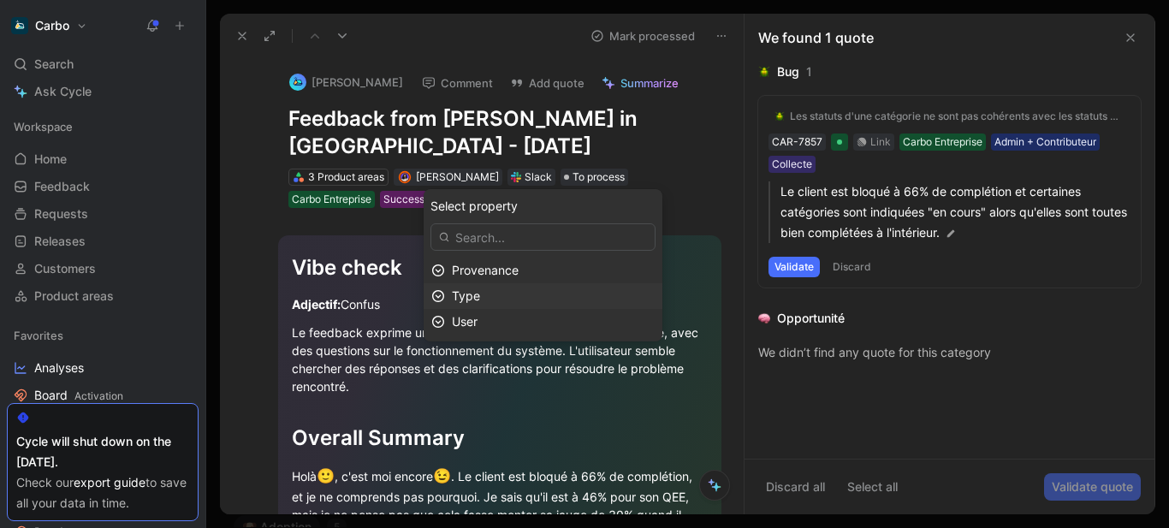
click at [503, 294] on div "Type" at bounding box center [553, 296] width 203 height 21
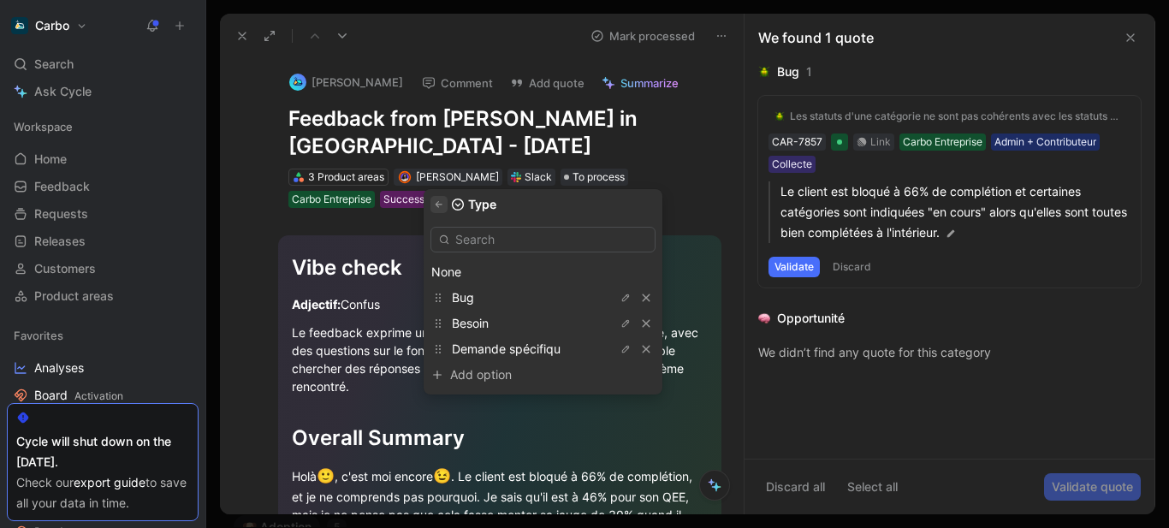
click at [444, 208] on icon "button" at bounding box center [439, 204] width 10 height 10
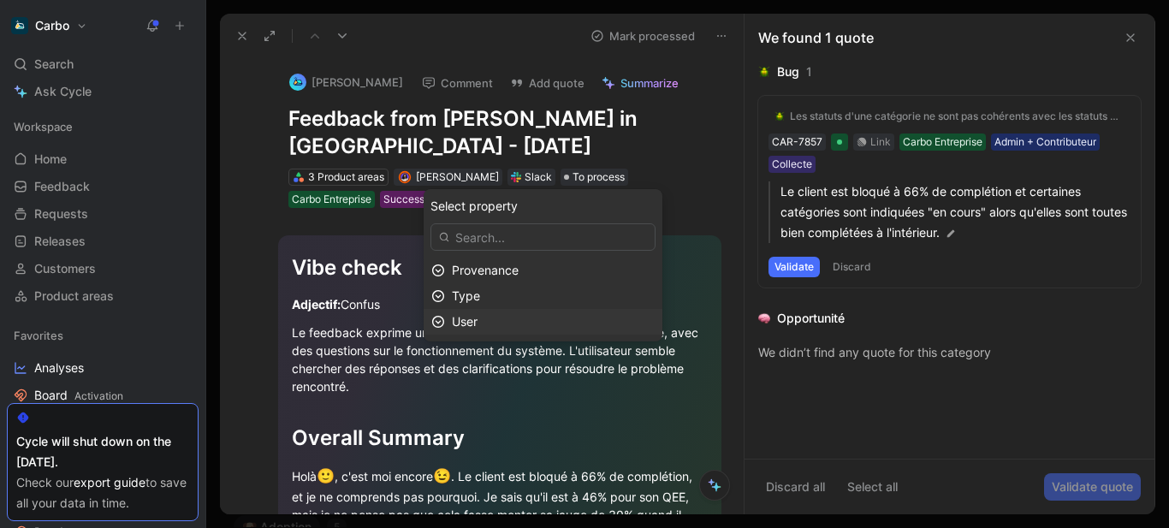
click at [501, 314] on div "User" at bounding box center [553, 322] width 203 height 21
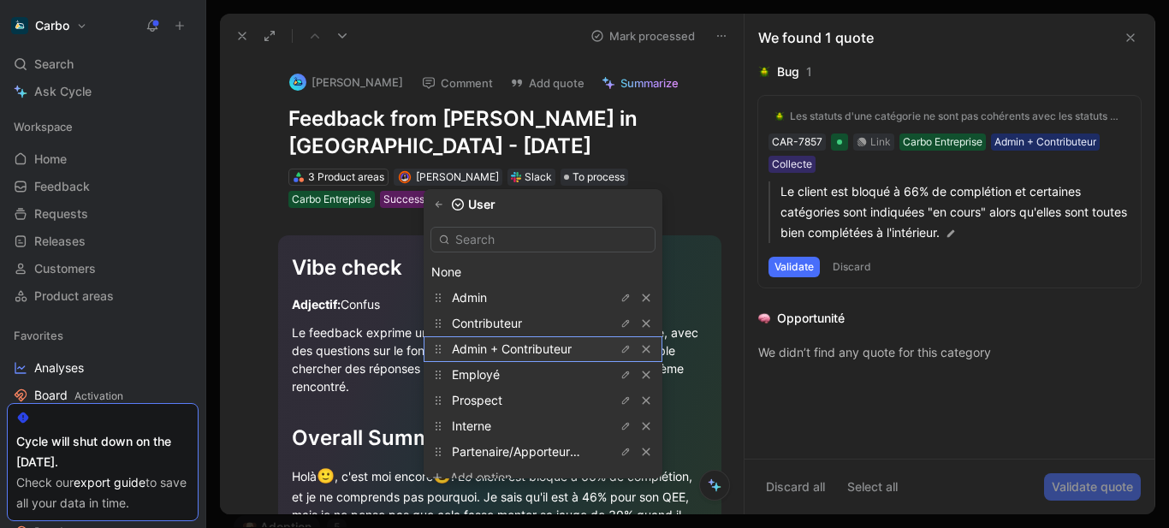
click at [535, 352] on span "Admin + Contributeur" at bounding box center [512, 349] width 120 height 15
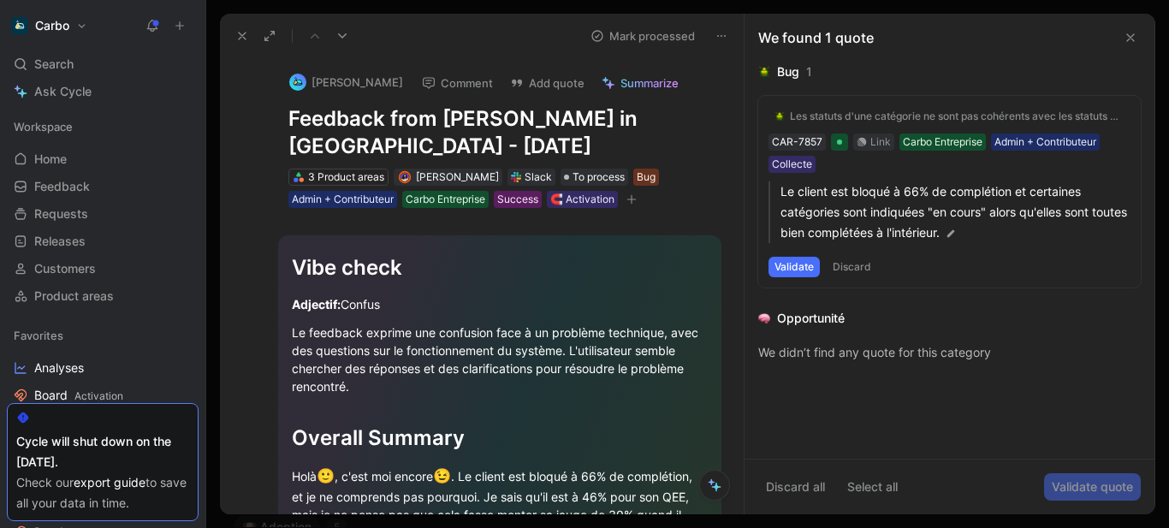
click at [330, 147] on h1 "Feedback from Louise Cavaud in Slack - 10/1/2025" at bounding box center [499, 132] width 423 height 55
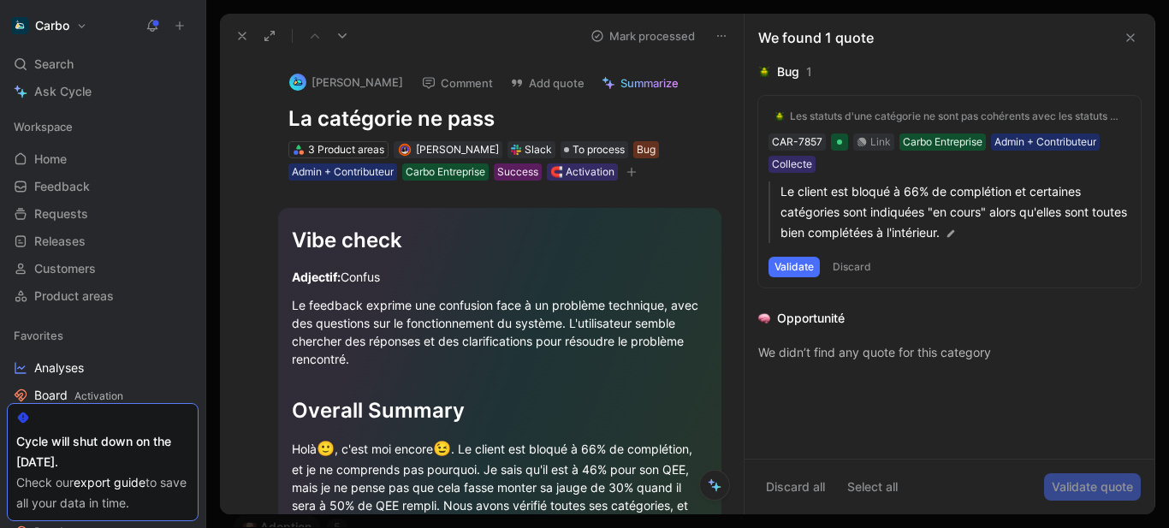
drag, startPoint x: 417, startPoint y: 120, endPoint x: 720, endPoint y: 147, distance: 304.3
click at [720, 147] on div "Louise Cavaud Comment Add quote Summarize La catégorie ne pass 3 Product areas …" at bounding box center [500, 119] width 488 height 125
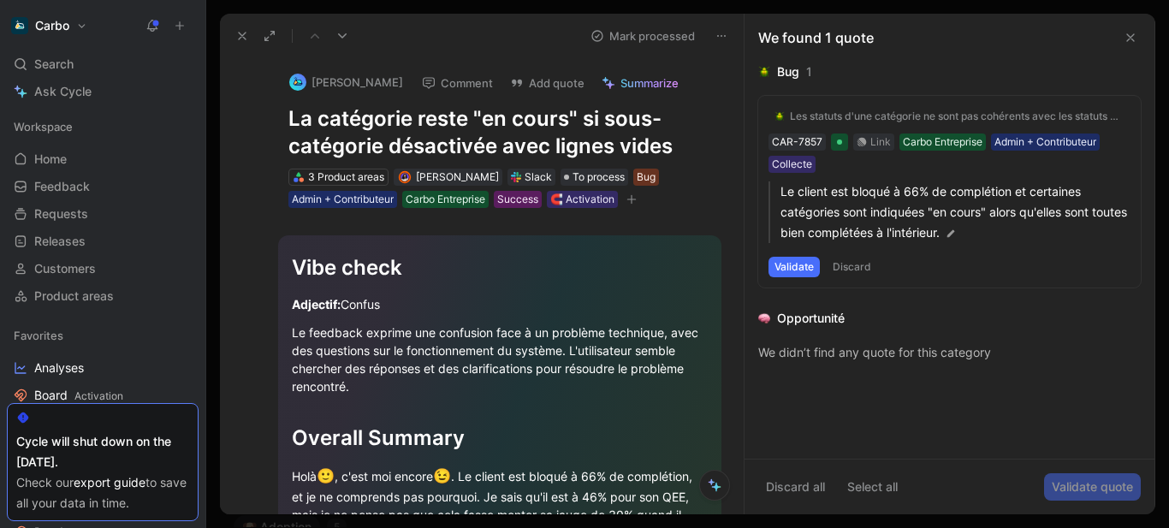
drag, startPoint x: 657, startPoint y: 162, endPoint x: 687, endPoint y: 161, distance: 30.8
click at [687, 161] on div "Louise Cavaud Comment Add quote Summarize La catégorie reste "en cours" si sous…" at bounding box center [500, 133] width 488 height 152
click at [236, 37] on icon at bounding box center [242, 36] width 14 height 14
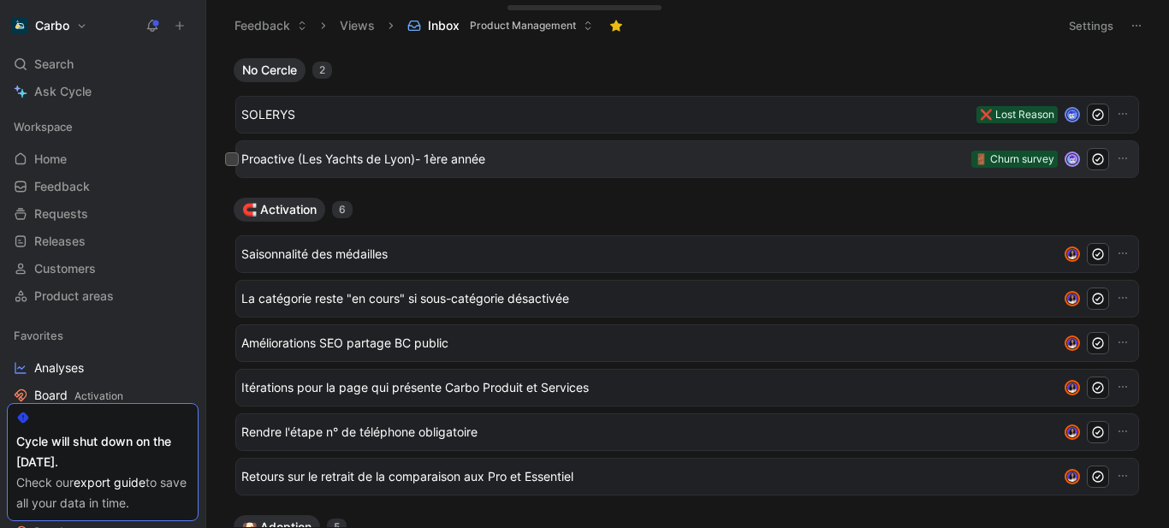
click at [382, 155] on span "Proactive (Les Yachts de Lyon)- 1ère année" at bounding box center [602, 159] width 723 height 21
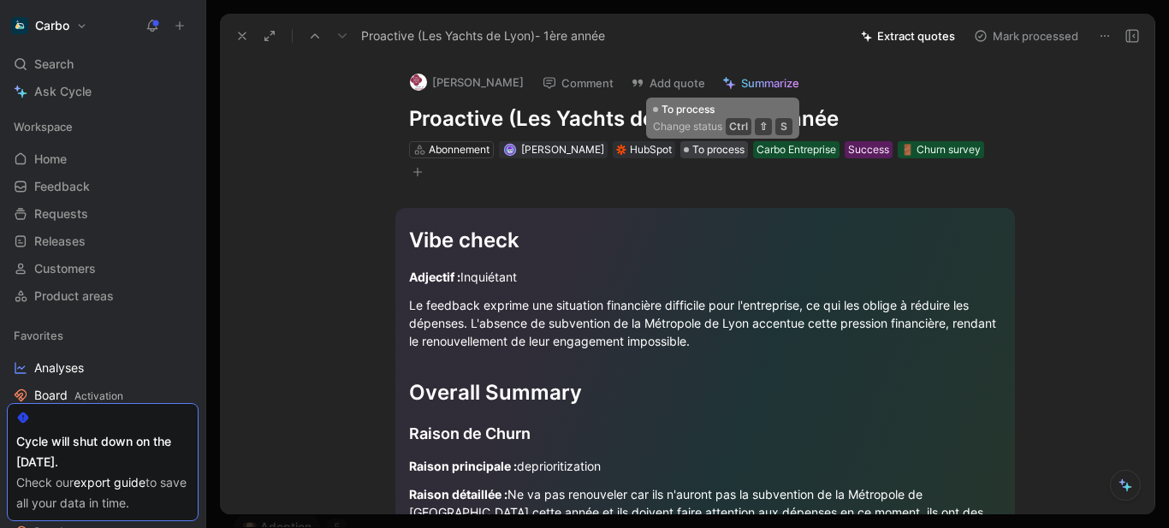
click at [733, 144] on span "To process" at bounding box center [718, 149] width 52 height 17
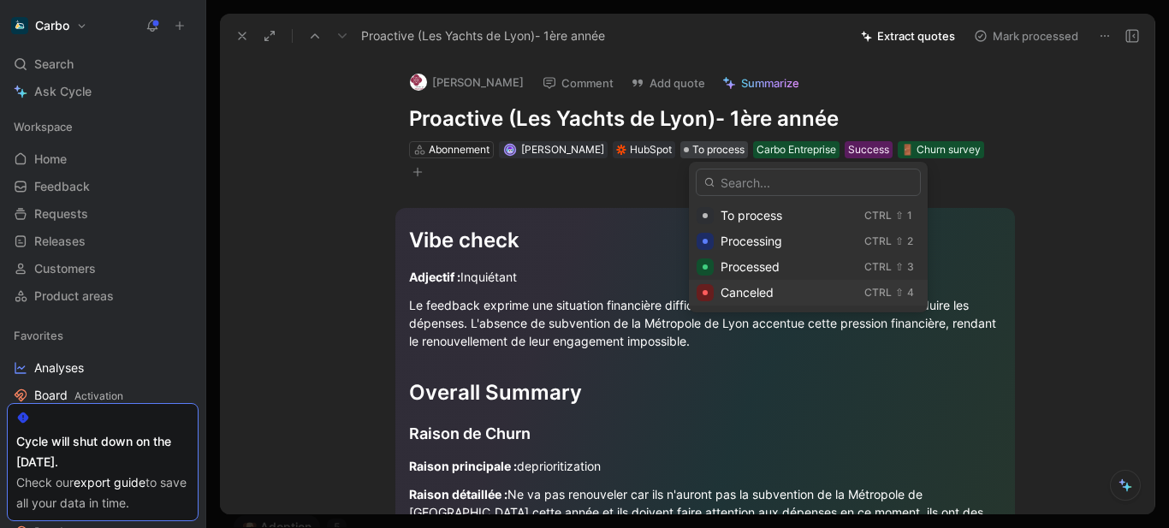
click at [780, 286] on div "Canceled" at bounding box center [789, 292] width 137 height 21
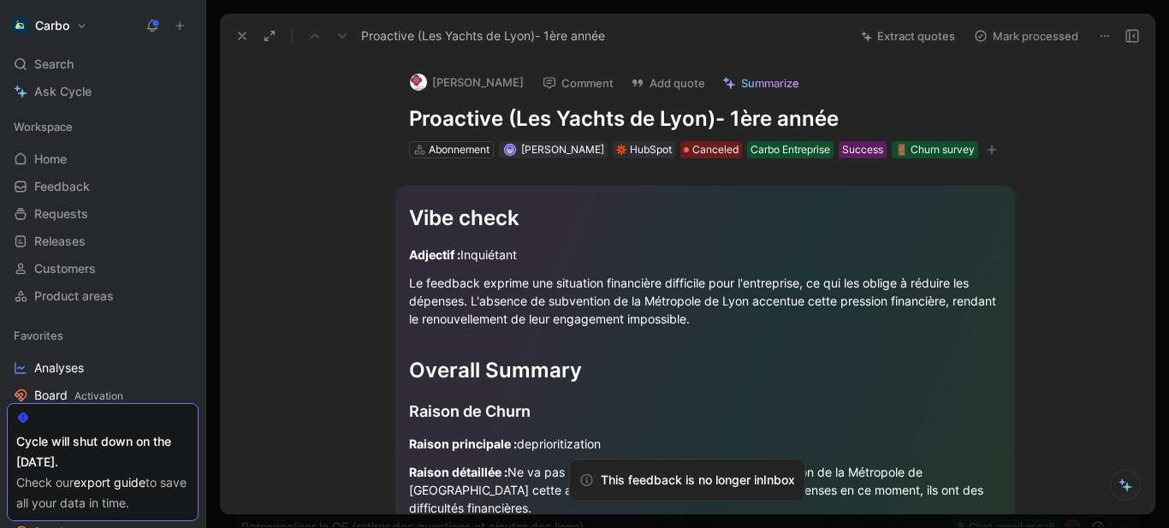
click at [237, 33] on icon at bounding box center [242, 36] width 14 height 14
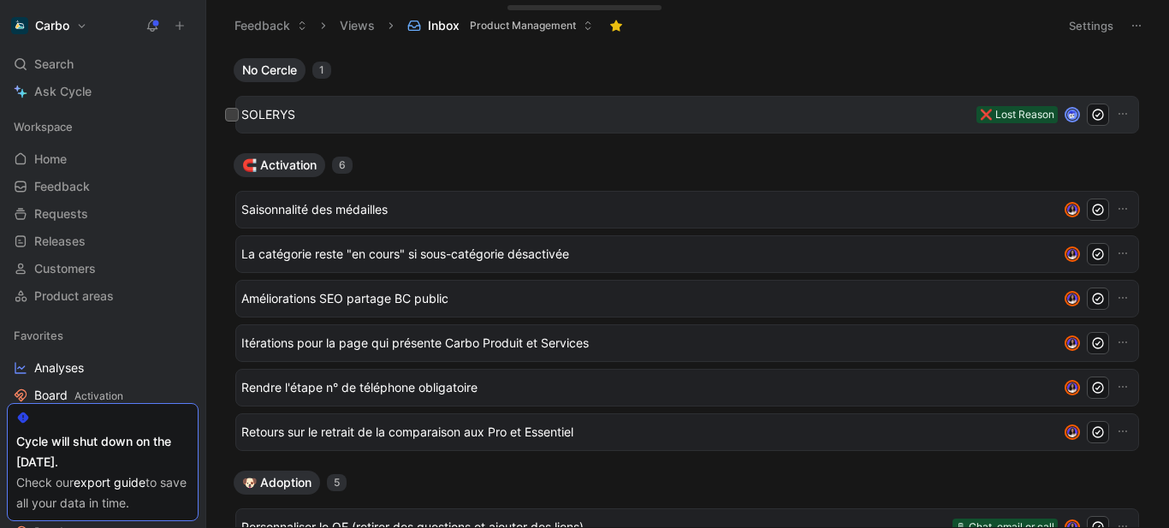
click at [395, 111] on span "SOLERYS" at bounding box center [605, 114] width 728 height 21
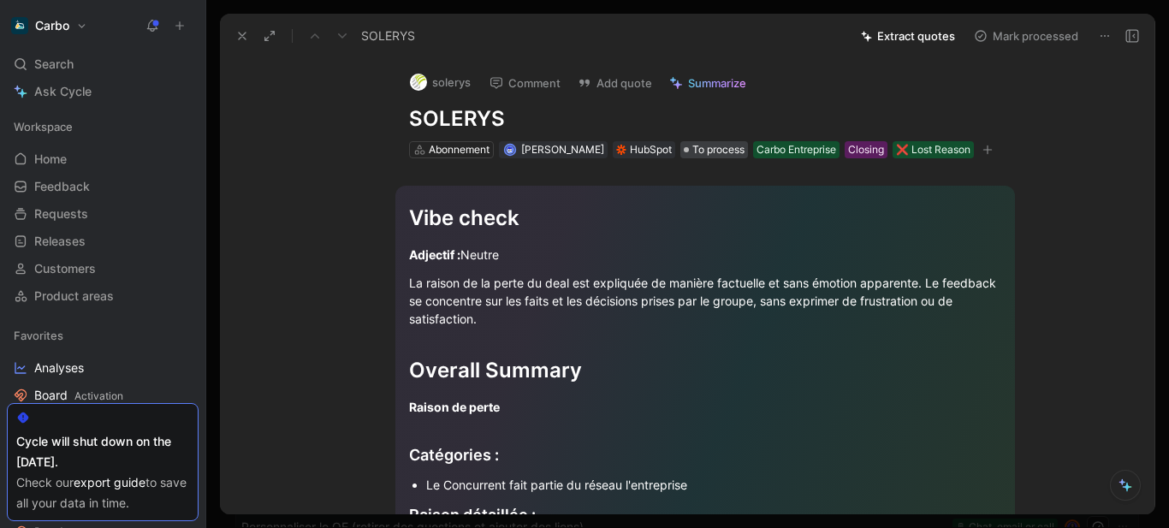
click at [705, 148] on span "To process" at bounding box center [718, 149] width 52 height 17
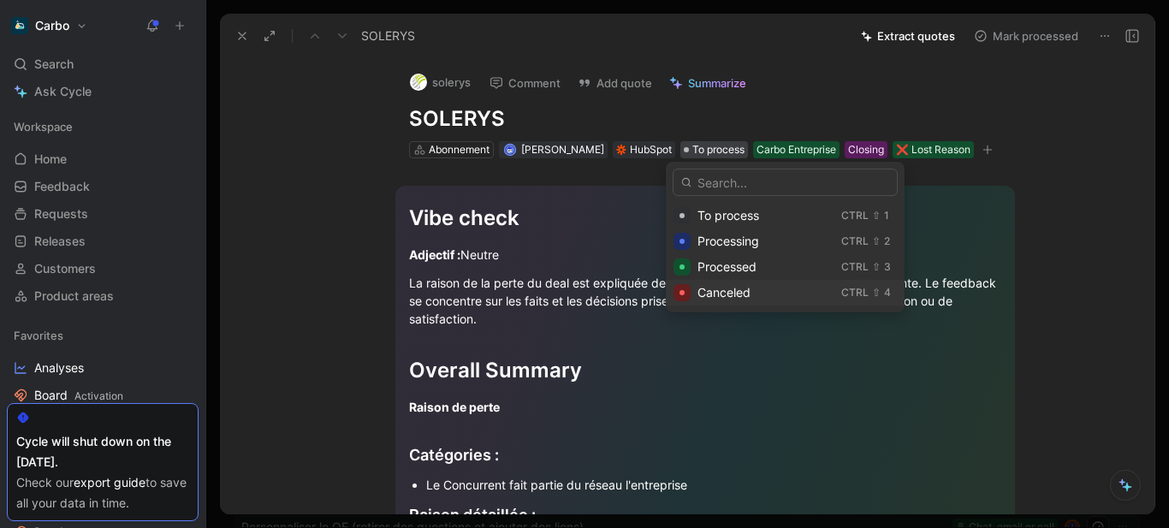
click at [735, 285] on span "Canceled" at bounding box center [724, 292] width 53 height 15
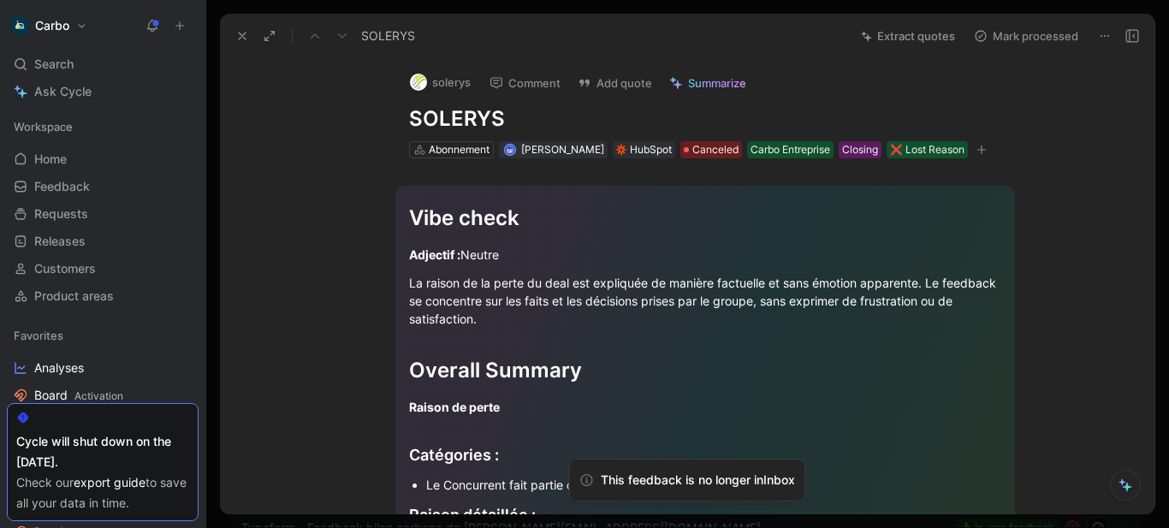
click at [240, 41] on icon at bounding box center [242, 36] width 14 height 14
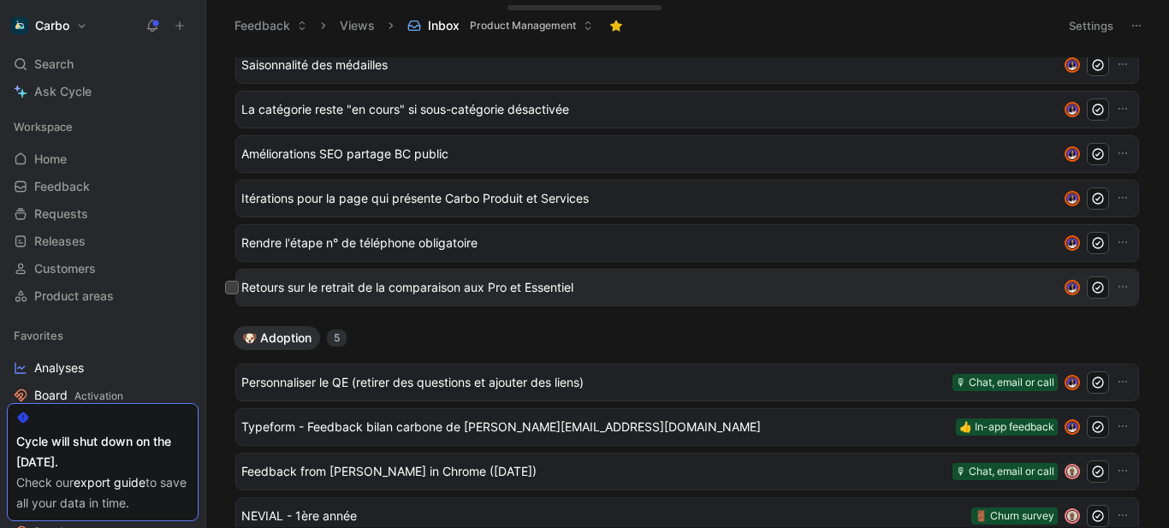
scroll to position [102, 0]
click at [401, 288] on span "Retours sur le retrait de la comparaison aux Pro et Essentiel" at bounding box center [646, 286] width 810 height 21
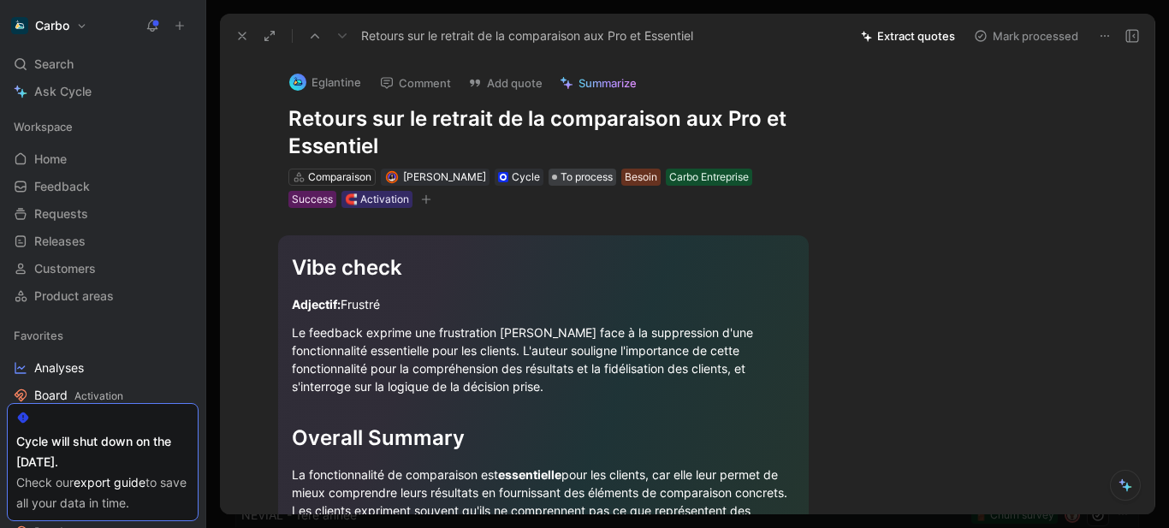
click at [586, 175] on span "To process" at bounding box center [587, 177] width 52 height 17
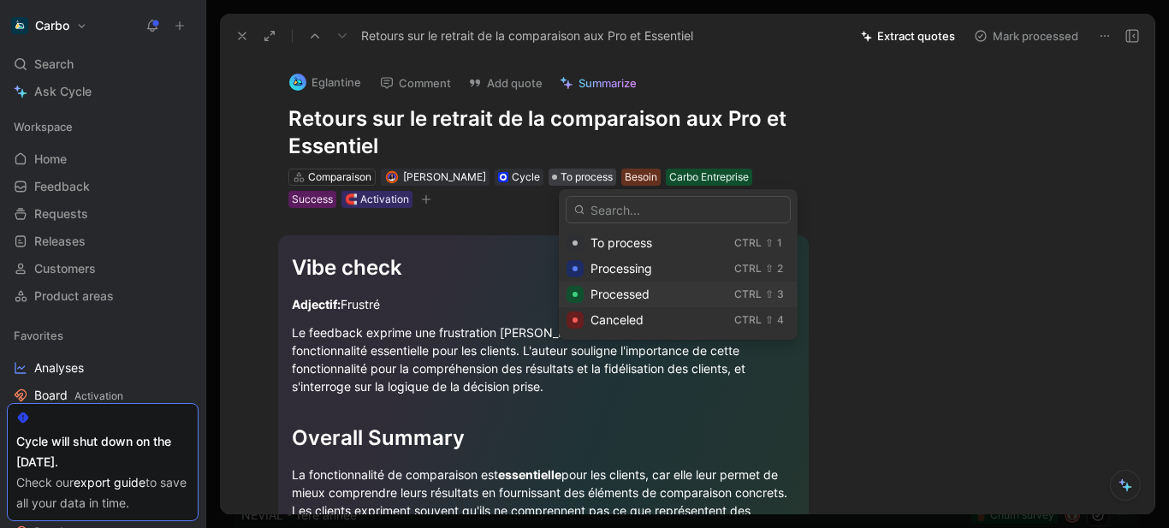
click at [645, 288] on span "Processed" at bounding box center [620, 294] width 59 height 15
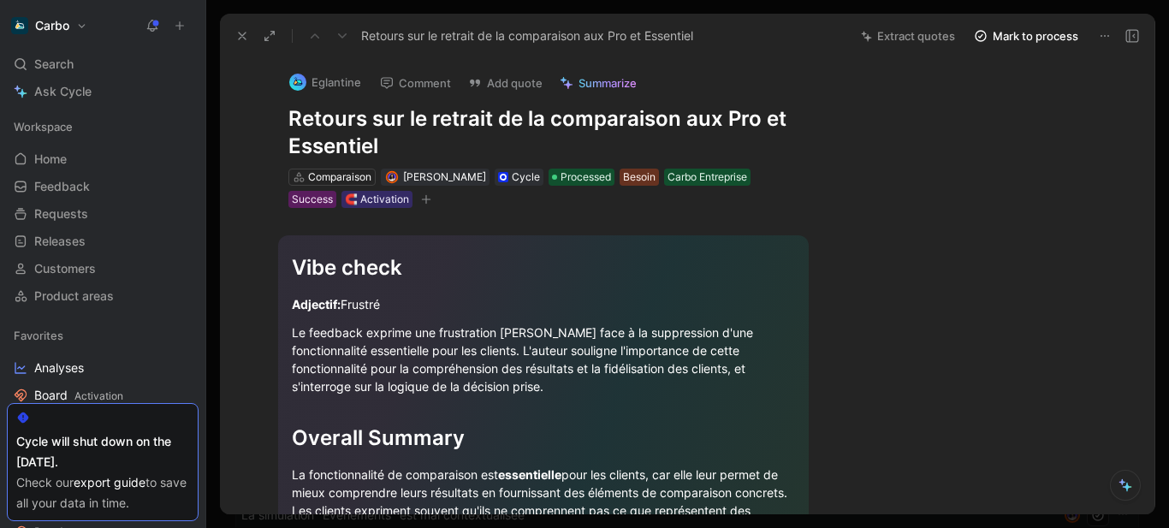
click at [240, 34] on icon at bounding box center [242, 36] width 14 height 14
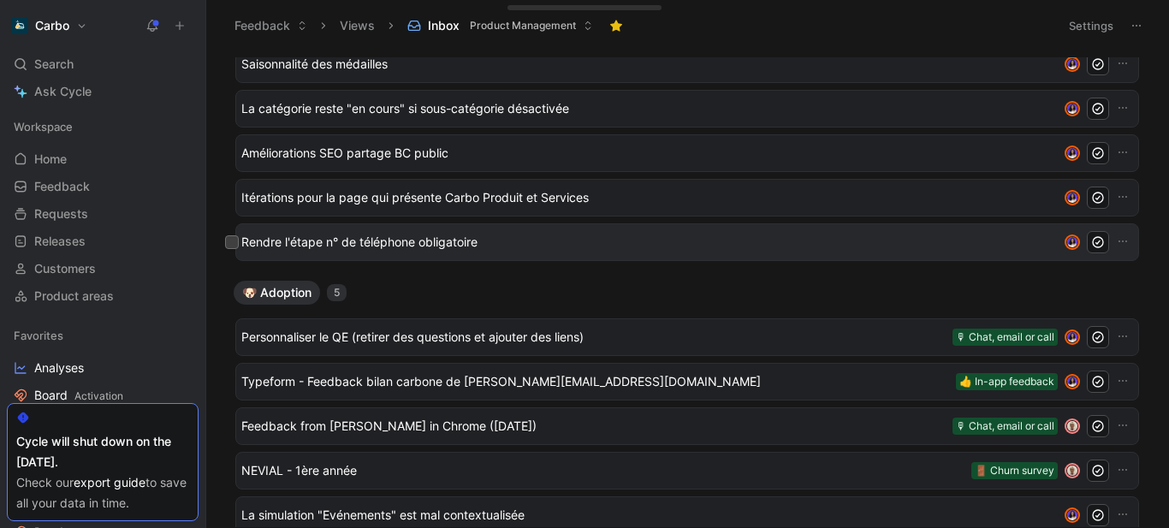
click at [414, 246] on span "Rendre l'étape n° de téléphone obligatoire" at bounding box center [646, 242] width 810 height 21
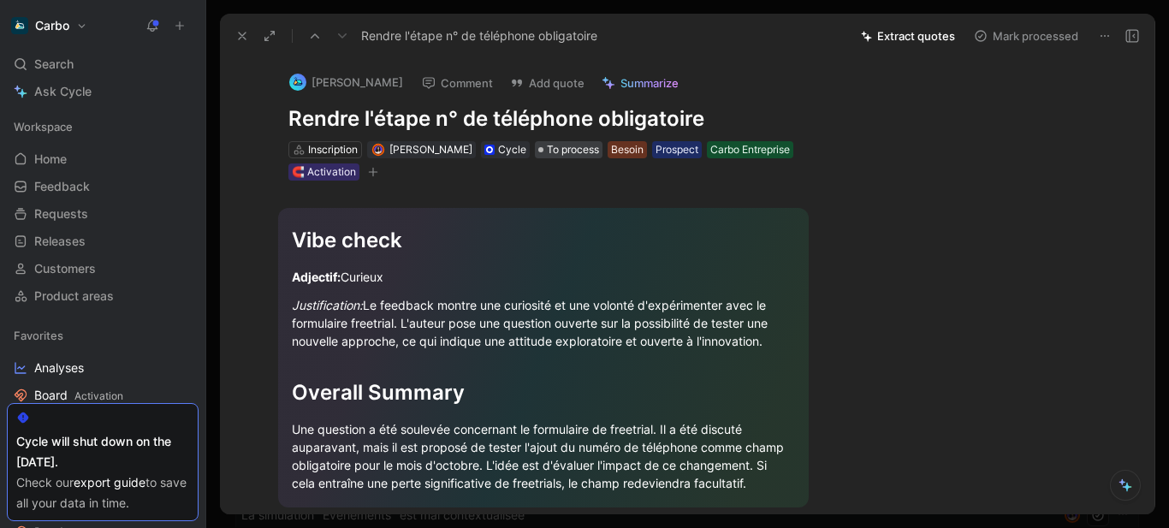
click at [565, 149] on span "To process" at bounding box center [573, 149] width 52 height 17
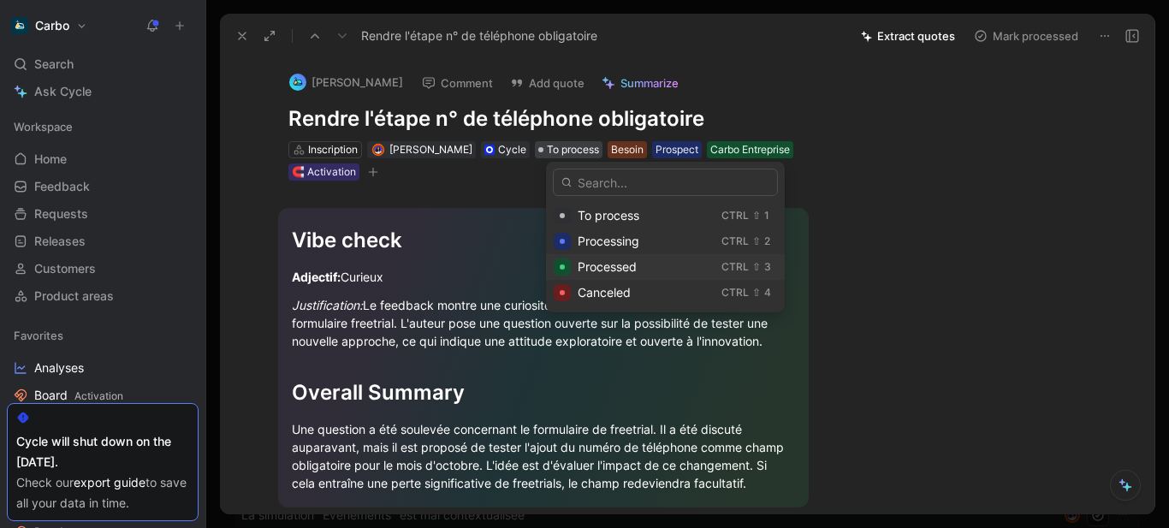
click at [649, 270] on div "Processed" at bounding box center [646, 267] width 137 height 21
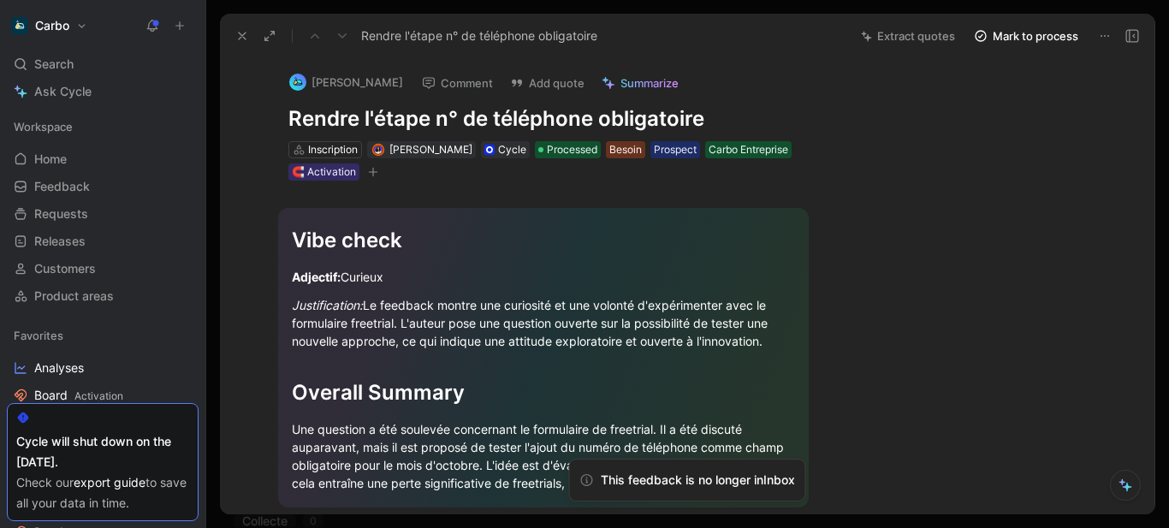
click at [239, 38] on icon at bounding box center [242, 36] width 14 height 14
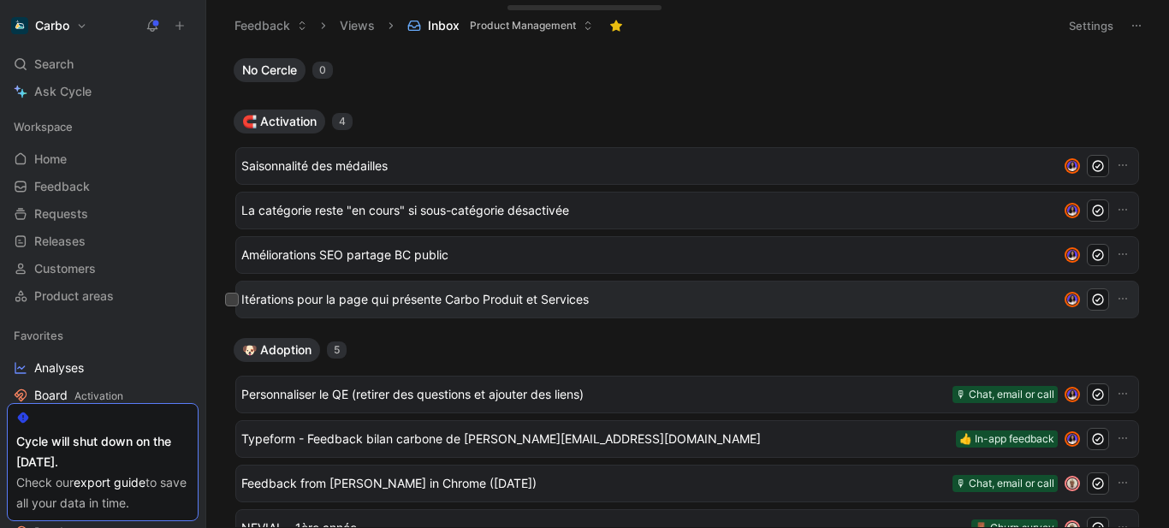
click at [388, 297] on span "Itérations pour la page qui présente Carbo Produit et Services" at bounding box center [646, 299] width 810 height 21
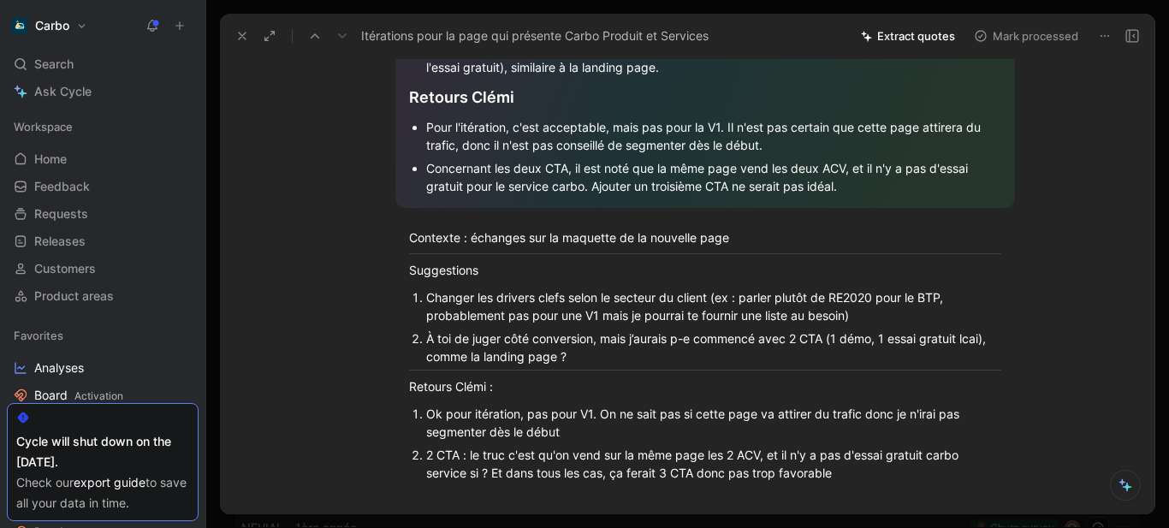
scroll to position [589, 0]
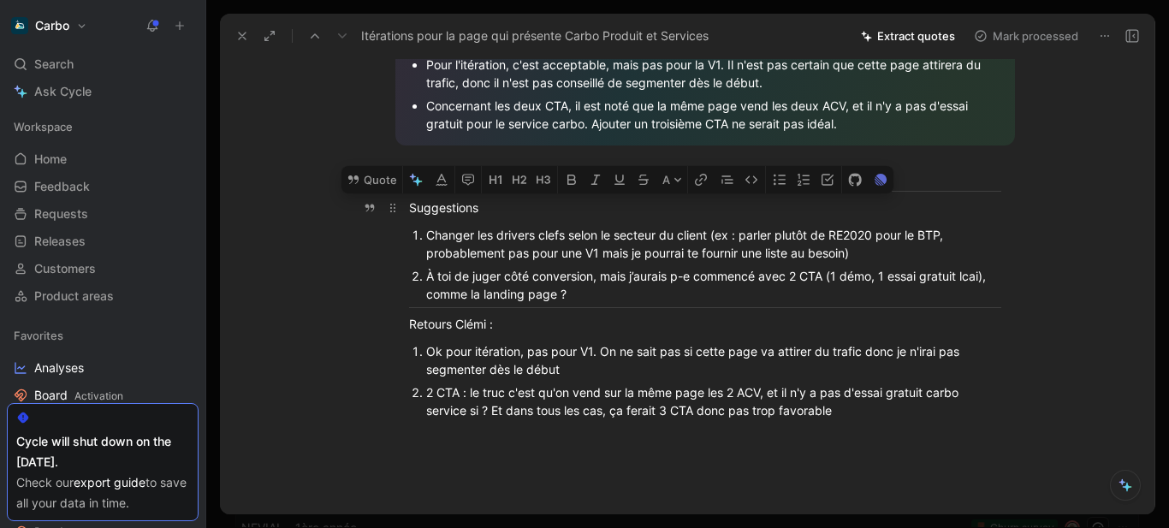
drag, startPoint x: 853, startPoint y: 420, endPoint x: 404, endPoint y: 212, distance: 495.2
click at [404, 212] on div "Vibe check Adjectif : Constructif Le feedback est constructif car il propose de…" at bounding box center [705, 27] width 899 height 817
click at [371, 178] on button "Quote" at bounding box center [372, 179] width 61 height 27
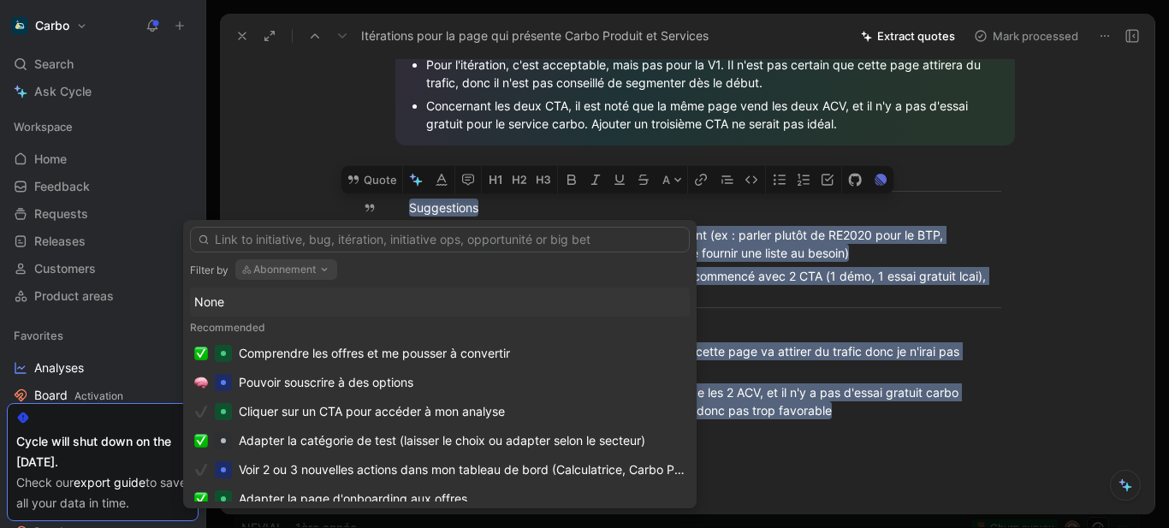
type input "A"
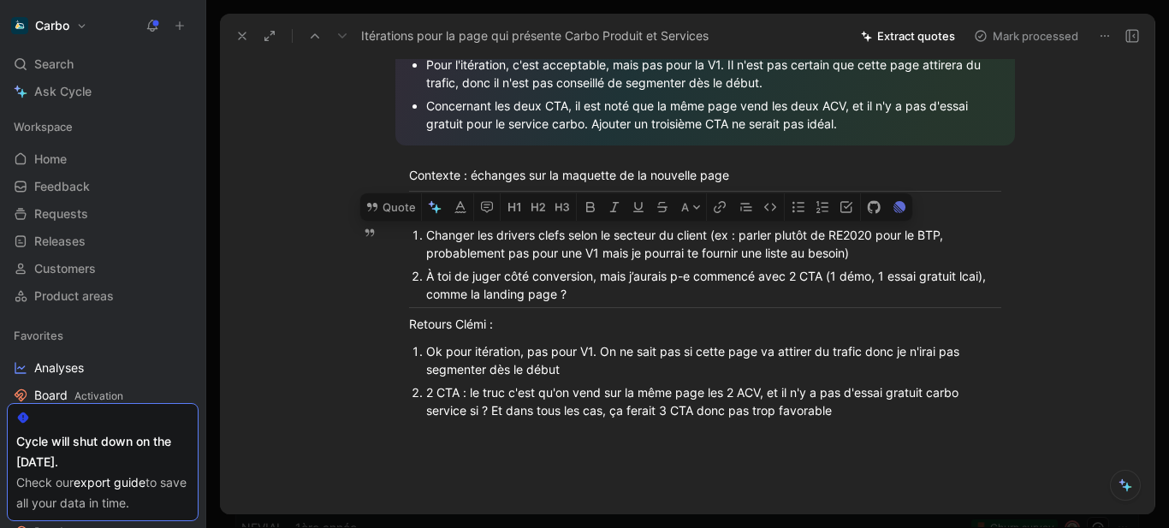
drag, startPoint x: 871, startPoint y: 254, endPoint x: 419, endPoint y: 232, distance: 452.5
click at [426, 232] on li "Changer les drivers clefs selon le secteur du client (ex : parler plutôt de RE2…" at bounding box center [713, 243] width 575 height 41
click at [391, 208] on button "Quote" at bounding box center [390, 206] width 61 height 27
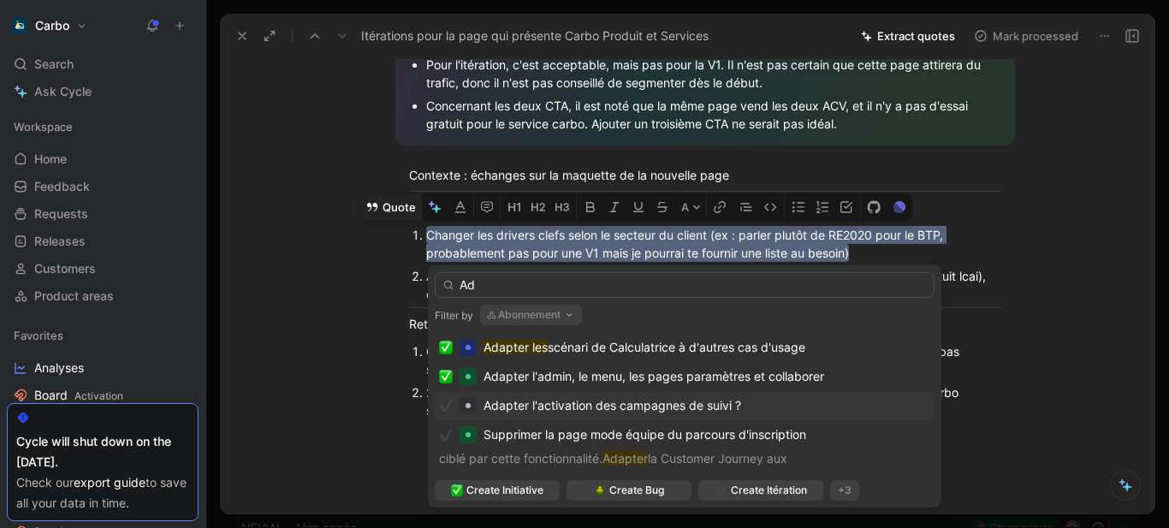
type input "A"
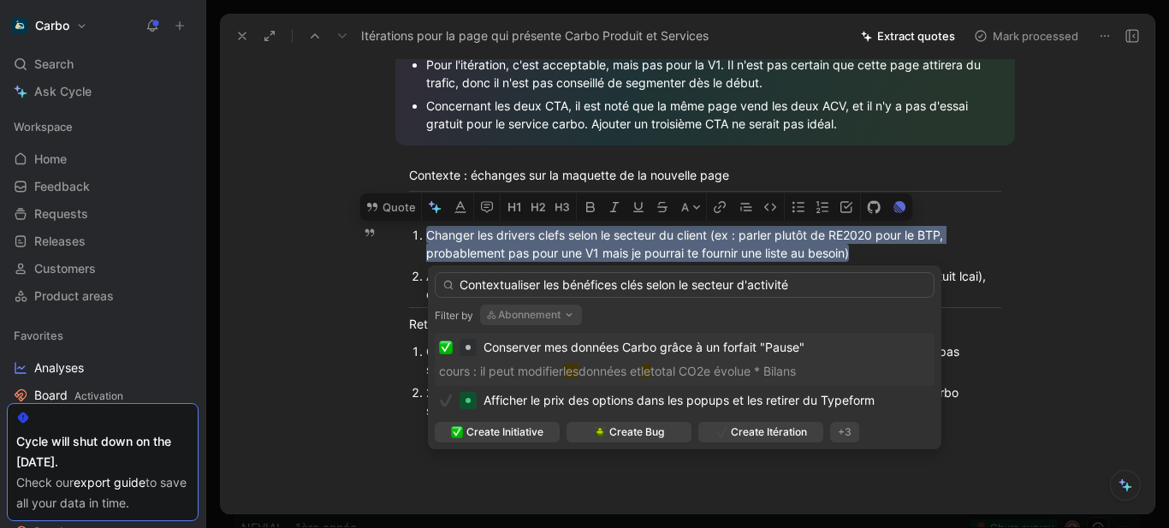
click at [654, 283] on input "Contextualiser les bénéfices clés selon le secteur d'activité" at bounding box center [685, 285] width 500 height 26
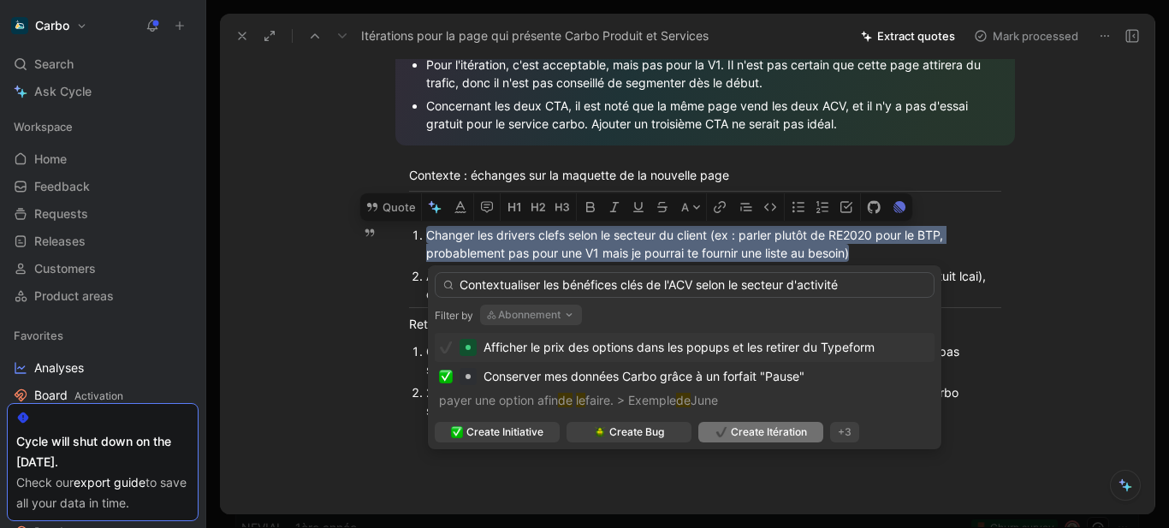
type input "Contextualiser les bénéfices clés de l'ACV selon le secteur d'activité"
click at [788, 432] on span "Create Itération" at bounding box center [769, 432] width 76 height 17
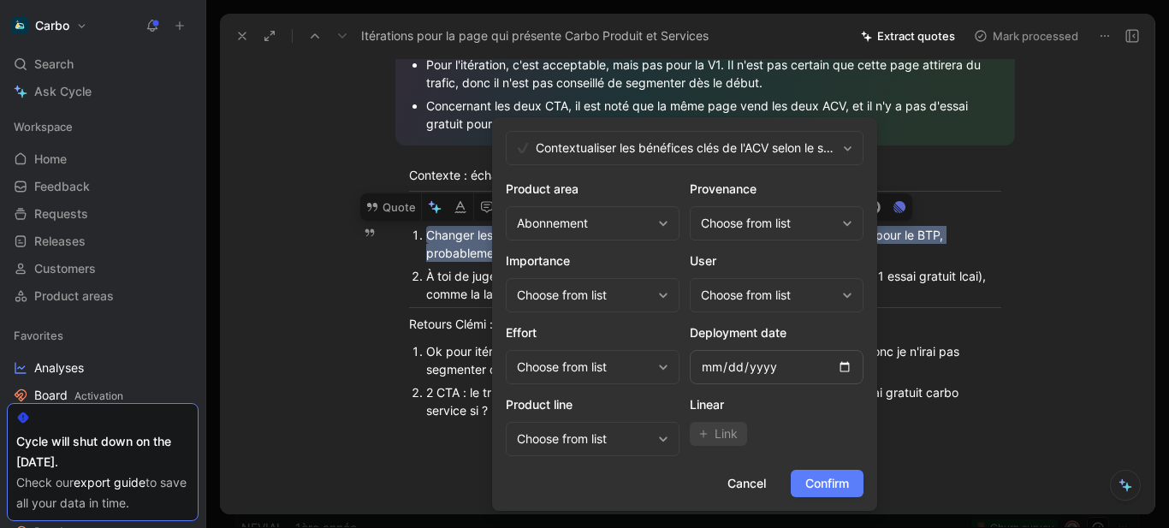
click at [841, 483] on span "Confirm" at bounding box center [827, 483] width 44 height 21
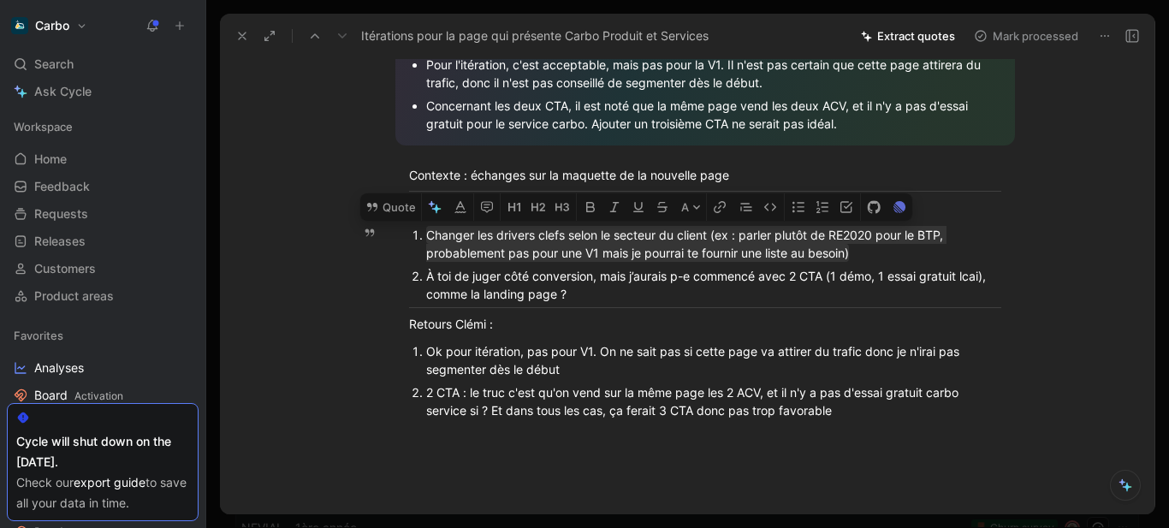
click at [461, 286] on div "À toi de juger côté conversion, mais j’aurais p-e commencé avec 2 CTA (1 démo, …" at bounding box center [713, 285] width 575 height 36
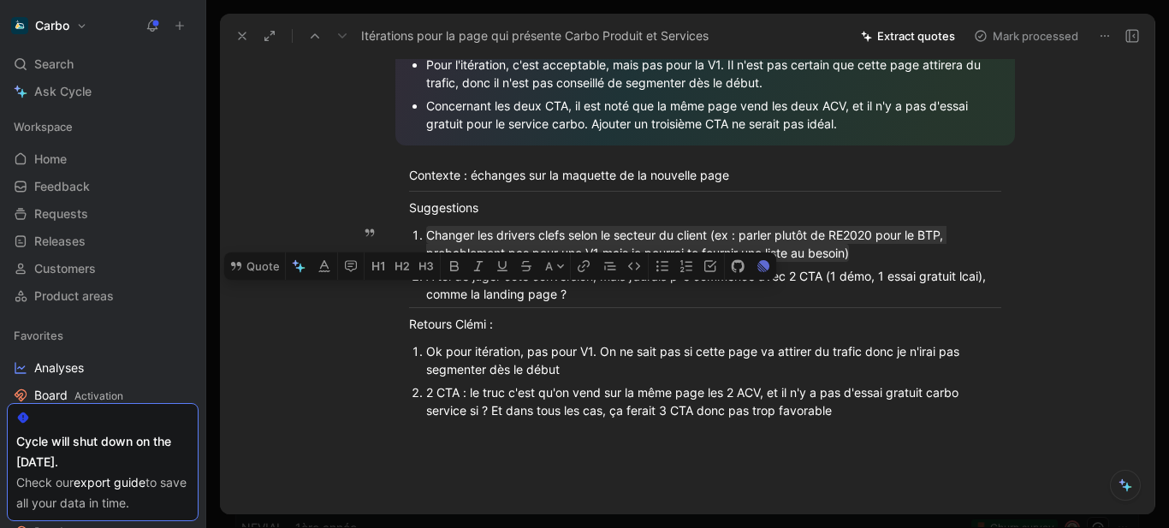
click at [461, 286] on div "À toi de juger côté conversion, mais j’aurais p-e commencé avec 2 CTA (1 démo, …" at bounding box center [713, 285] width 575 height 36
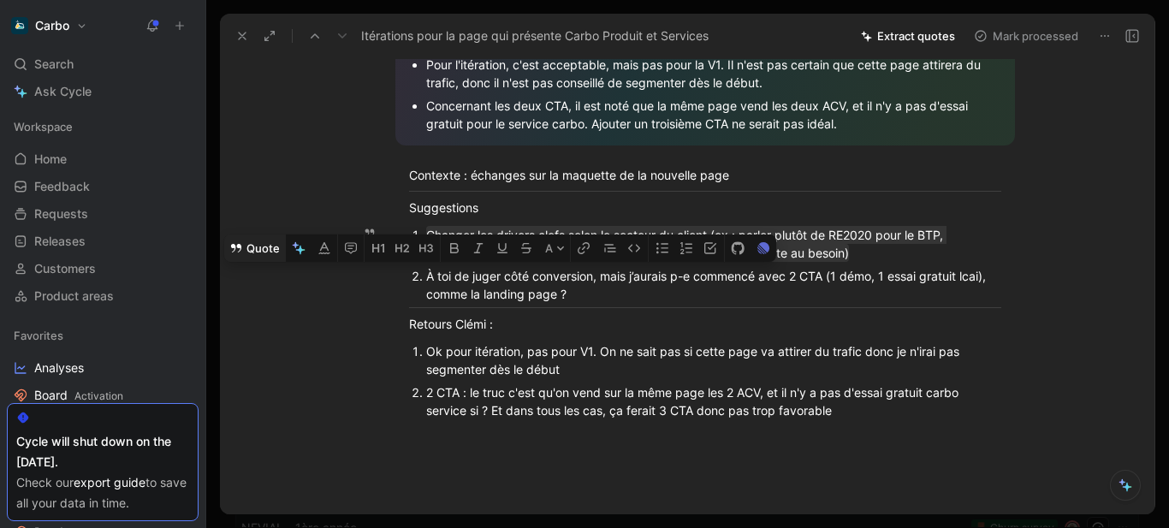
click at [265, 244] on button "Quote" at bounding box center [254, 248] width 61 height 27
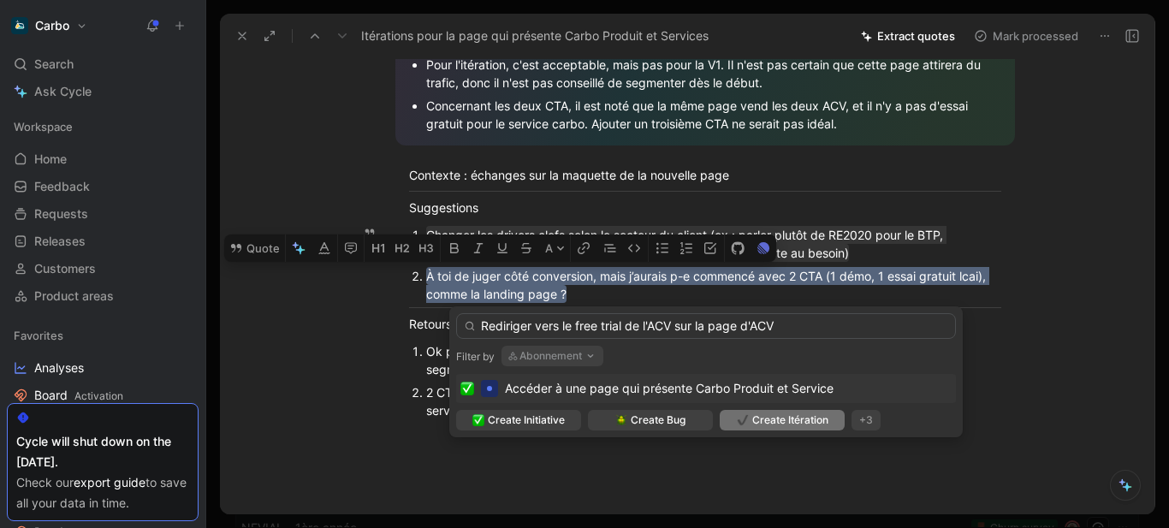
type input "Rediriger vers le free trial de l'ACV sur la page d'ACV"
click at [800, 424] on span "Create Itération" at bounding box center [790, 420] width 76 height 17
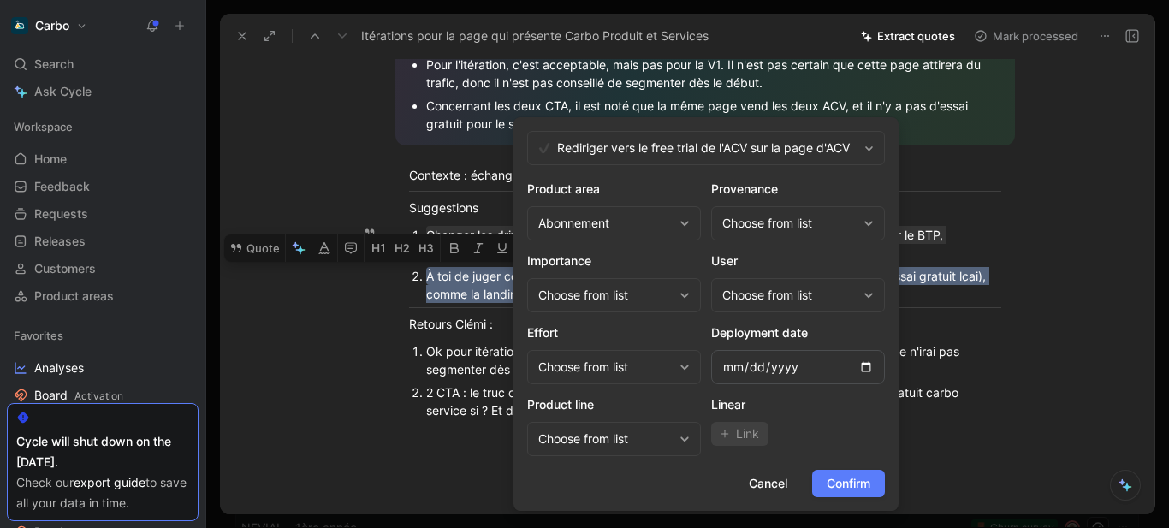
click at [865, 488] on span "Confirm" at bounding box center [849, 483] width 44 height 21
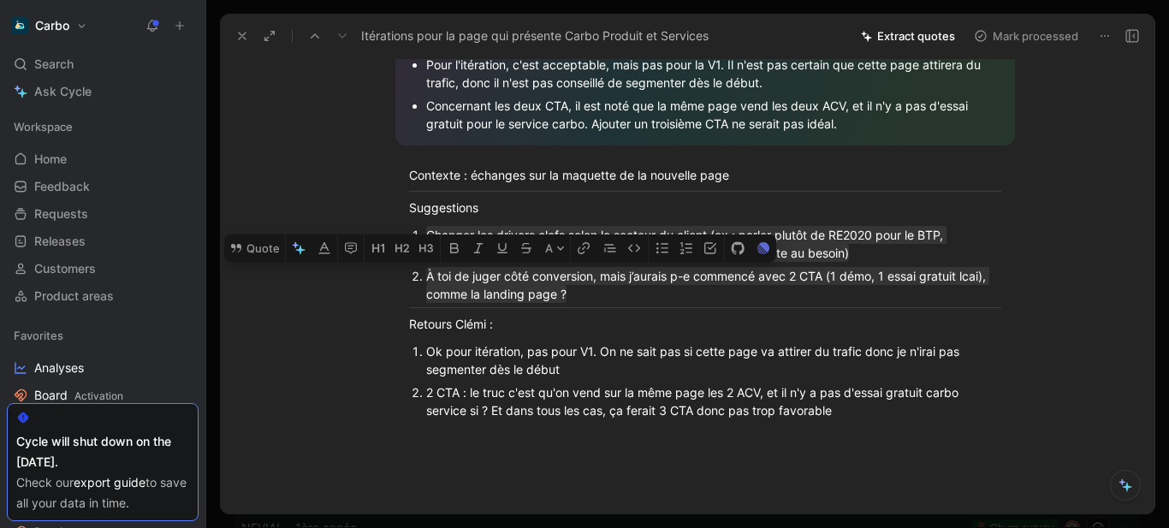
click at [1132, 39] on icon at bounding box center [1133, 36] width 14 height 14
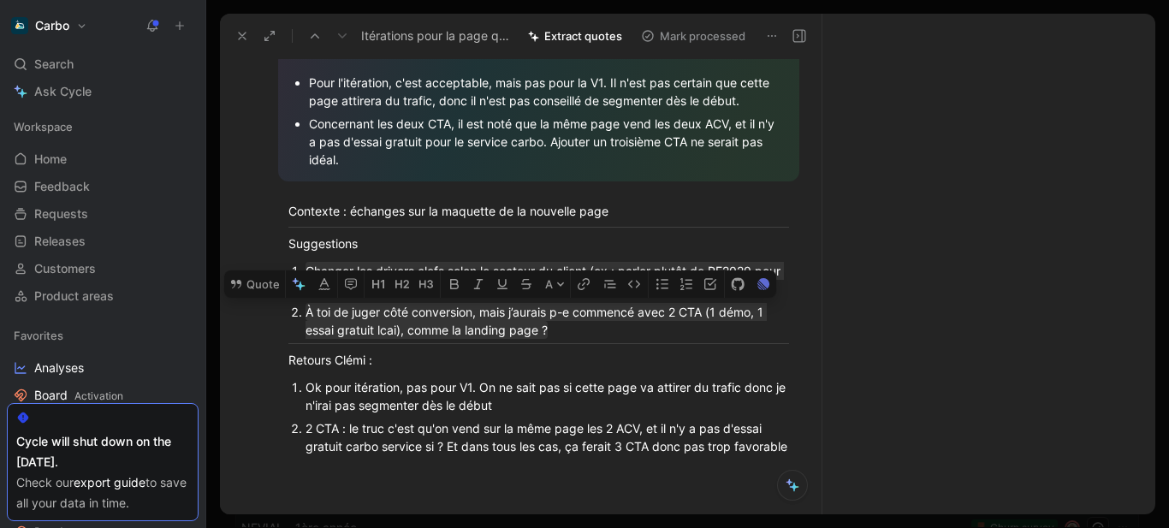
scroll to position [607, 0]
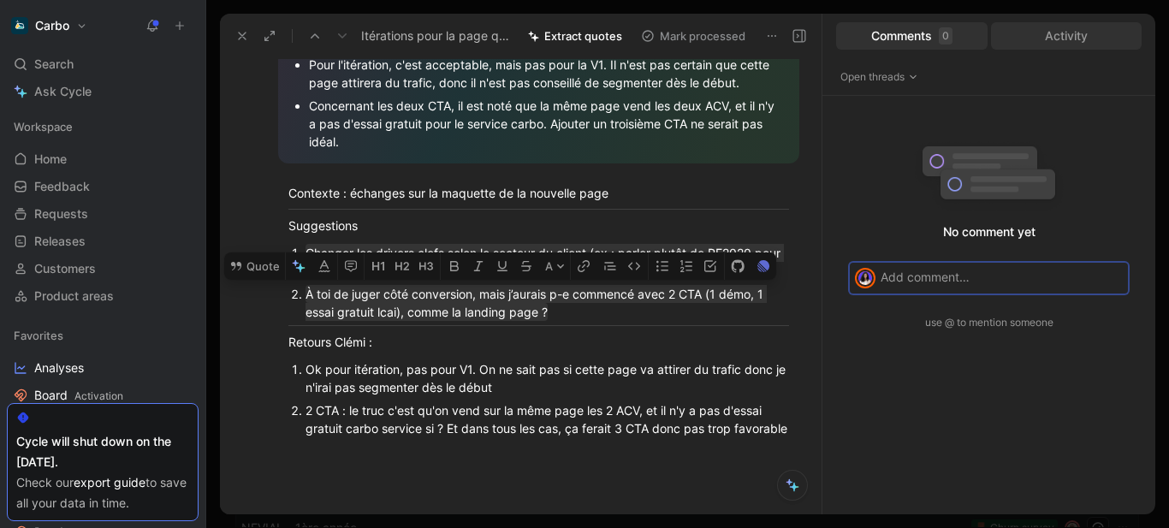
click at [1091, 29] on div "Activity" at bounding box center [1067, 35] width 152 height 27
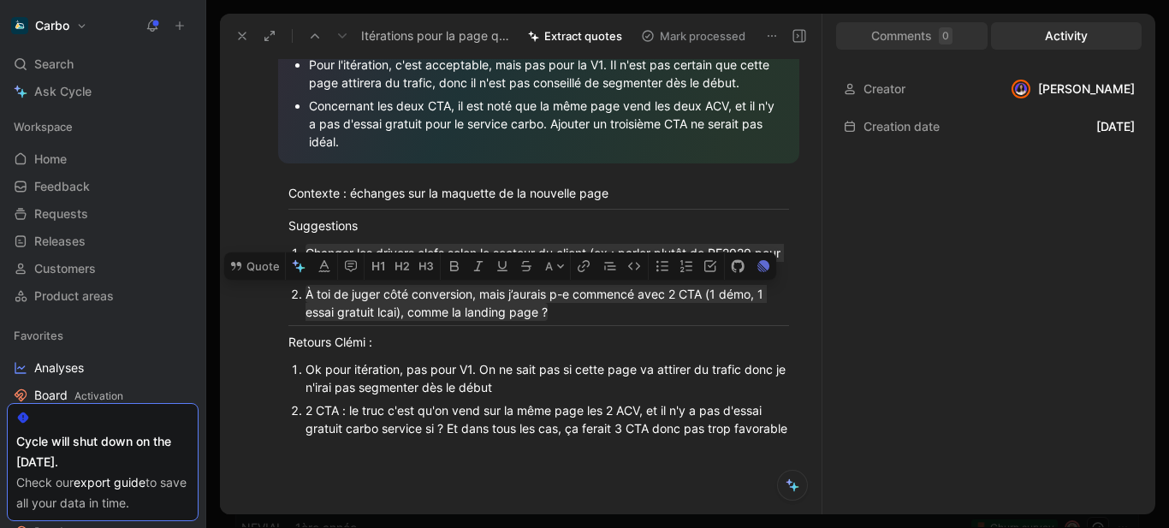
click at [929, 37] on div "Comments 0" at bounding box center [912, 35] width 152 height 27
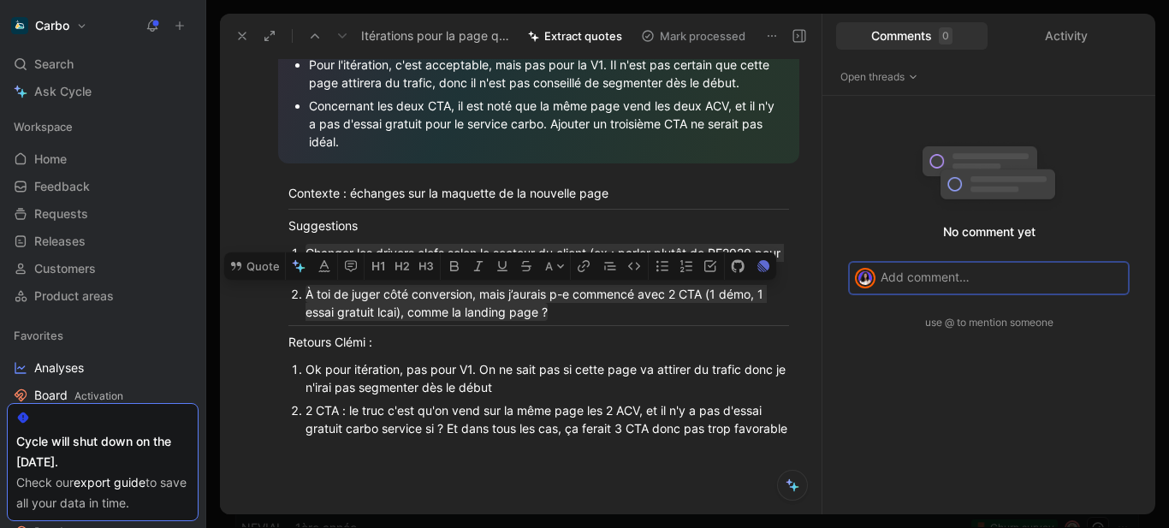
click at [793, 44] on button at bounding box center [800, 36] width 24 height 24
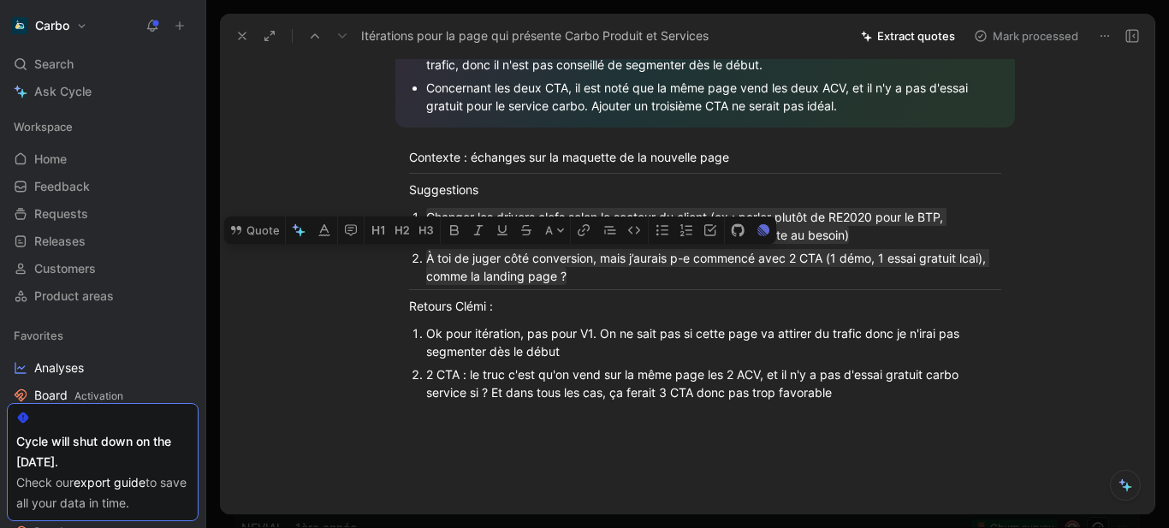
scroll to position [589, 0]
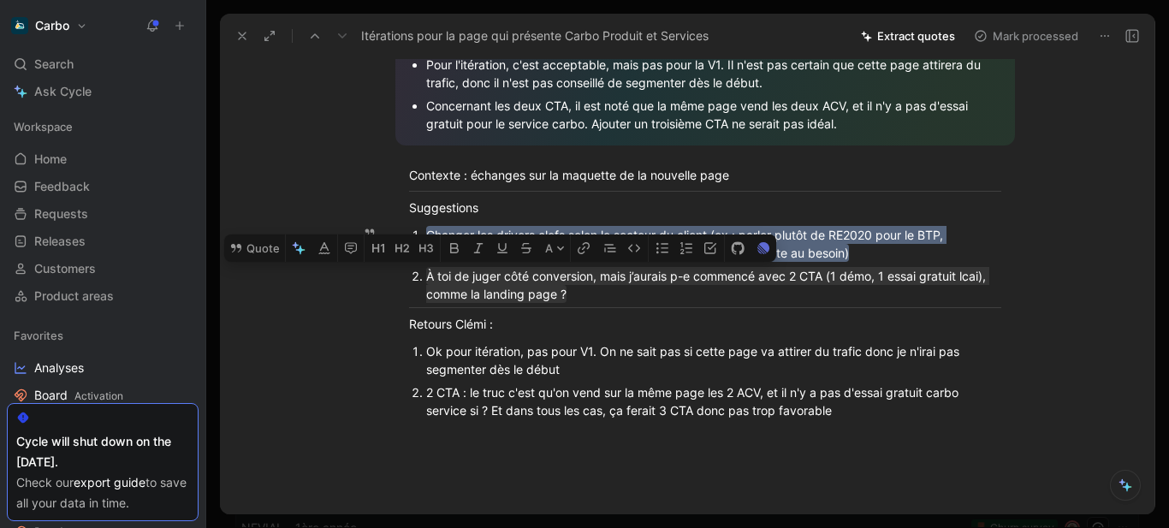
click at [805, 241] on mark "Changer les drivers clefs selon le secteur du client (ex : parler plutôt de RE2…" at bounding box center [686, 244] width 520 height 36
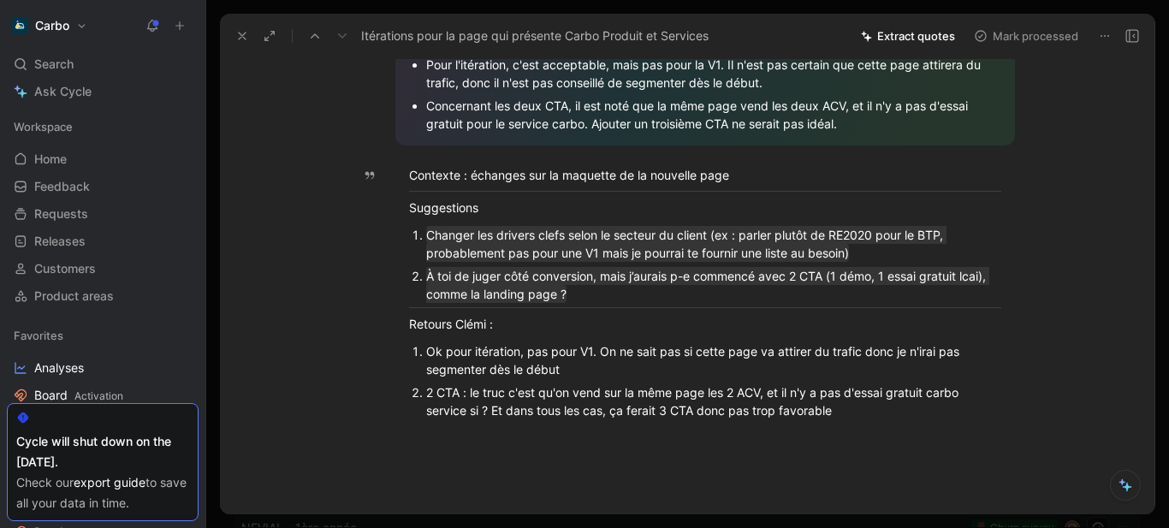
click at [1141, 32] on button at bounding box center [1132, 36] width 24 height 24
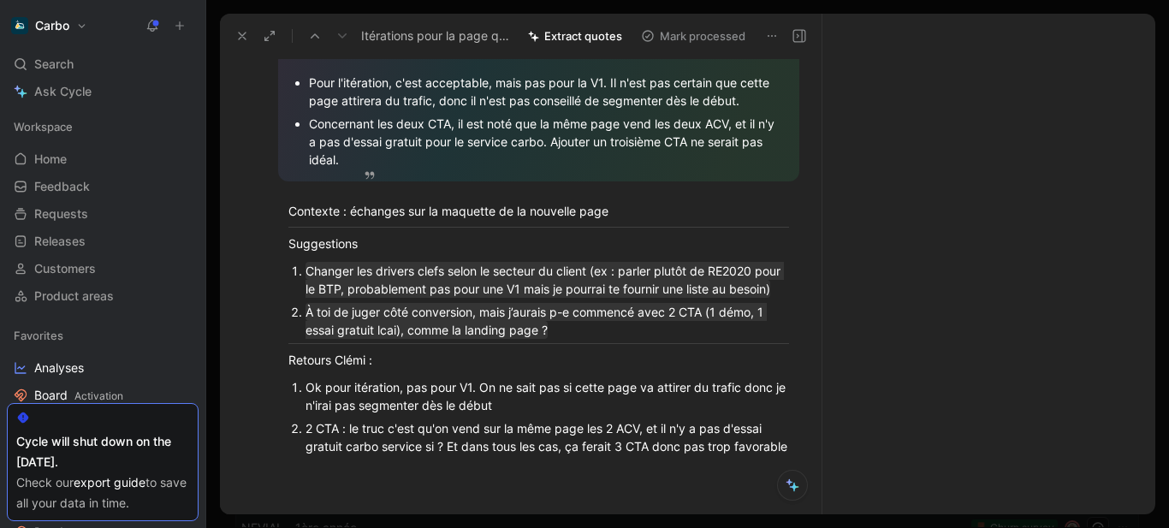
scroll to position [607, 0]
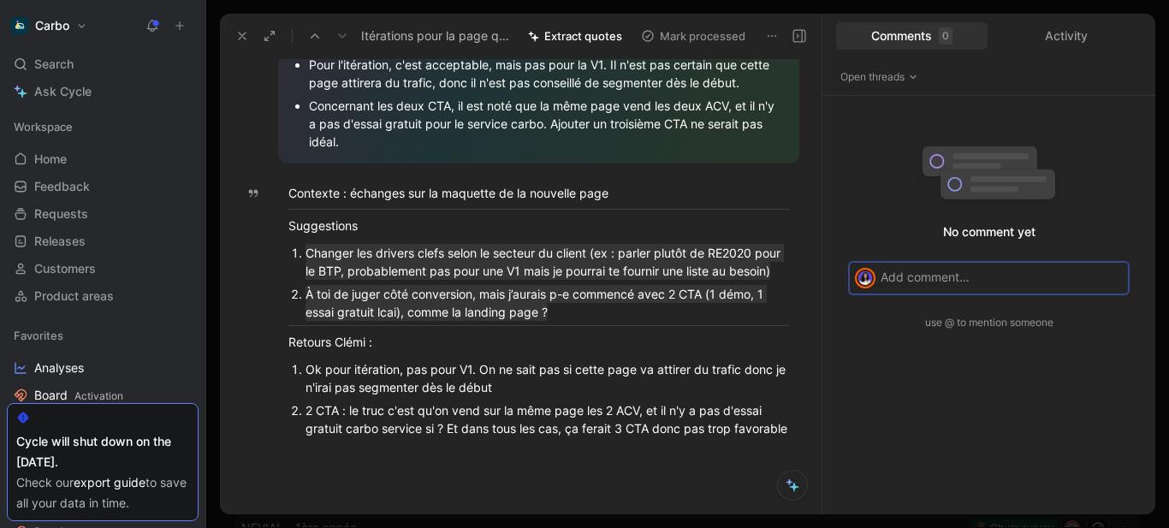
click at [793, 33] on use at bounding box center [799, 36] width 12 height 12
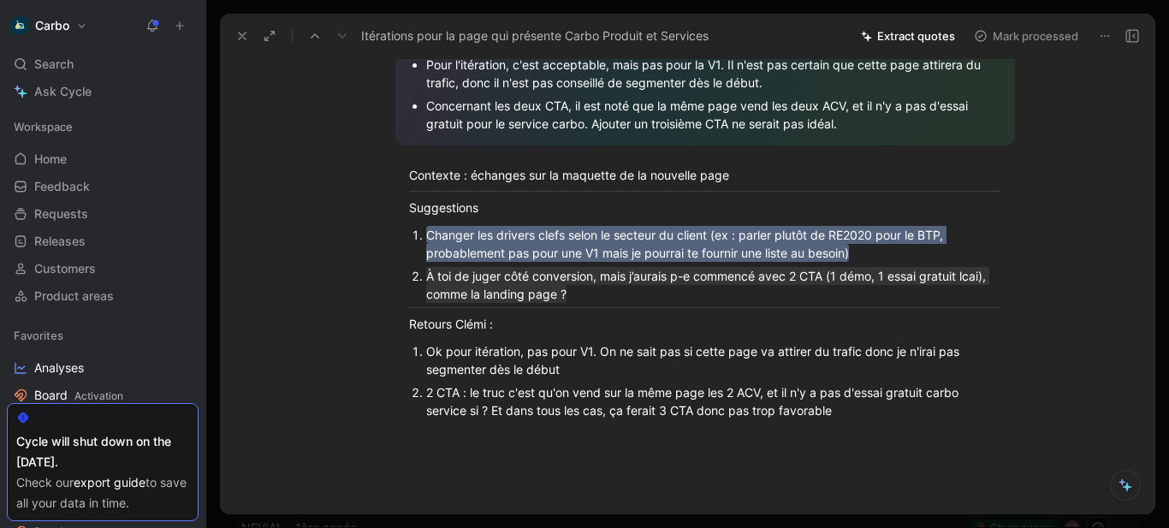
scroll to position [0, 0]
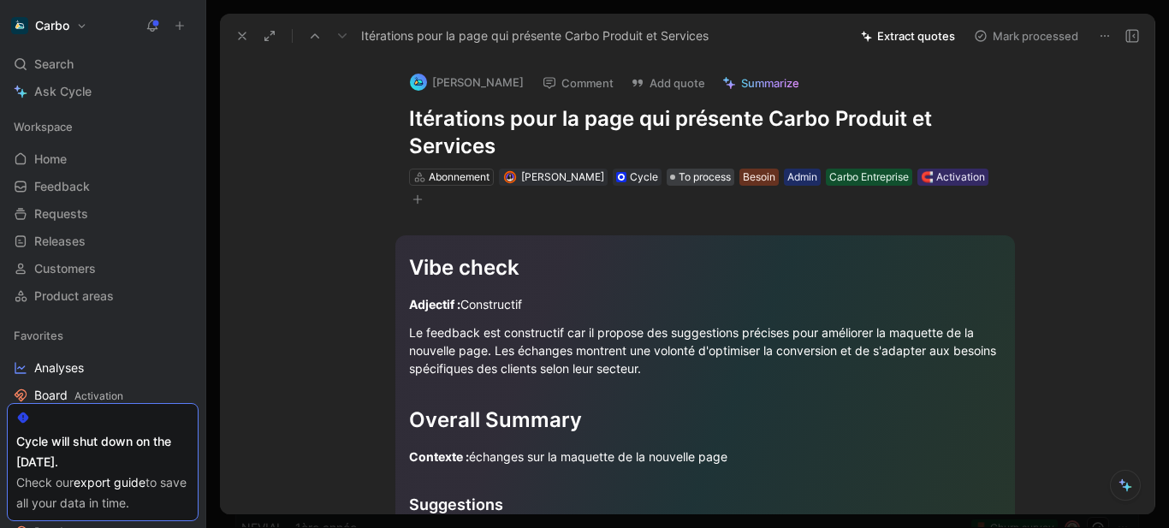
click at [721, 173] on span "To process" at bounding box center [705, 177] width 52 height 17
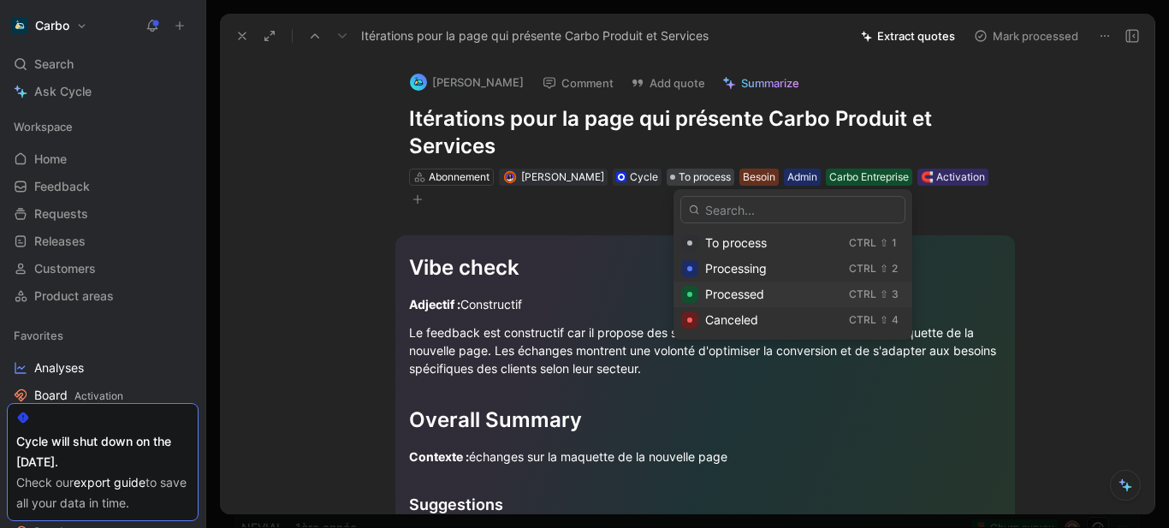
click at [742, 296] on span "Processed" at bounding box center [734, 294] width 59 height 15
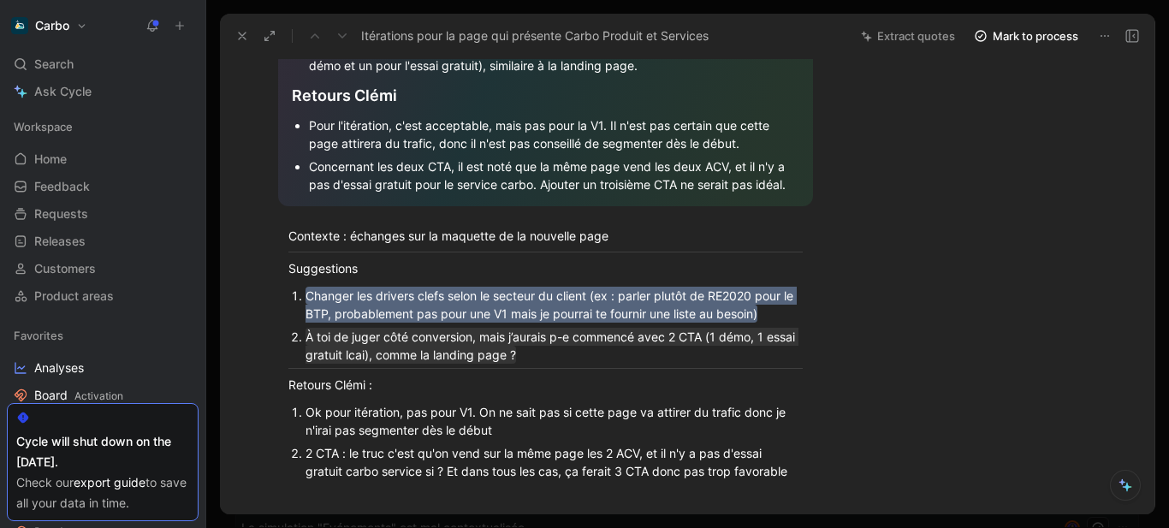
scroll to position [592, 0]
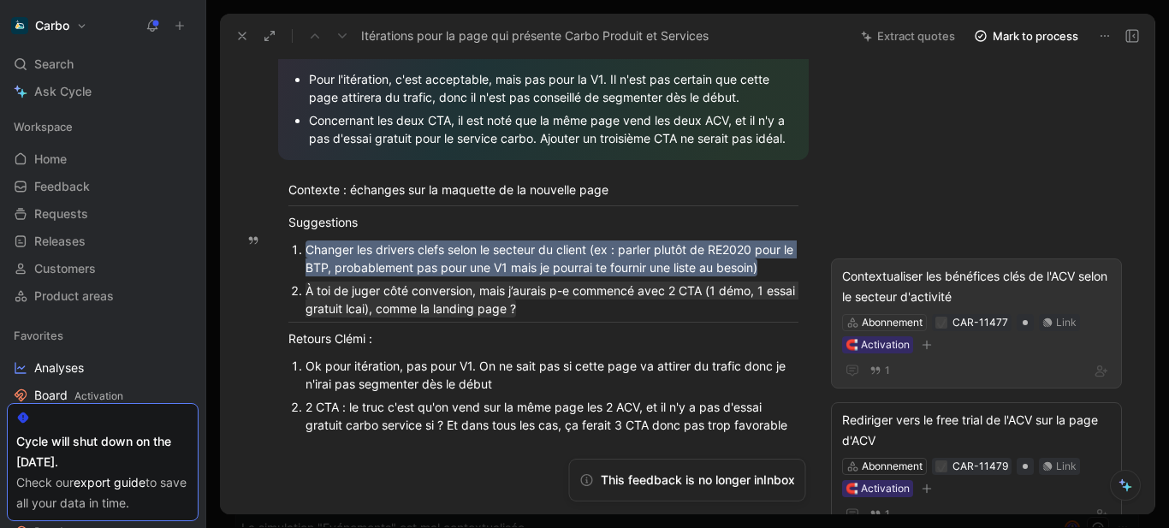
click at [927, 276] on div "Contextualiser les bénéfices clés de l'ACV selon le secteur d'activité" at bounding box center [976, 286] width 269 height 41
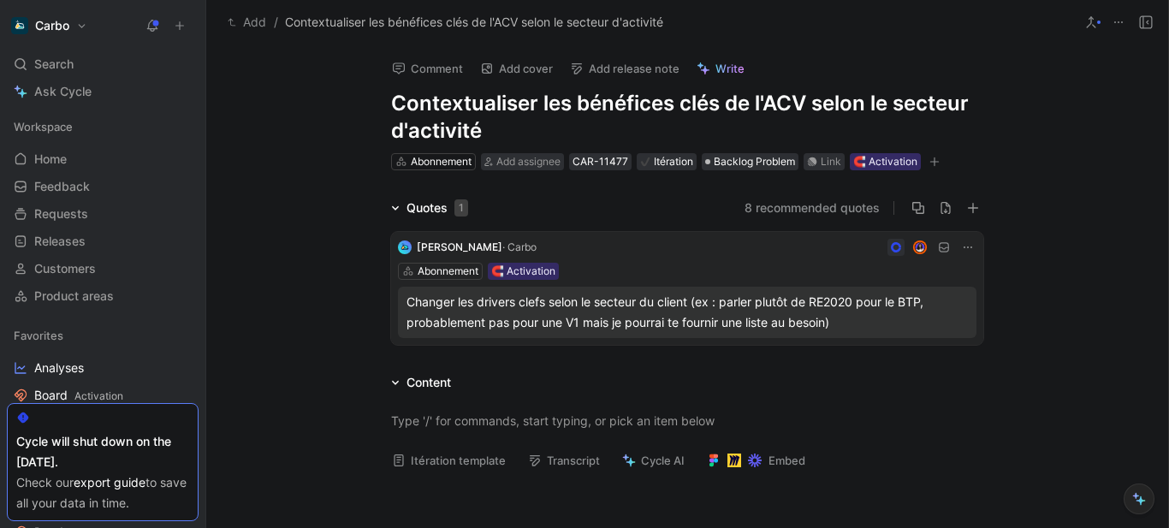
click at [255, 22] on button "Add" at bounding box center [246, 22] width 47 height 21
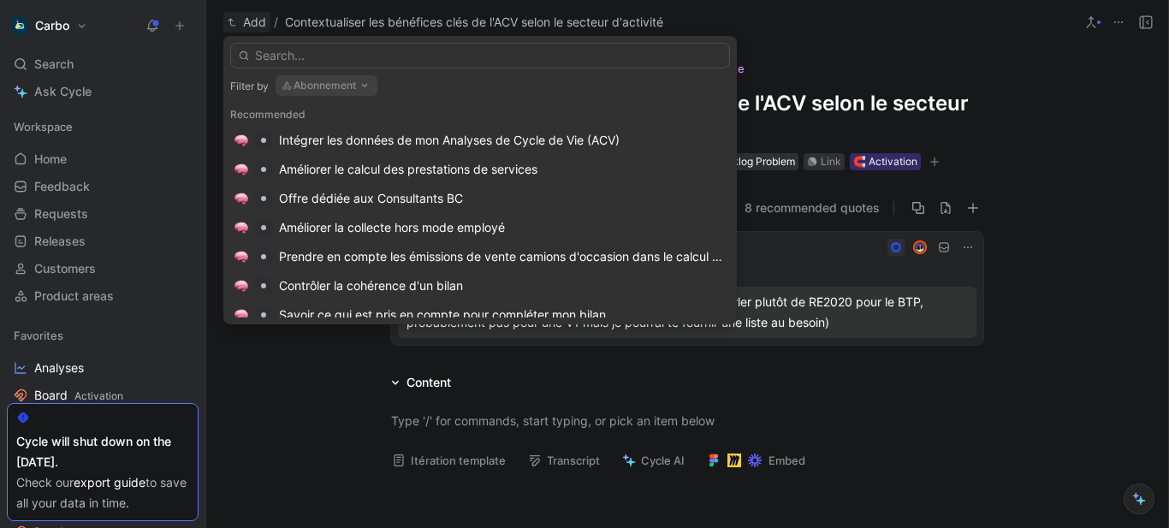
type input "p"
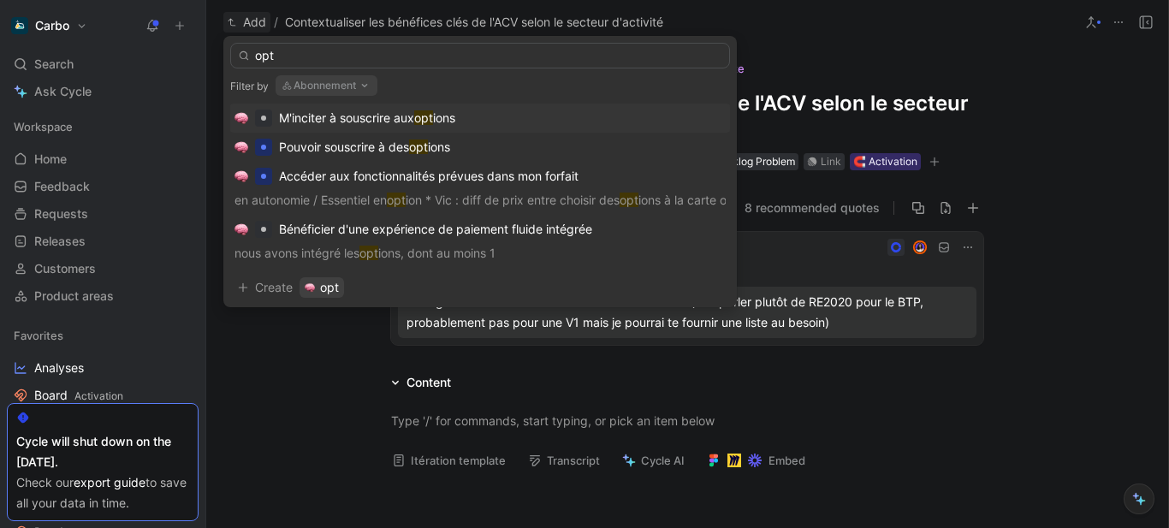
type input "opt"
click at [373, 112] on span "M'inciter à souscrire aux" at bounding box center [346, 117] width 135 height 15
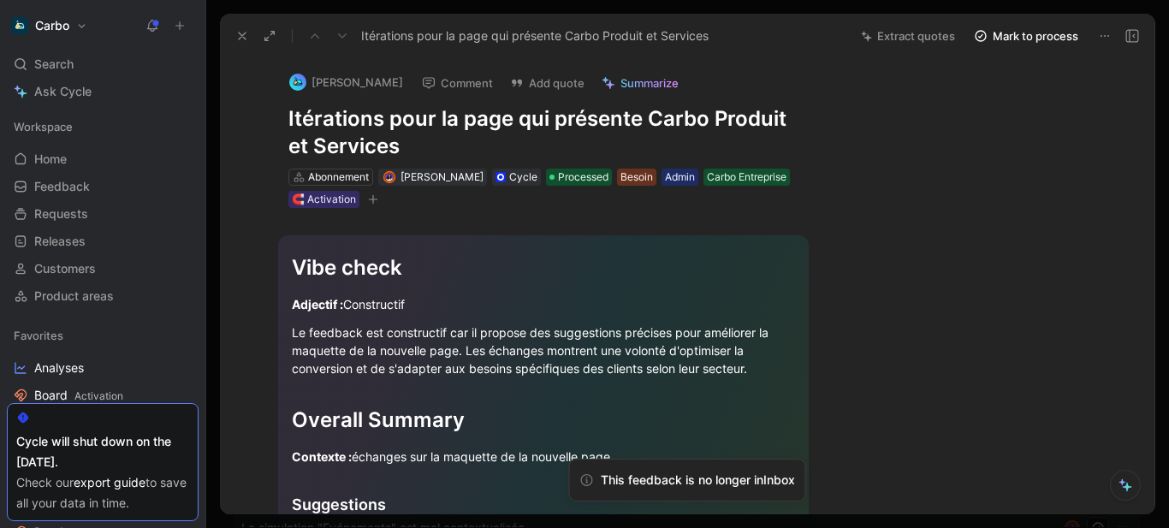
scroll to position [704, 0]
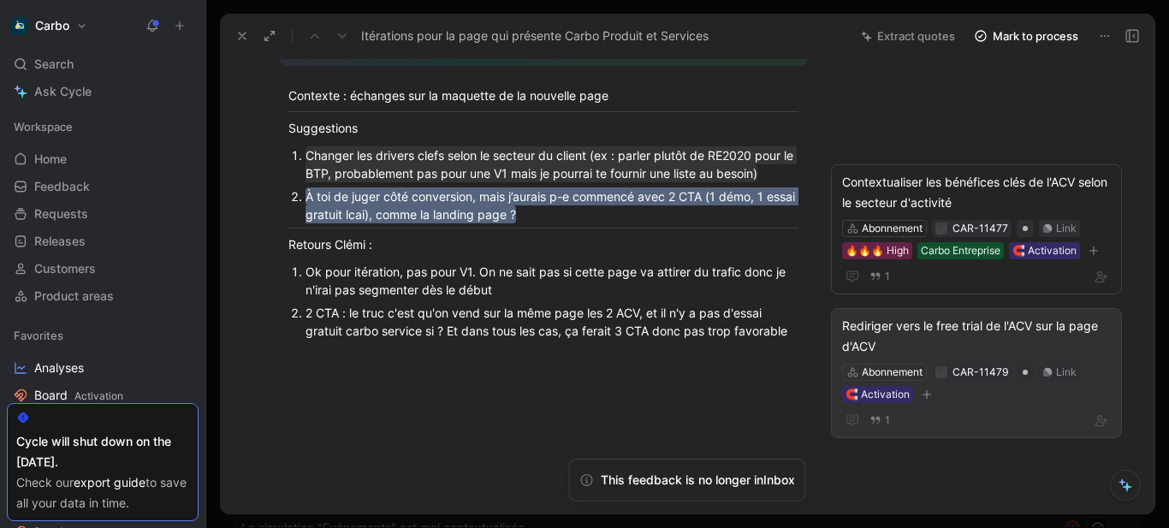
click at [879, 324] on div "Rediriger vers le free trial de l'ACV sur la page d'ACV" at bounding box center [976, 336] width 269 height 41
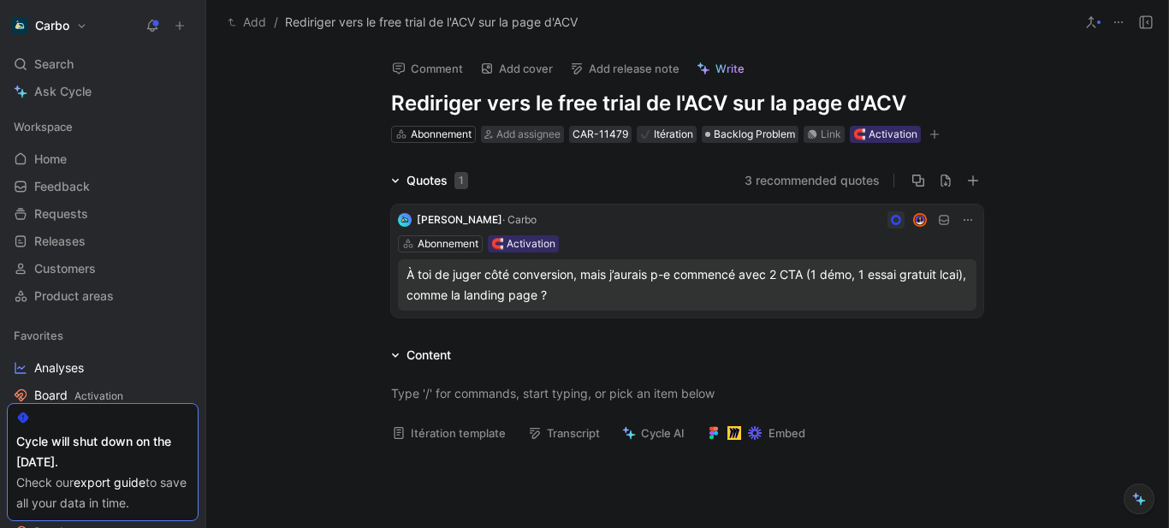
click at [252, 22] on button "Add" at bounding box center [246, 22] width 47 height 21
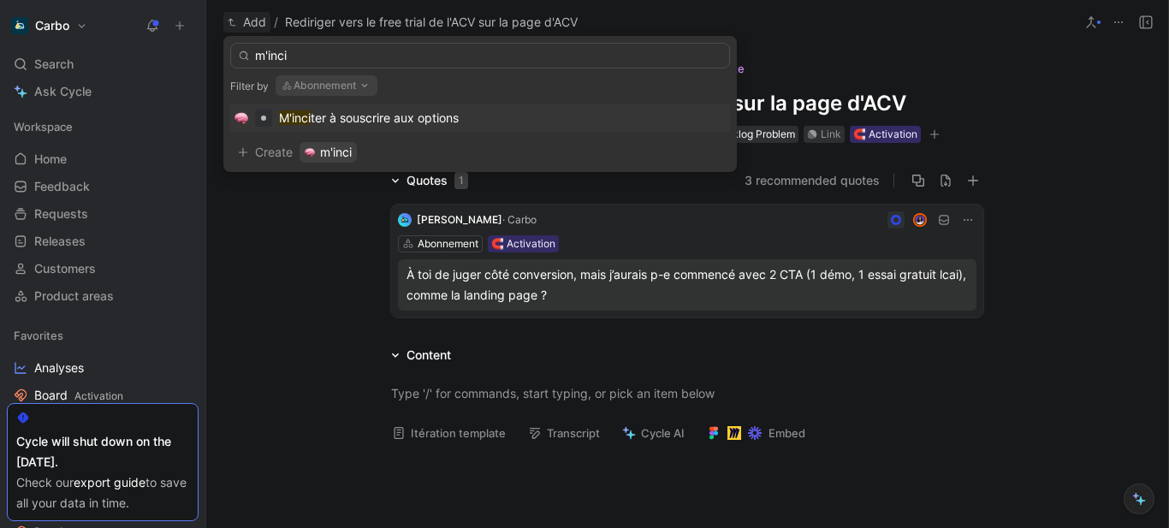
type input "m'inci"
click at [432, 118] on span "ter à souscrire aux options" at bounding box center [385, 117] width 148 height 15
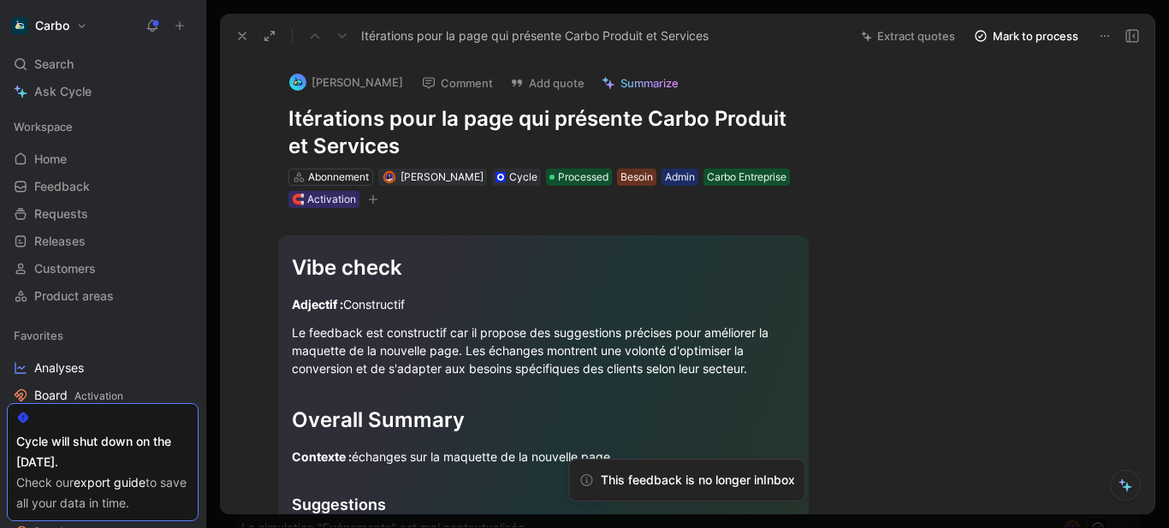
click at [246, 36] on icon at bounding box center [242, 36] width 14 height 14
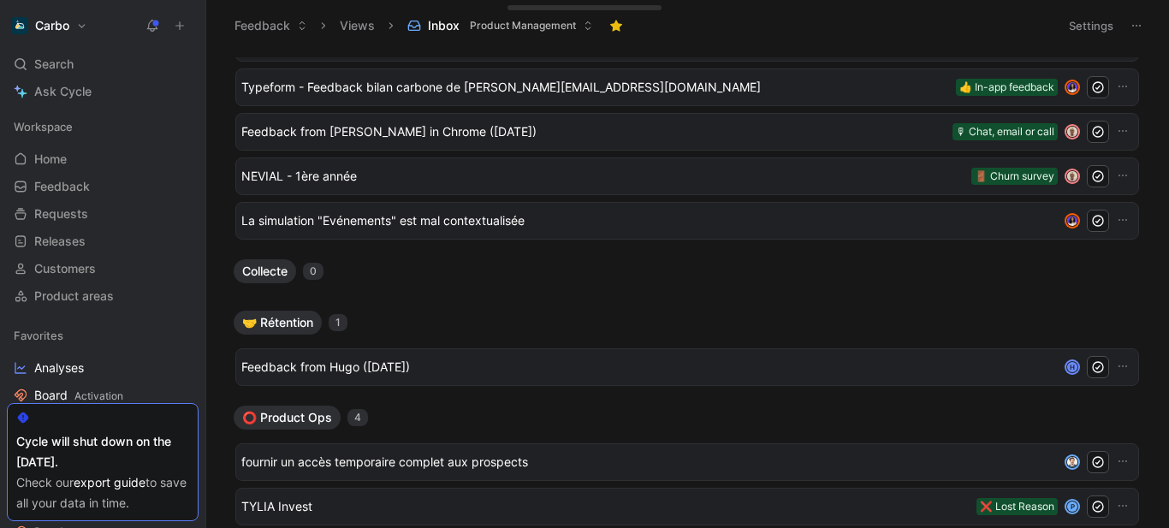
scroll to position [346, 0]
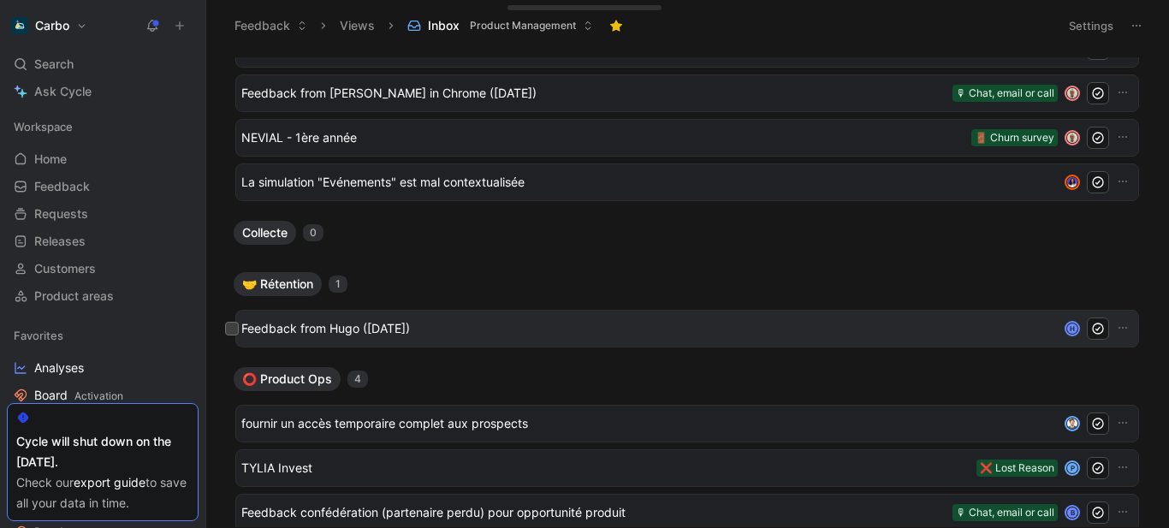
click at [405, 324] on span "Feedback from Hugo (Sep 29, 2025)" at bounding box center [646, 328] width 810 height 21
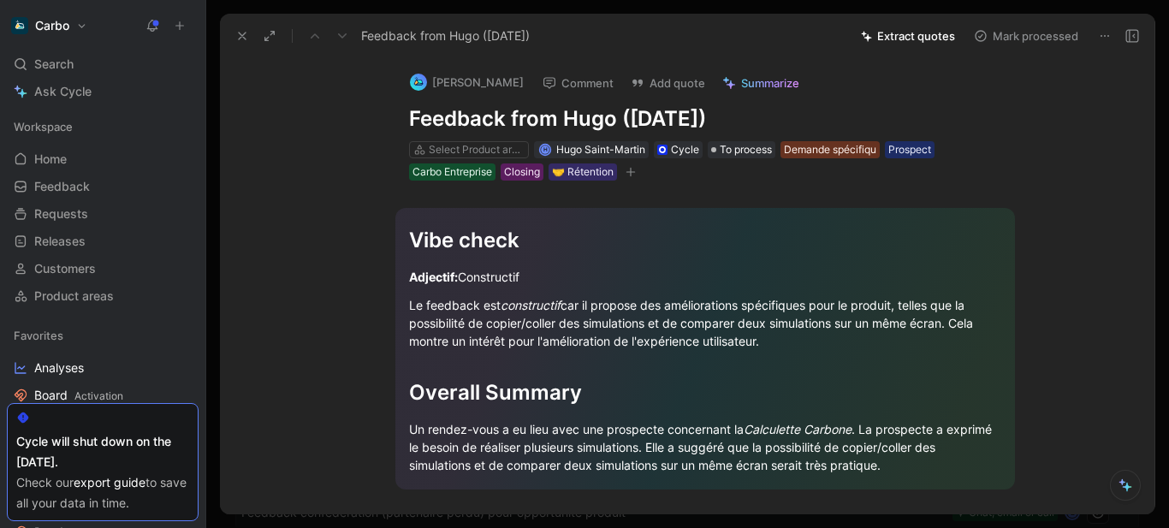
click at [508, 114] on h1 "Feedback from Hugo (Sep 29, 2025)" at bounding box center [705, 118] width 592 height 27
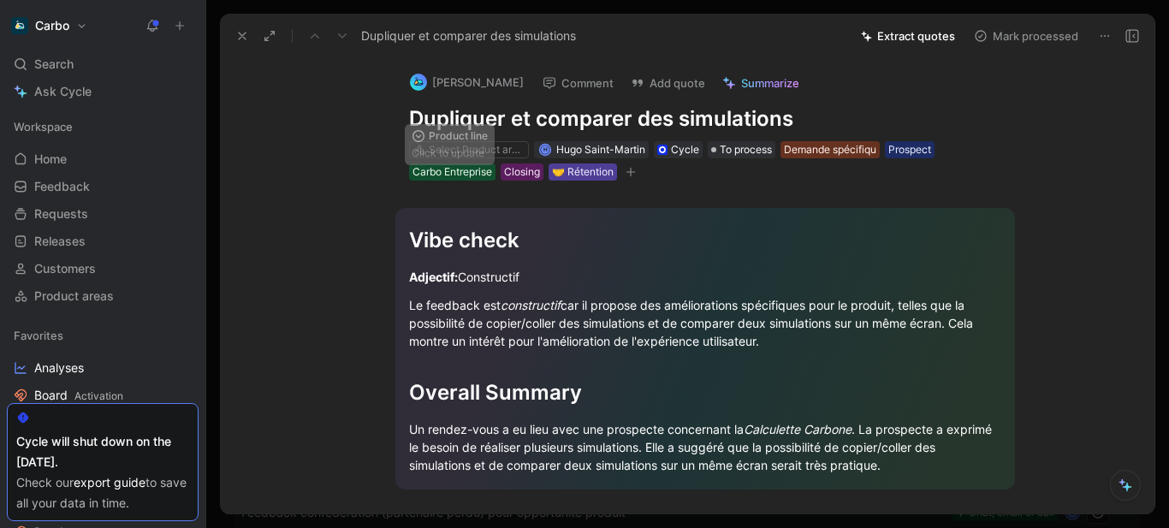
click at [588, 176] on div "🤝 Rétention" at bounding box center [583, 171] width 62 height 17
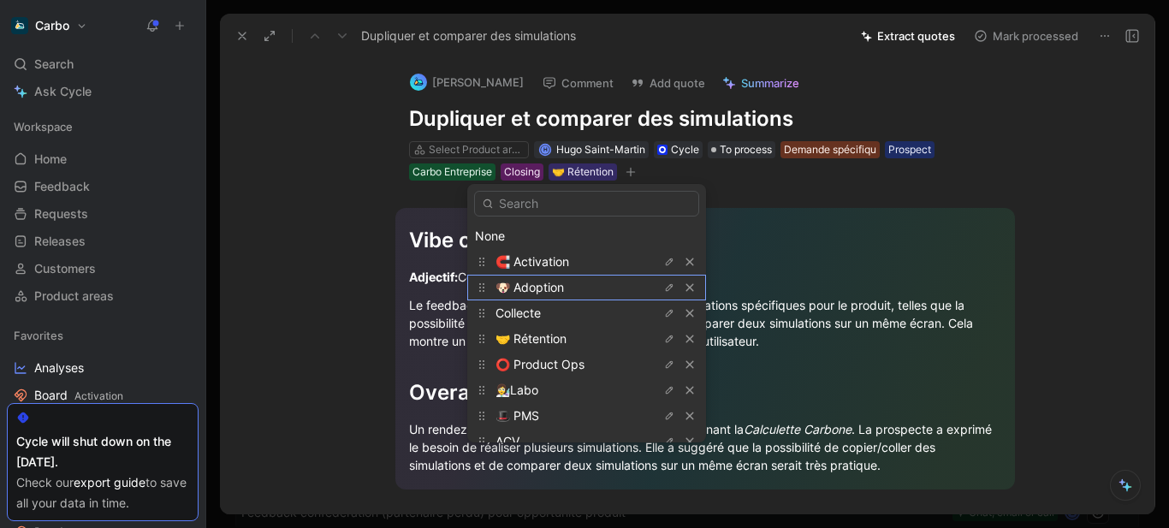
click at [557, 286] on span "🐶 Adoption" at bounding box center [530, 287] width 68 height 15
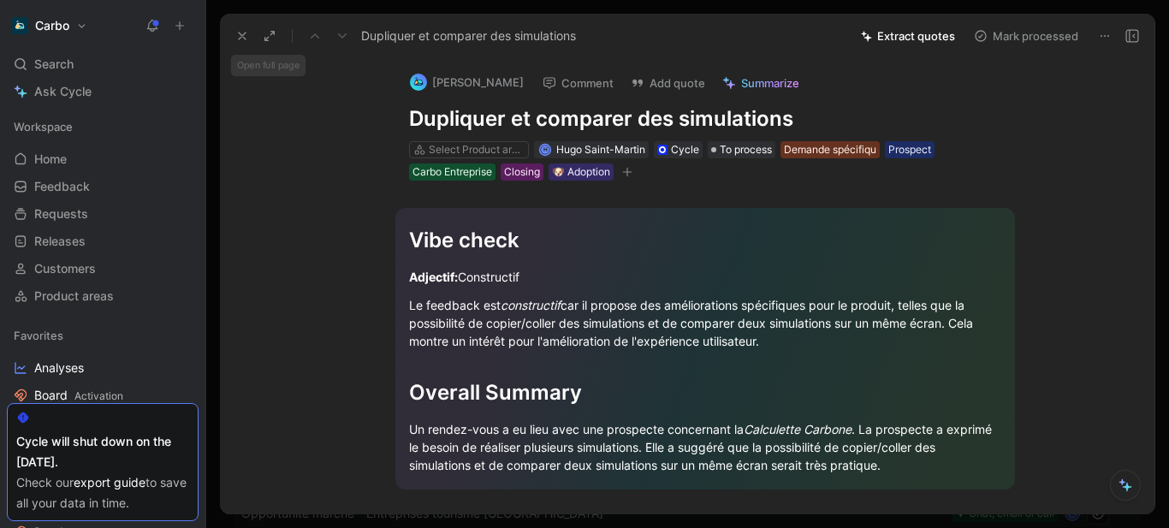
click at [243, 32] on icon at bounding box center [242, 36] width 14 height 14
